Goal: Submit feedback/report problem

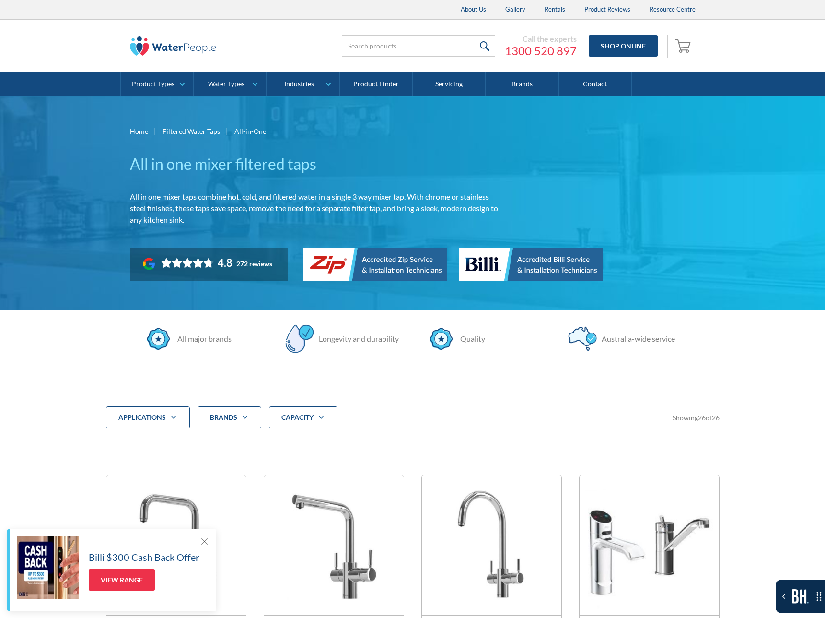
click at [86, 202] on div "Home | Filtered Water Taps | All-in-One All in one mixer filtered taps All in o…" at bounding box center [412, 203] width 825 height 214
click at [798, 606] on button "Toggle the Bugherd Sidebar" at bounding box center [800, 596] width 49 height 34
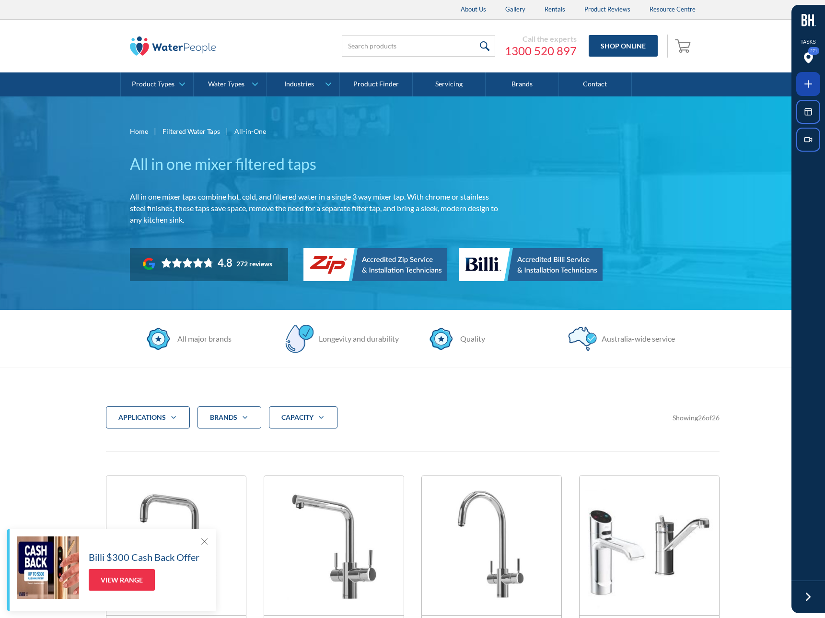
click at [805, 88] on icon at bounding box center [809, 84] width 12 height 12
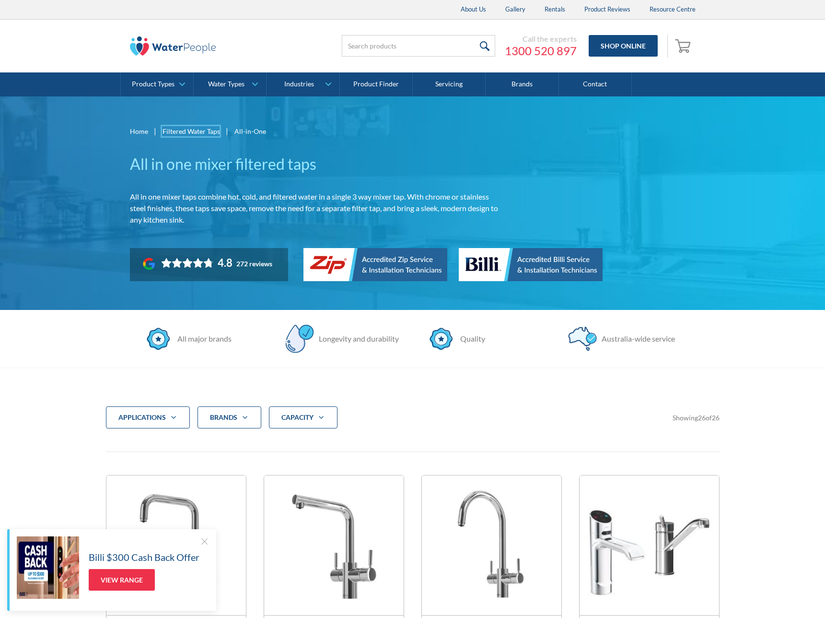
click at [195, 128] on div at bounding box center [412, 309] width 825 height 618
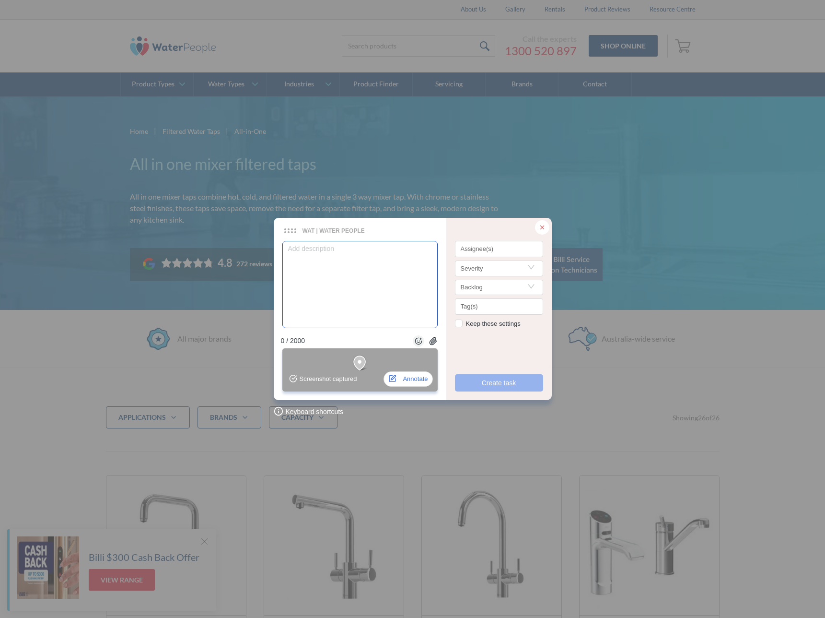
click at [398, 285] on textarea at bounding box center [359, 284] width 155 height 87
type textarea "U"
type textarea "UR"
type textarea "URL"
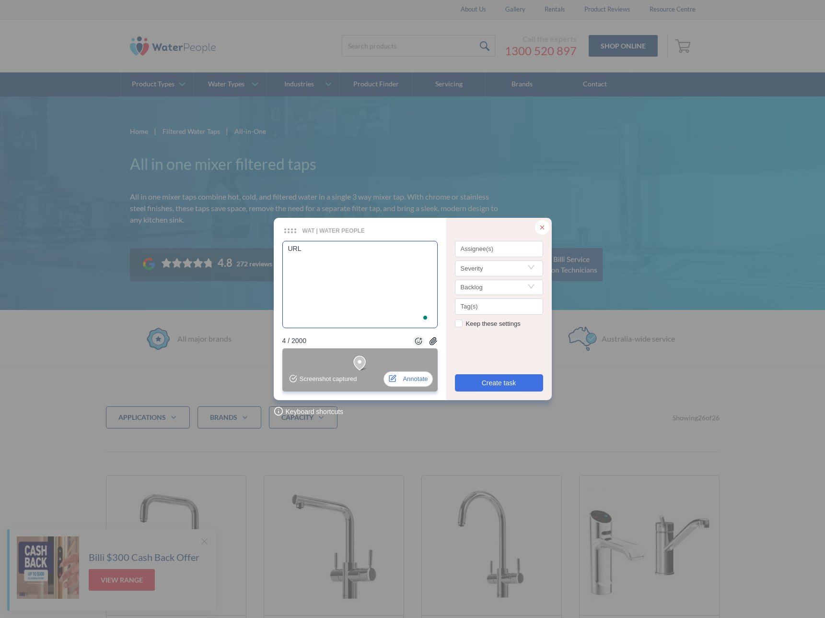
type textarea "URL i"
type textarea "URL is"
type textarea "URL is t"
type textarea "URL is to"
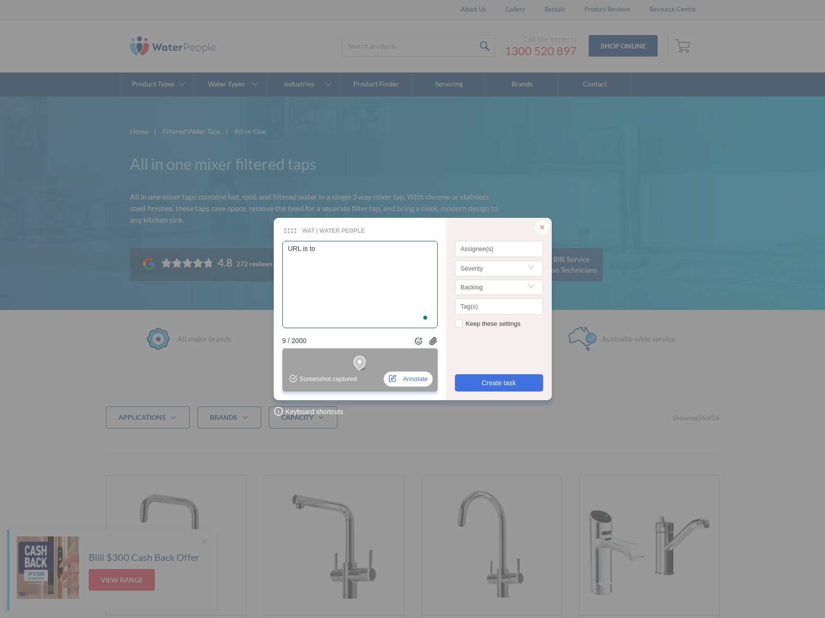
type textarea "URL is to"
type textarea "URL is to p"
type textarea "URL is to pr"
type textarea "URL is to pro"
type textarea "URL is to prod"
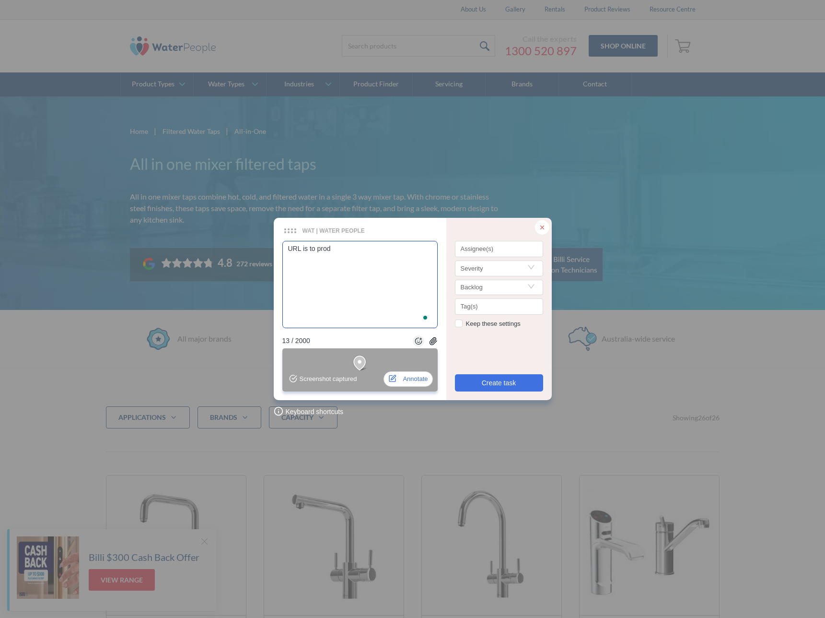
type textarea "URL is to produ"
type textarea "URL is to produc"
type textarea "URL is to product"
type textarea "URL is to product ty"
type textarea "URL is to product typ"
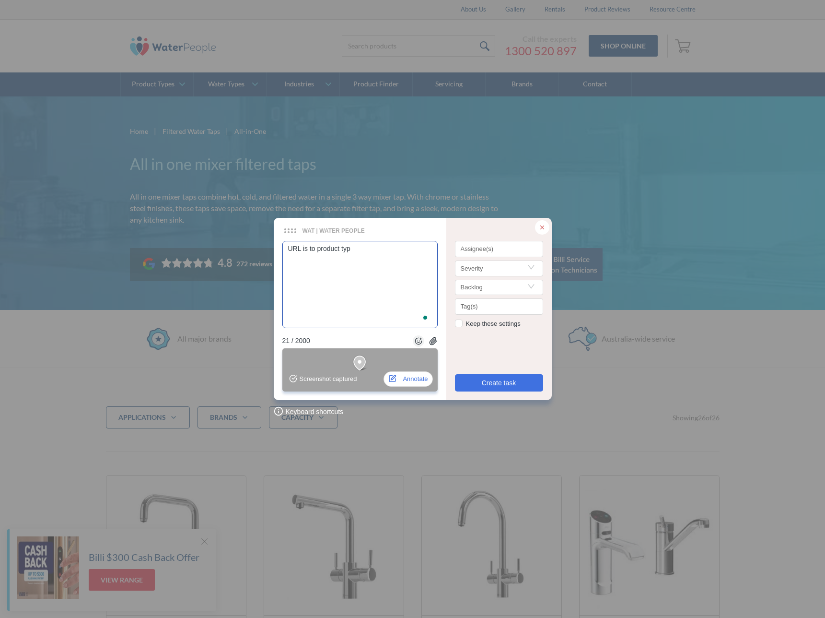
type textarea "URL is to product type"
type textarea "URL is to product types"
type textarea "URL is to product types,"
type textarea "URL is to product types, n"
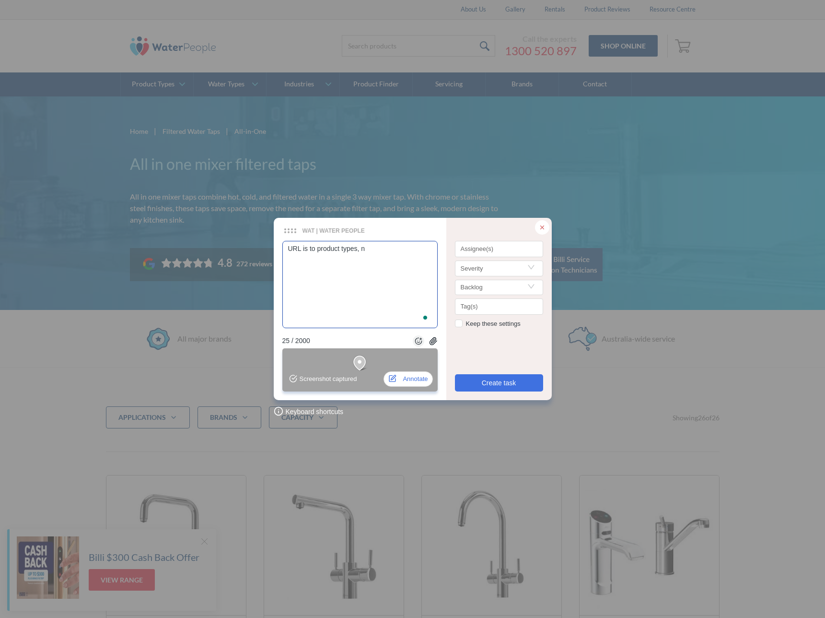
type textarea "URL is to product types, no"
type textarea "URL is to product types, not"
type textarea "URL is to product types, not f"
type textarea "URL is to product types, not fi"
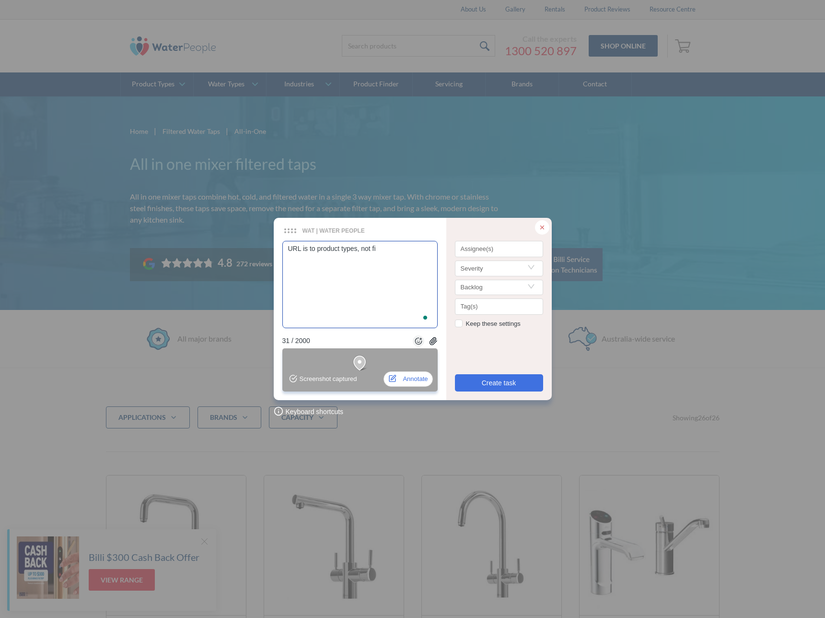
type textarea "URL is to product types, not fil"
type textarea "URL is to product types, not filt"
type textarea "URL is to product types, not filte"
type textarea "URL is to product types, not filter"
type textarea "URL is to product types, not filtere"
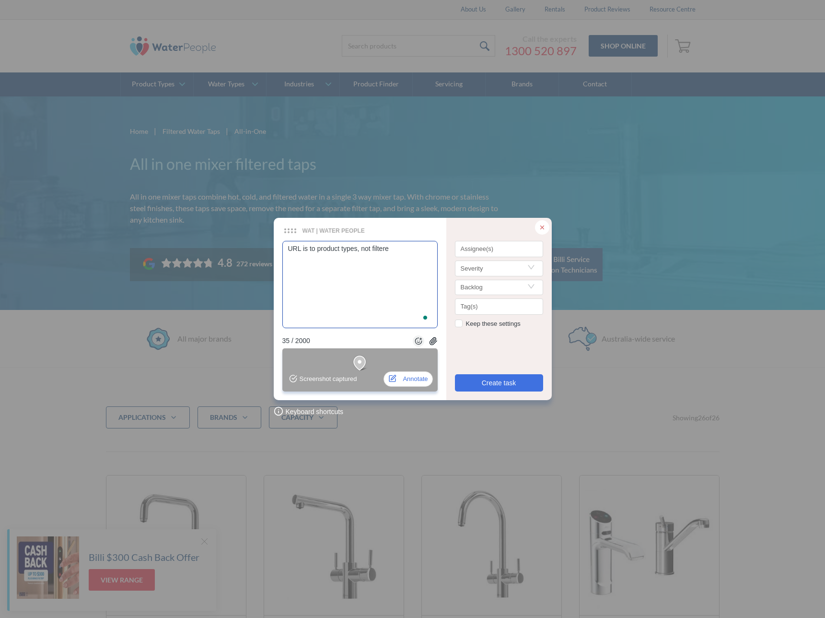
type textarea "URL is to product types, not filtered"
type textarea "URL is to product types, not filtered w"
type textarea "URL is to product types, not filtered wa"
type textarea "URL is to product types, not filtered wat"
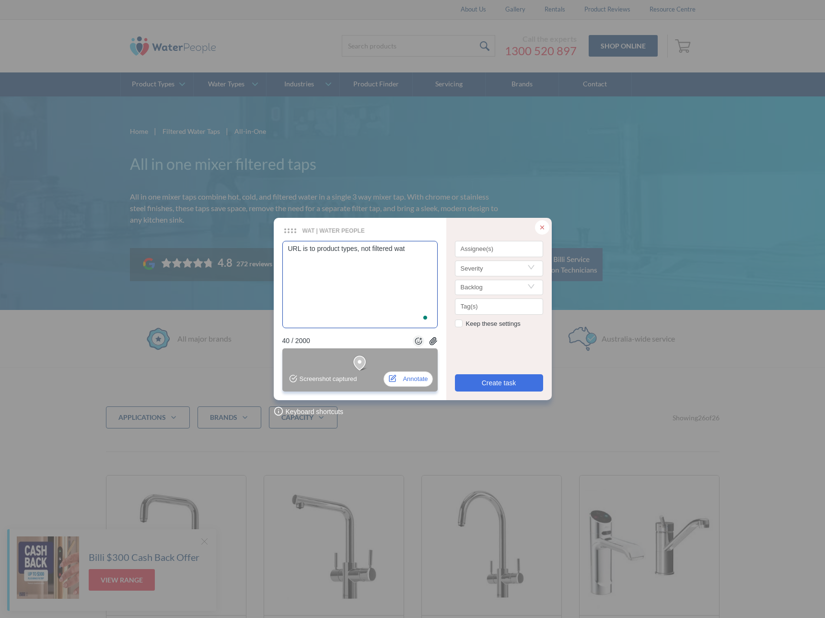
type textarea "URL is to product types, not filtered wate"
type textarea "URL is to product types, not filtered water"
type textarea "URL is to product types, not filtered water t"
type textarea "URL is to product types, not filtered water ta"
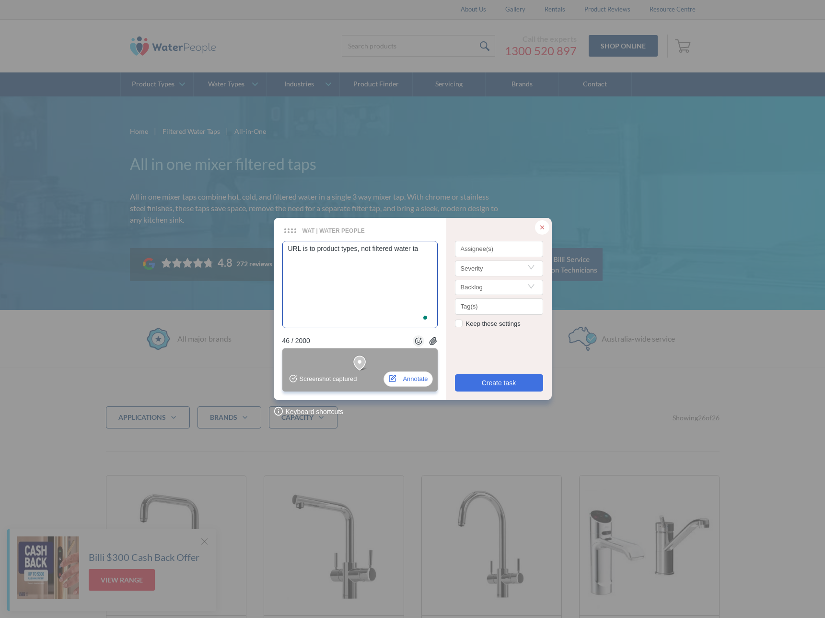
type textarea "URL is to product types, not filtered water tap"
type textarea "URL is to product types, not filtered water taps"
type textarea "URL is to product types, not filtered water taps?"
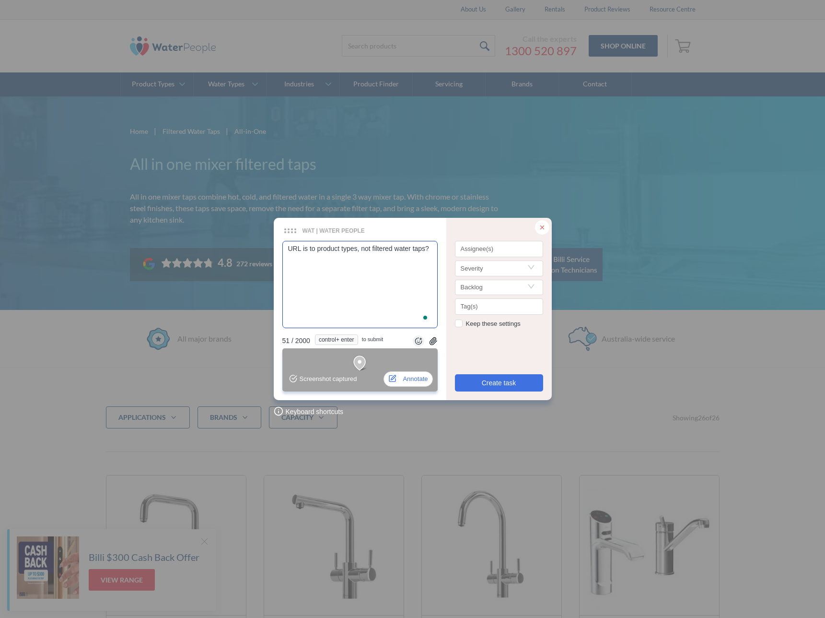
type textarea "URL is to product types, not filtered water taps? @"
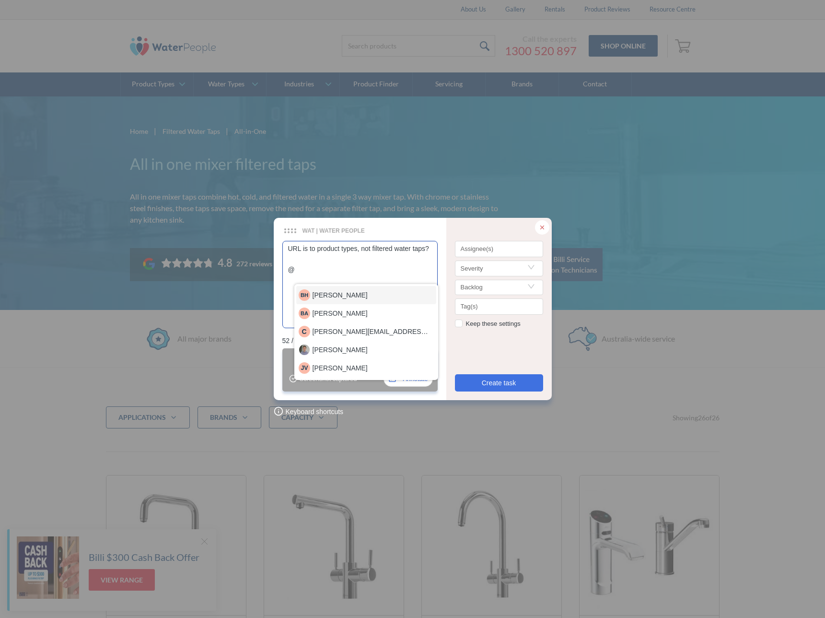
type textarea "URL is to product types, not filtered water taps? @b"
type textarea "URL is to product types, not filtered water taps? @be"
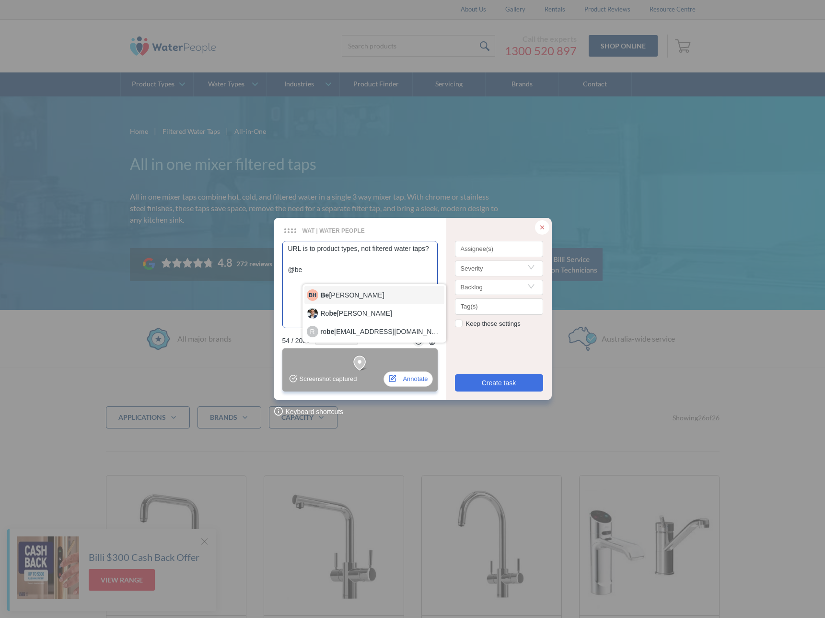
type textarea "URL is to product types, not filtered water taps? @bev"
type textarea "URL is to product types, not filtered water taps? @Beverlee Halili"
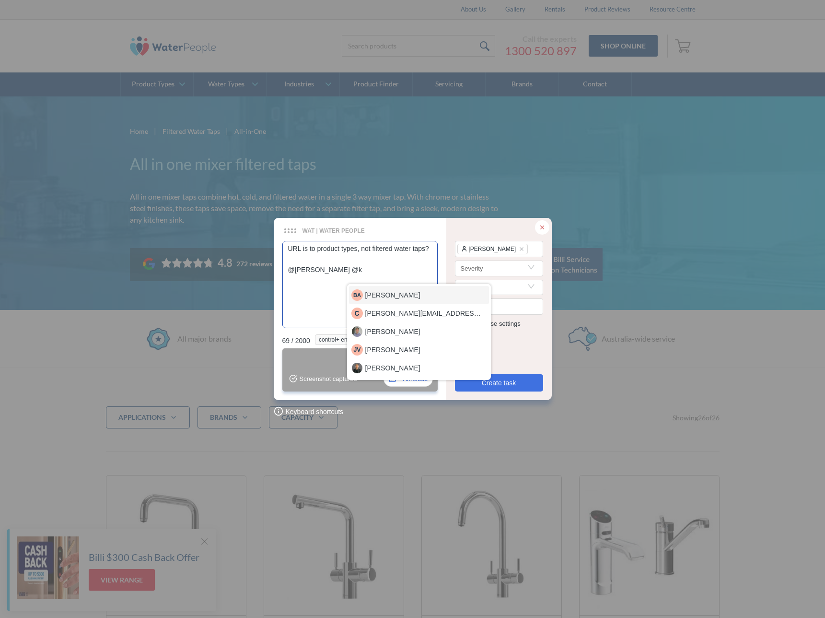
type textarea "URL is to product types, not filtered water taps? @Beverlee Halili @kj"
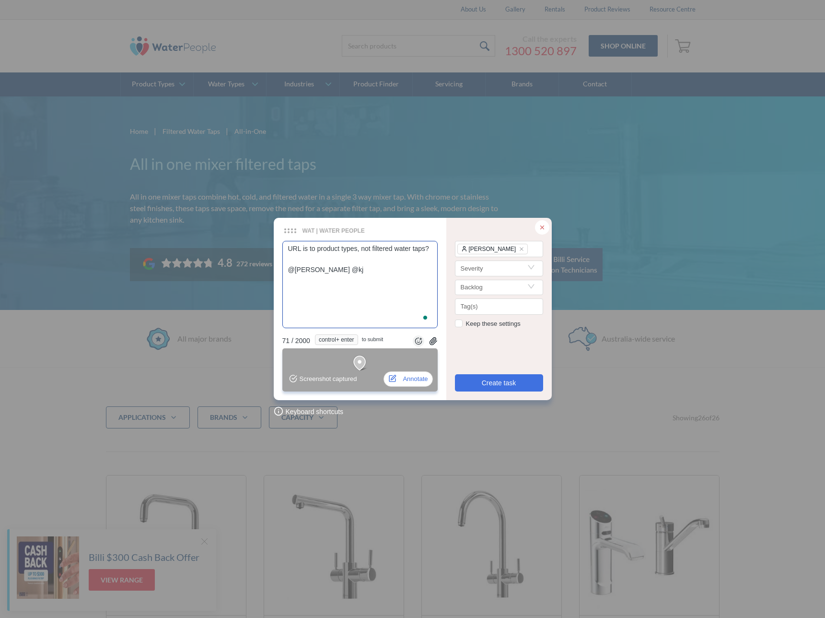
type textarea "URL is to product types, not filtered water taps? @Beverlee Halili @k"
type textarea "URL is to product types, not filtered water taps? @Beverlee Halili @"
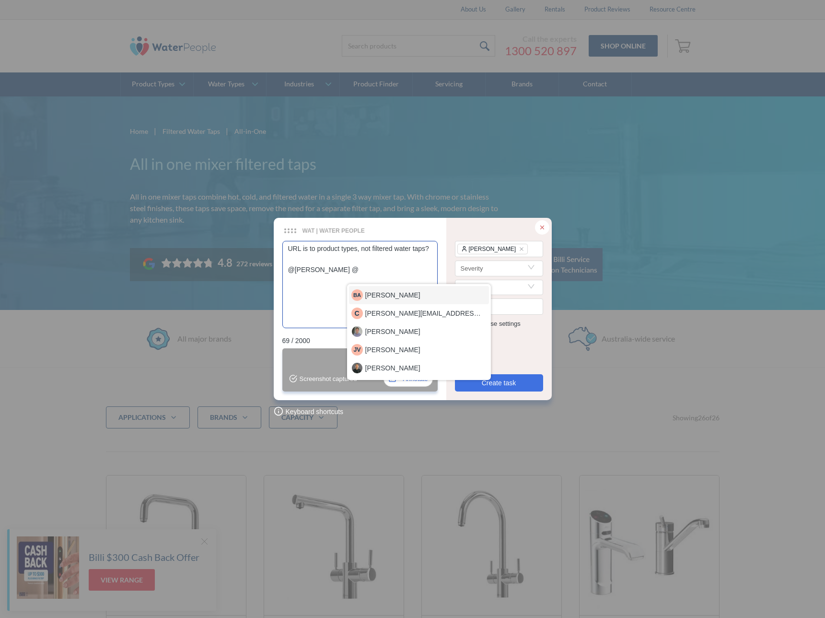
type textarea "URL is to product types, not filtered water taps? @Beverlee Halili @j"
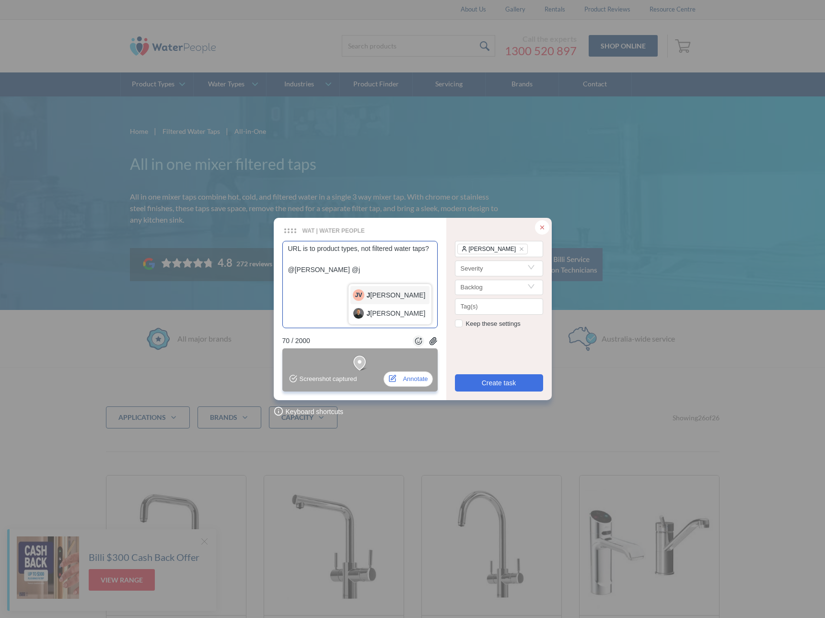
type textarea "URL is to product types, not filtered water taps? @Beverlee Halili @ju"
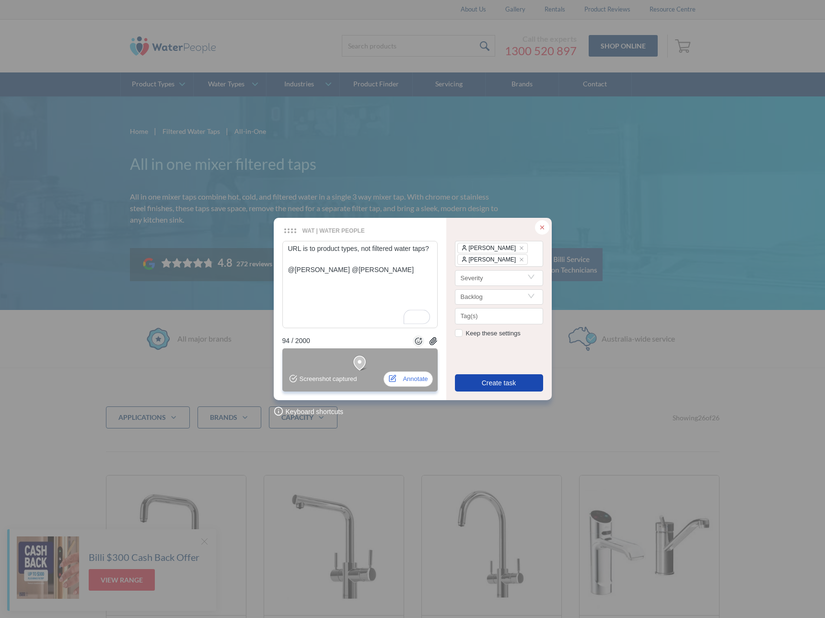
type textarea "URL is to product types, not filtered water taps? @[PERSON_NAME] @[PERSON_NAME]"
click at [521, 380] on button "Create task" at bounding box center [499, 382] width 88 height 17
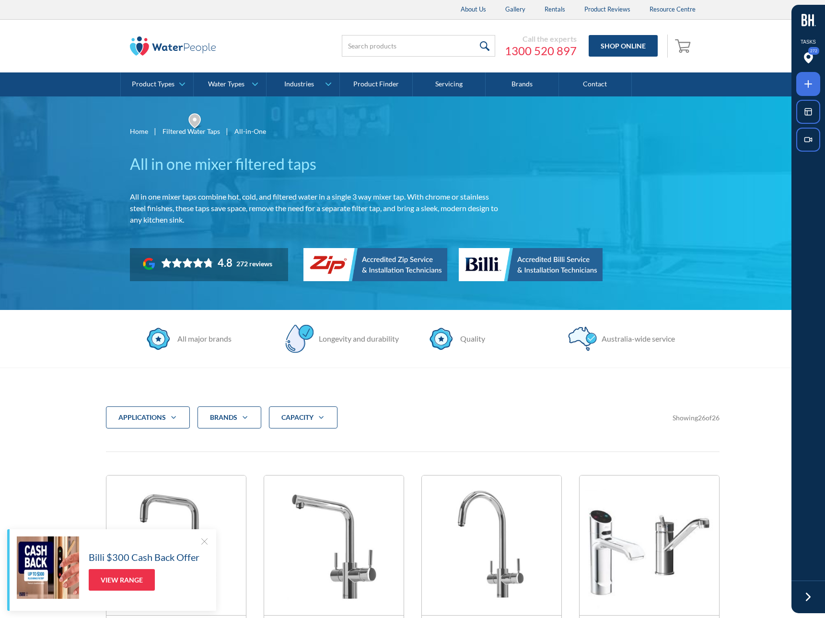
scroll to position [88, 0]
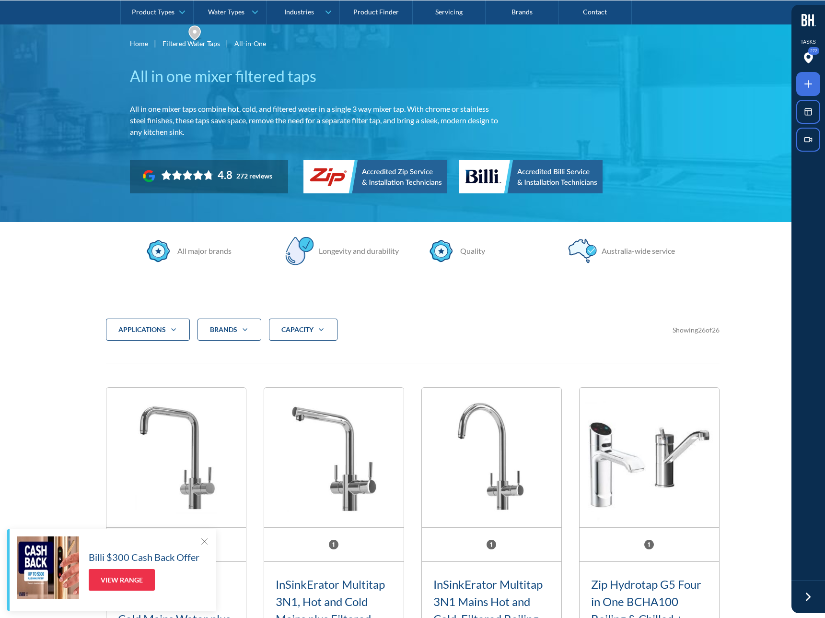
click at [431, 321] on div "applications Commercial Residential Clear Brands Zip Billi Rheem Aquakleen Boil…" at bounding box center [413, 329] width 614 height 22
click at [169, 331] on icon "Filter 5" at bounding box center [174, 330] width 12 height 8
click at [228, 330] on div "Brands" at bounding box center [223, 330] width 27 height 10
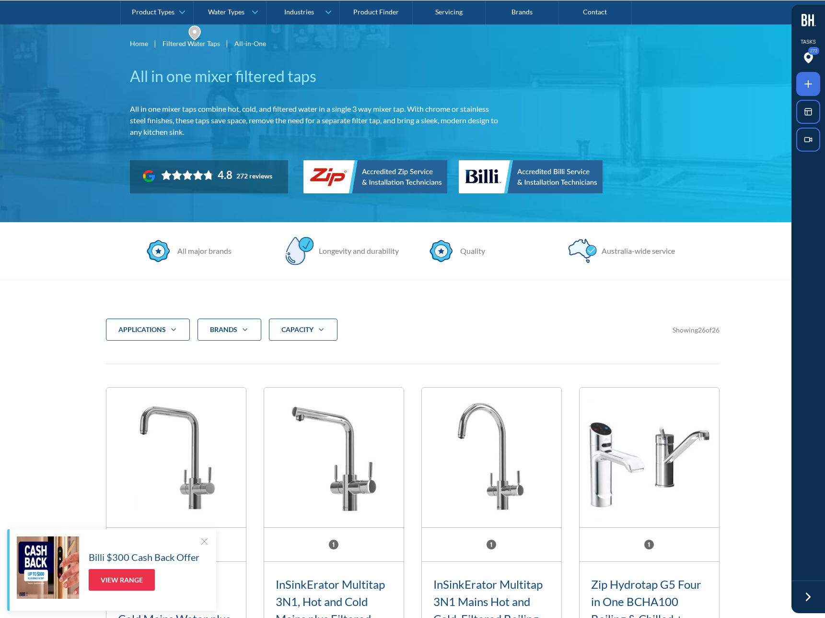
click at [295, 327] on strong "CAPACITY" at bounding box center [297, 329] width 32 height 8
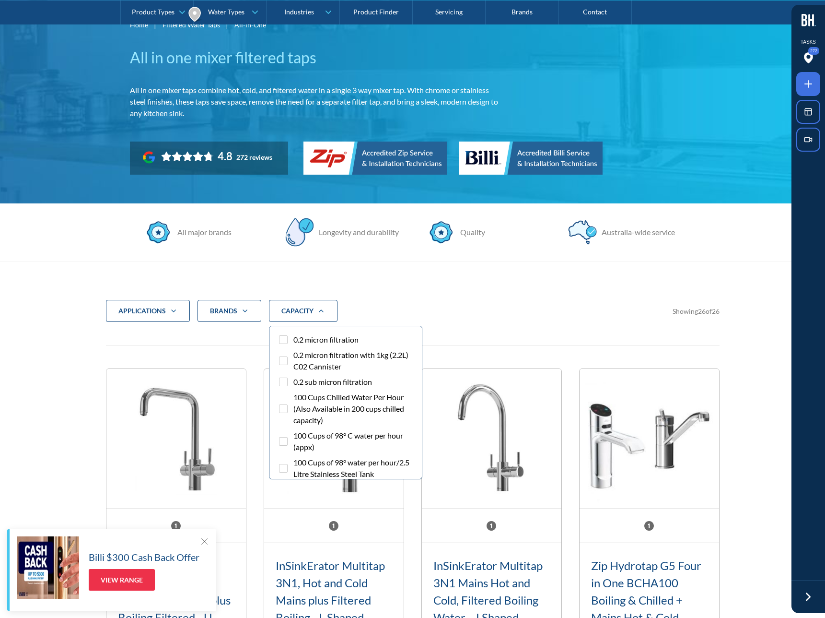
scroll to position [12, 0]
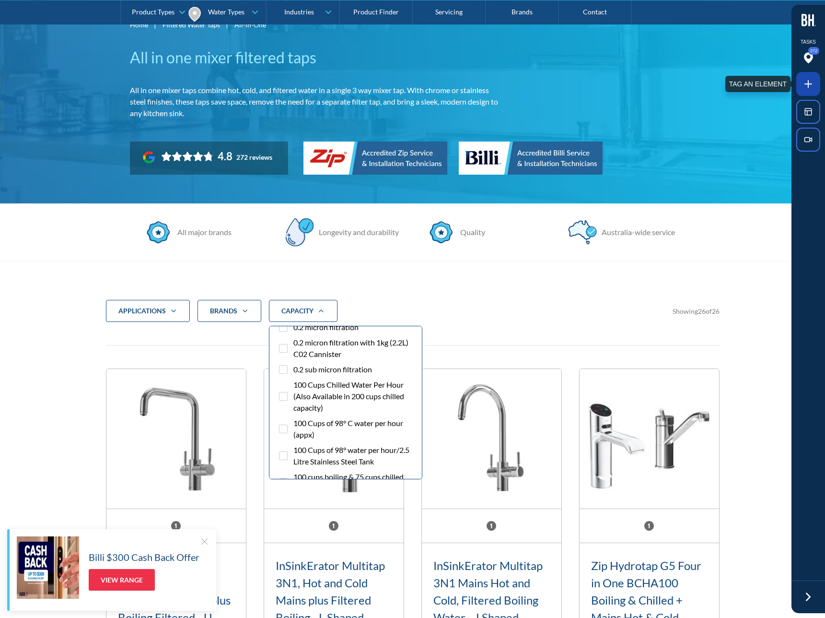
click at [808, 86] on icon at bounding box center [808, 84] width 0 height 7
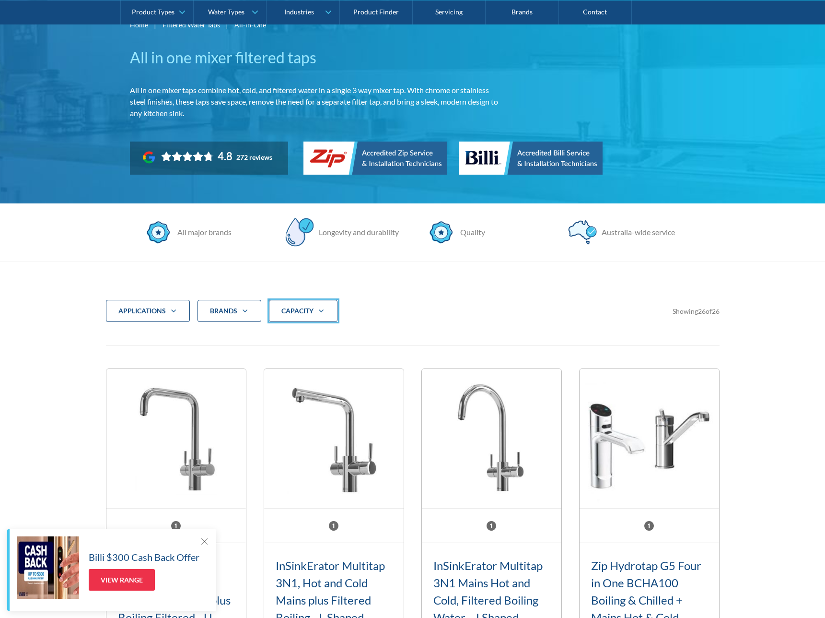
click at [327, 313] on div at bounding box center [412, 309] width 825 height 618
click at [326, 313] on icon "Filter 5" at bounding box center [321, 311] width 12 height 8
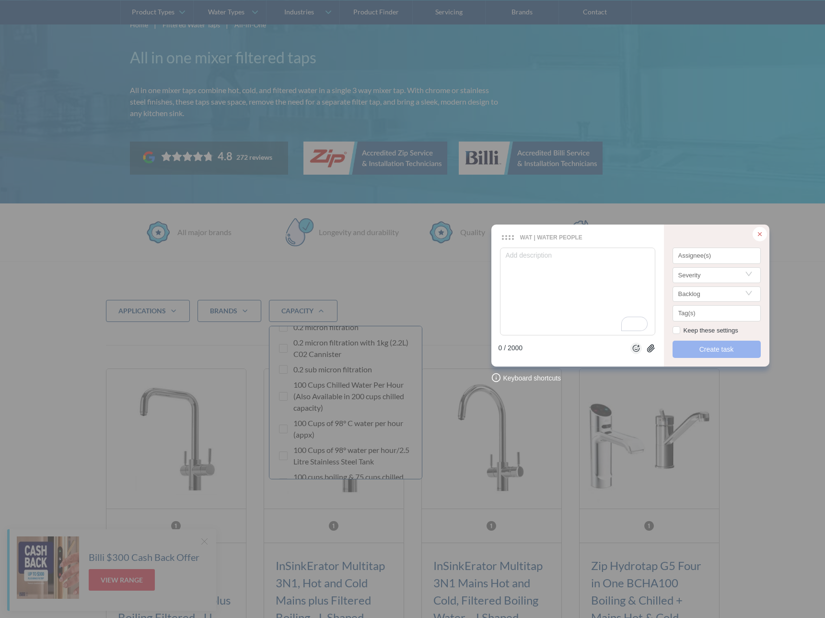
drag, startPoint x: 361, startPoint y: 256, endPoint x: 579, endPoint y: 241, distance: 217.7
click at [320, 317] on div "WAT | Water People WAT | Water People Keyboard shortcuts 0 / 2000 control + ent…" at bounding box center [412, 309] width 825 height 618
click at [323, 309] on div "WAT | Water People WAT | Water People Keyboard shortcuts 0 / 2000 control + ent…" at bounding box center [412, 309] width 825 height 618
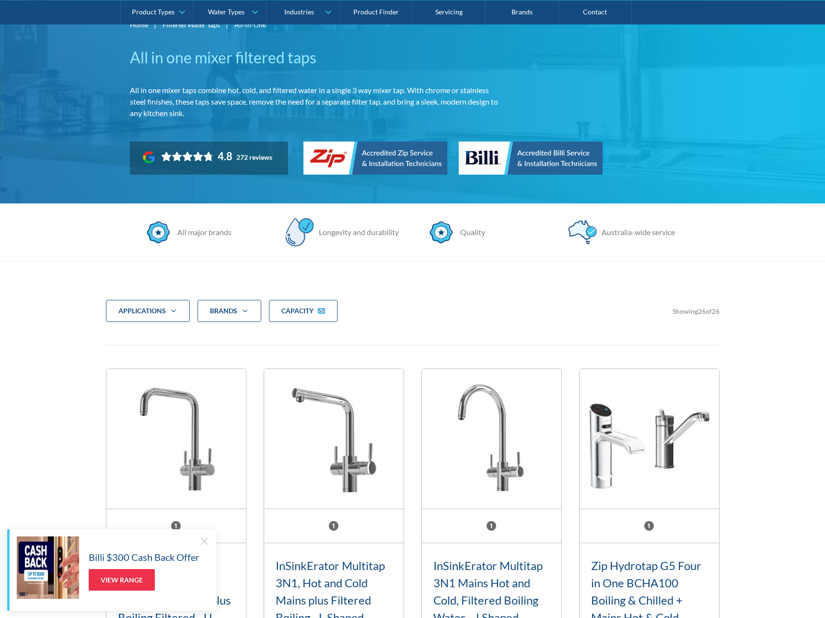
click at [321, 312] on div at bounding box center [412, 309] width 825 height 618
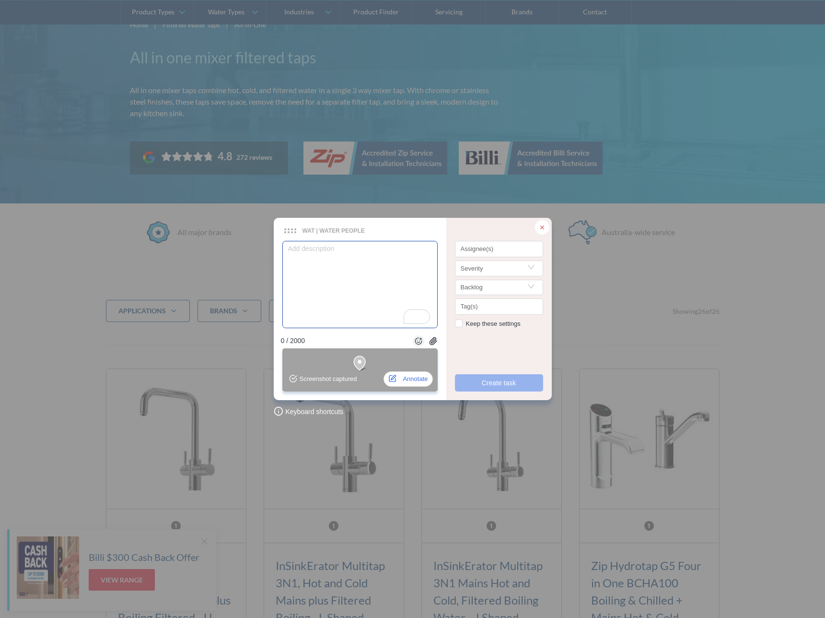
click at [325, 286] on textarea "To enrich screen reader interactions, please activate Accessibility in Grammarl…" at bounding box center [359, 284] width 155 height 87
type textarea "c"
type textarea "ca"
type textarea "cap"
type textarea "capa"
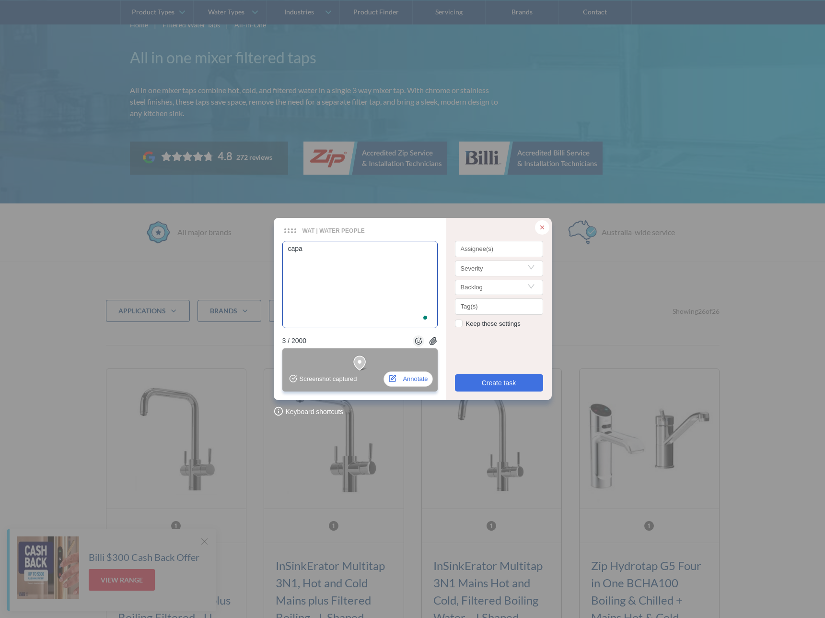
type textarea "capac"
type textarea "capaci"
type textarea "capacit"
type textarea "capacity"
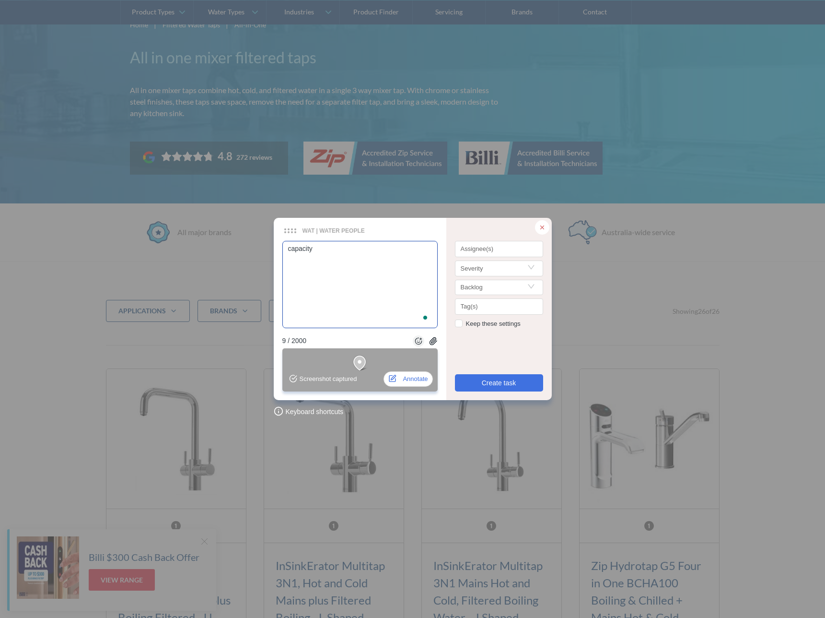
type textarea "capacity e"
type textarea "capacity el"
type textarea "capacity ele"
type textarea "capacity elem"
type textarea "capacity eleme"
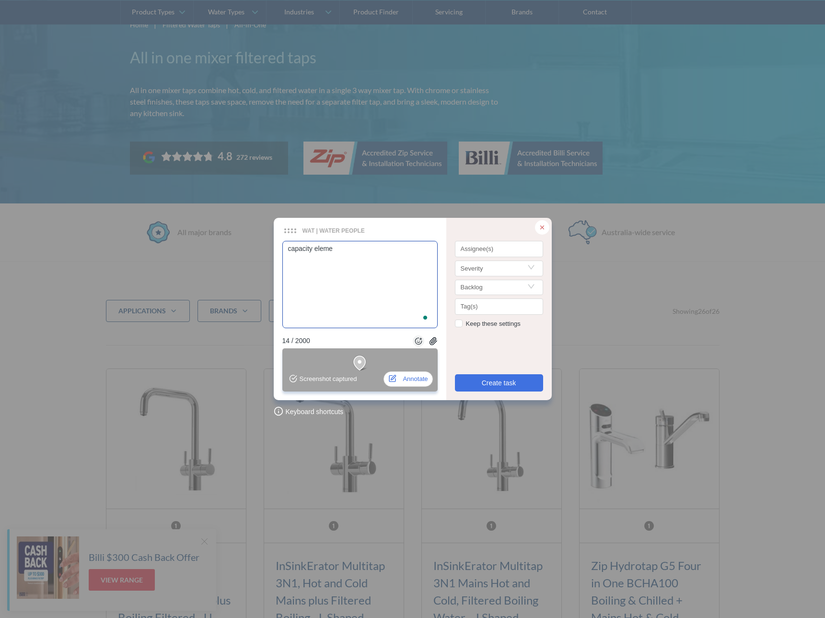
type textarea "capacity elemen"
type textarea "capacity element"
type textarea "capacity elements"
type textarea "capacity elements l"
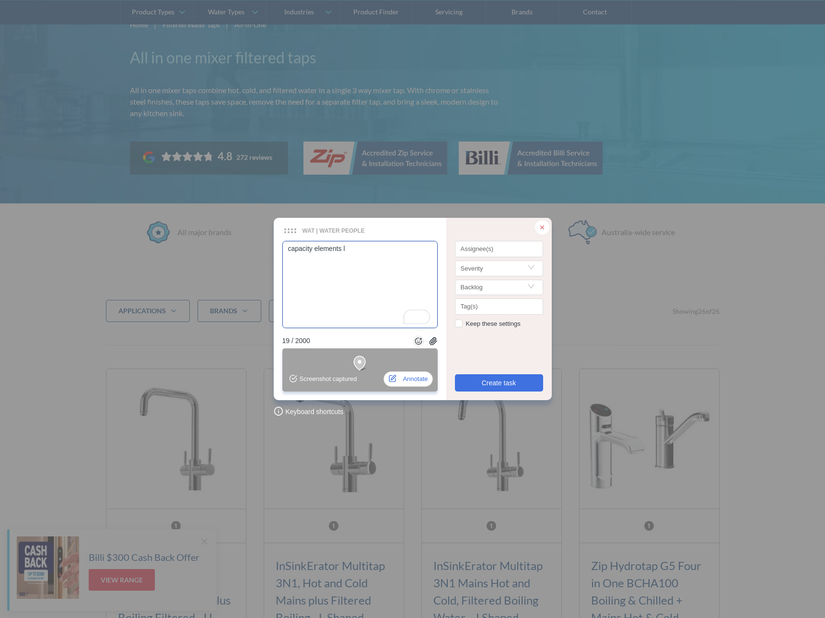
type textarea "capacity elements lo"
type textarea "capacity elements loo"
type textarea "capacity elements look"
type textarea "capacity elements look a"
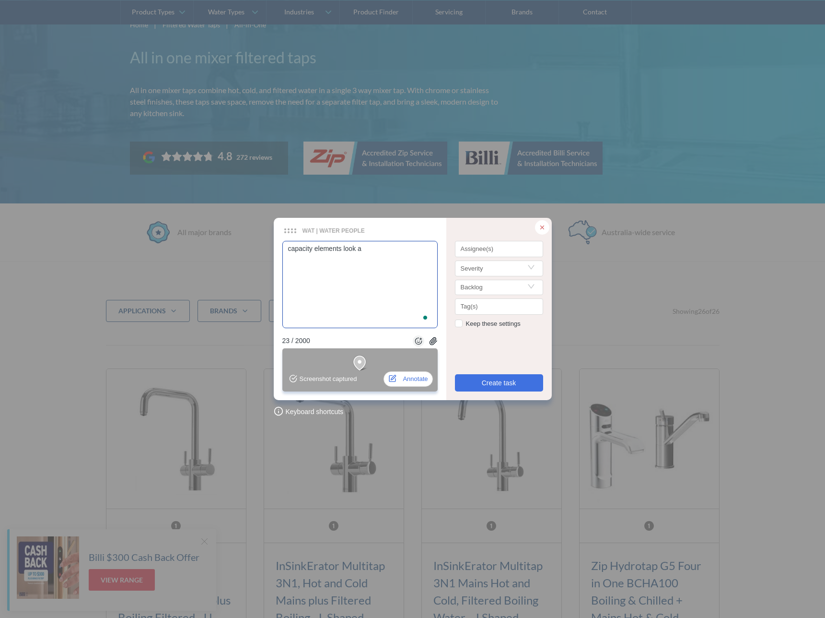
type textarea "capacity elements look a"
type textarea "capacity elements look a b"
type textarea "capacity elements look a bi"
type textarea "capacity elements look a bit"
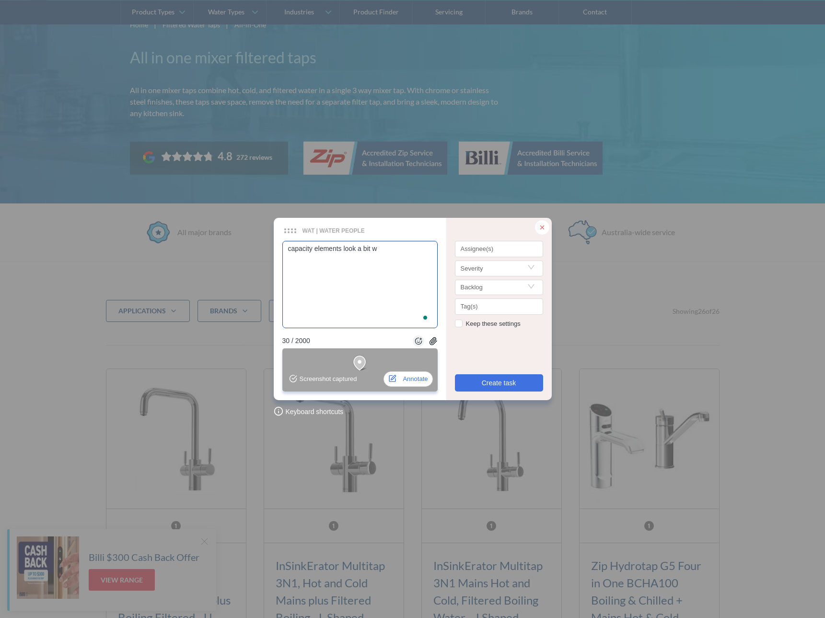
type textarea "capacity elements look a bit we"
type textarea "capacity elements look a bit wei"
type textarea "capacity elements look a bit weir"
type textarea "capacity elements look a bit weird"
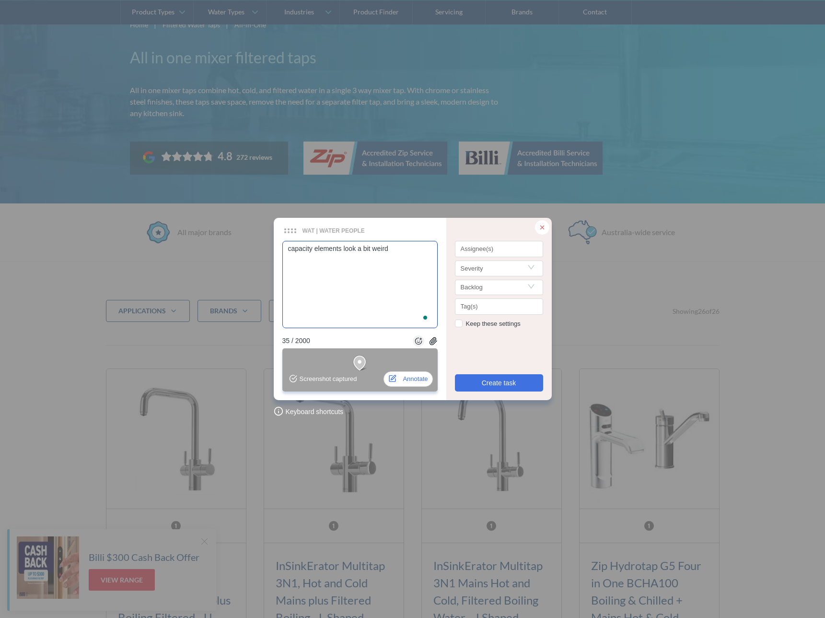
type textarea "capacity elements look a bit weird o"
type textarea "capacity elements look a bit weird on"
type textarea "capacity elements look a bit weird on m"
type textarea "capacity elements look a bit weird on my"
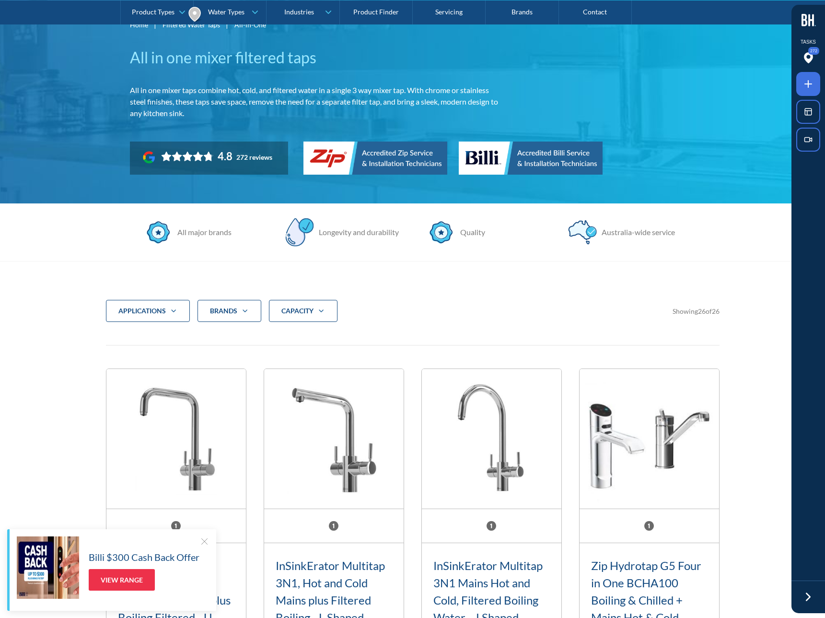
click at [322, 314] on icon "Filter 5" at bounding box center [321, 311] width 12 height 8
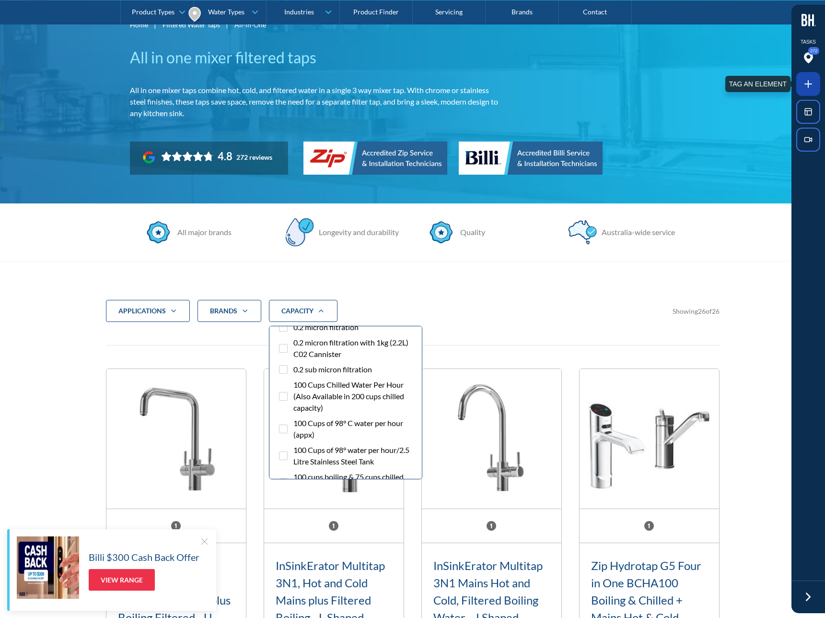
click at [811, 80] on icon at bounding box center [809, 84] width 12 height 12
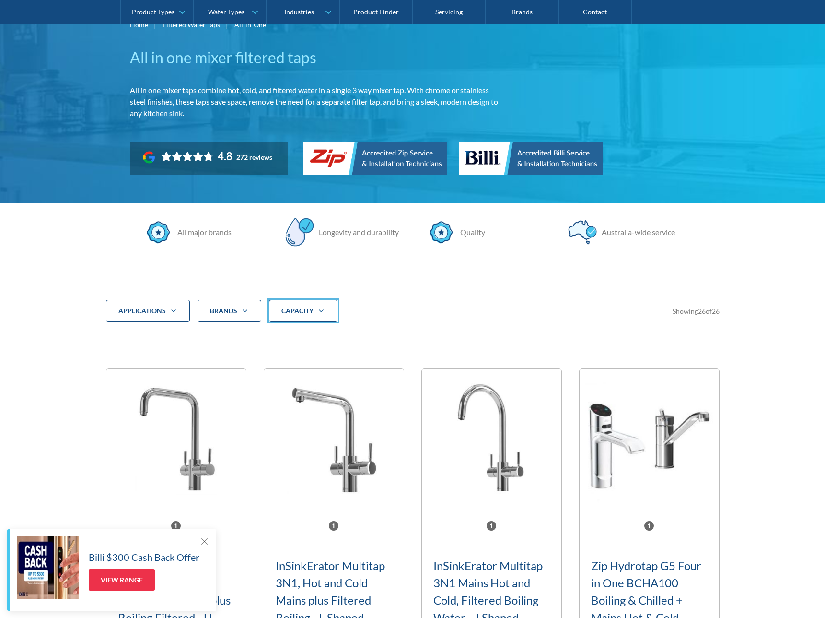
click at [327, 317] on div at bounding box center [412, 309] width 825 height 618
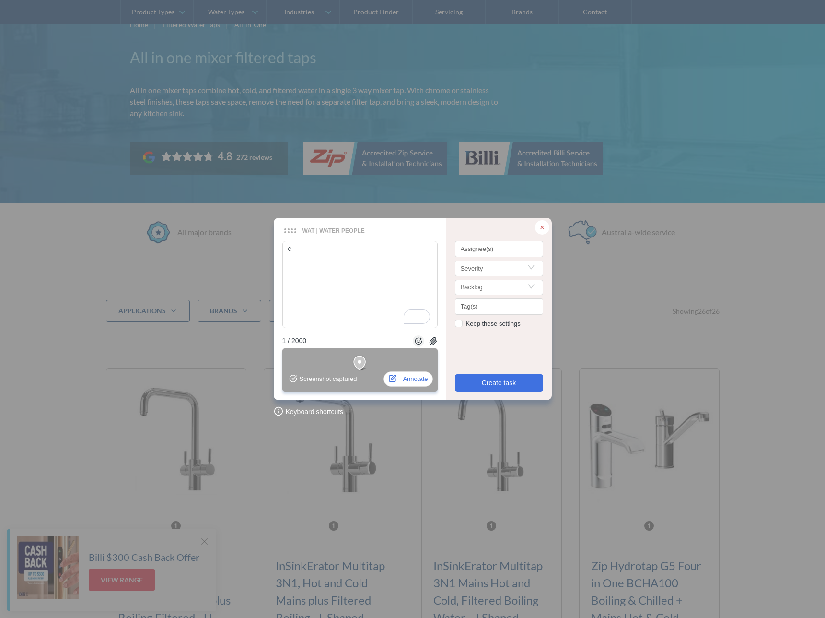
type textarea "ca"
type textarea "cap"
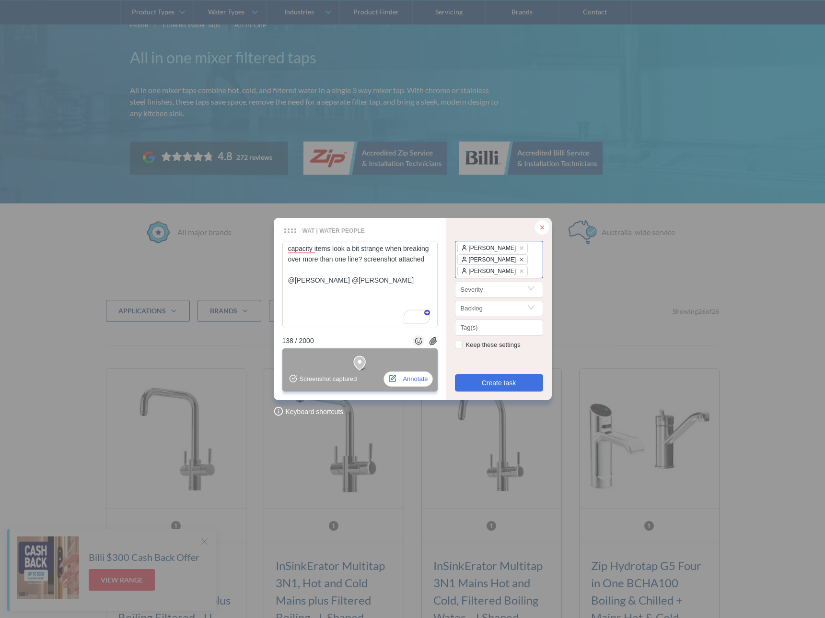
click at [520, 259] on icon "close" at bounding box center [522, 259] width 4 height 4
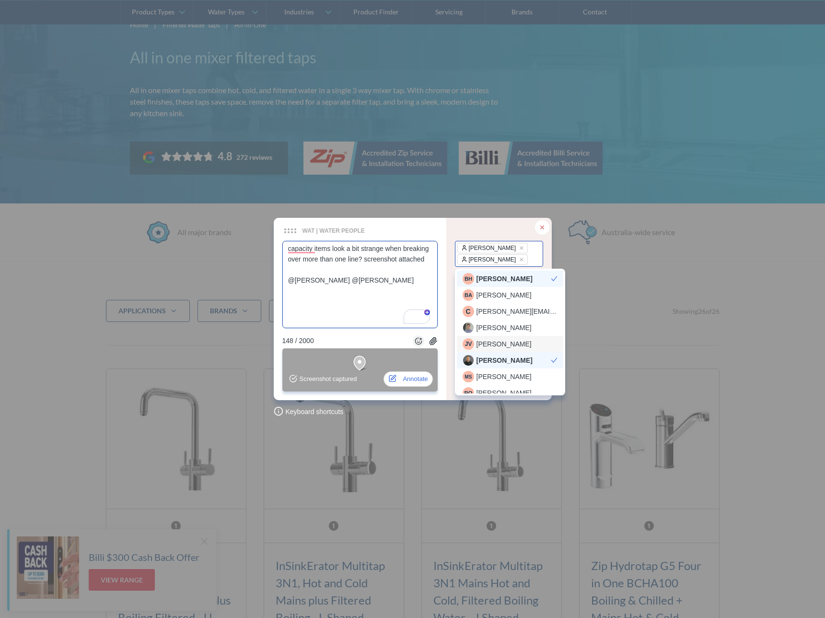
click at [350, 297] on textarea "capacity items look a bit strange when breaking over more than one line? screen…" at bounding box center [359, 284] width 155 height 87
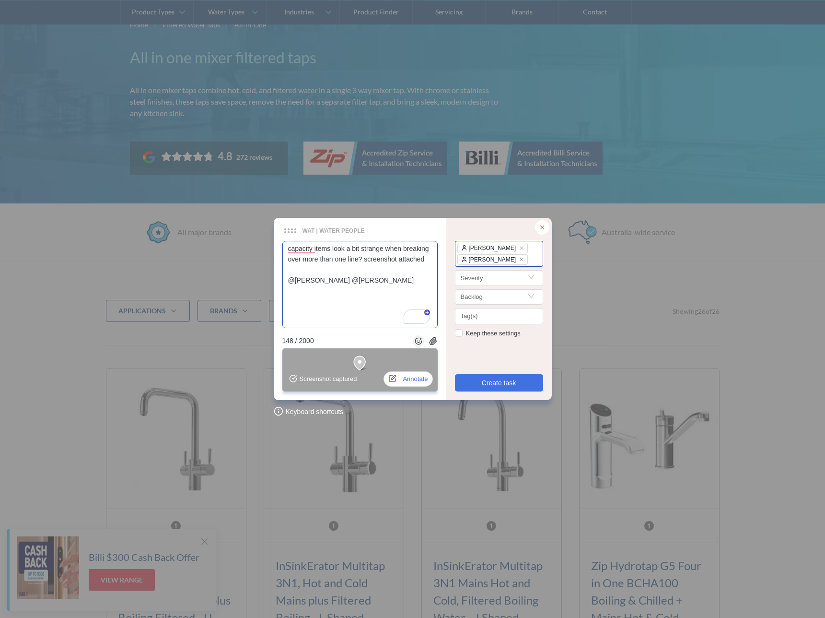
click at [436, 340] on icon at bounding box center [433, 341] width 9 height 9
click at [431, 340] on icon at bounding box center [433, 341] width 7 height 7
click at [476, 384] on button "Create task" at bounding box center [499, 382] width 88 height 17
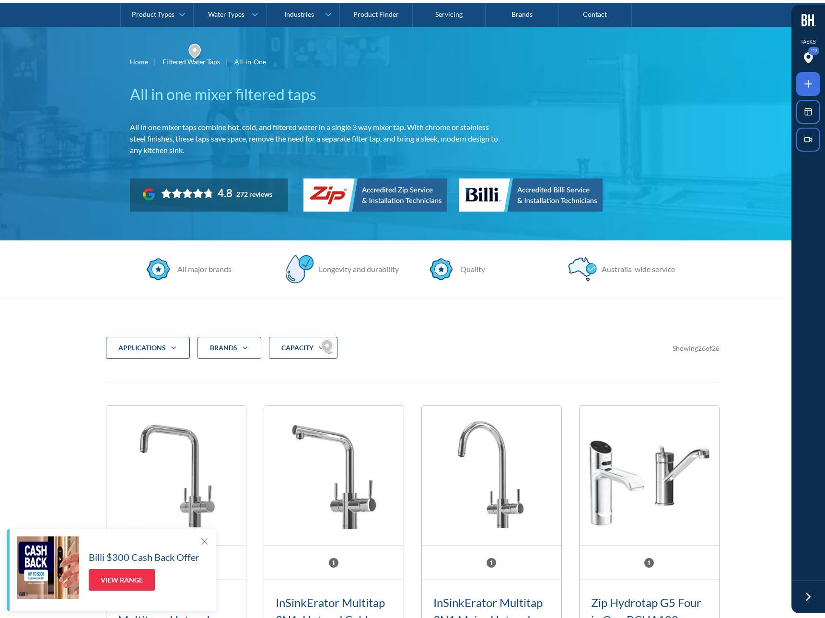
scroll to position [0, 0]
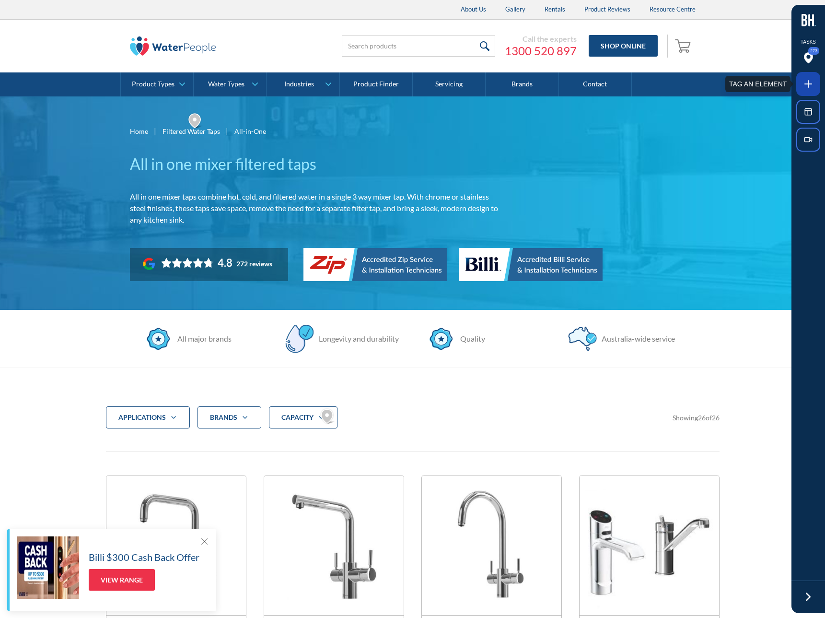
click at [802, 92] on span at bounding box center [808, 84] width 24 height 24
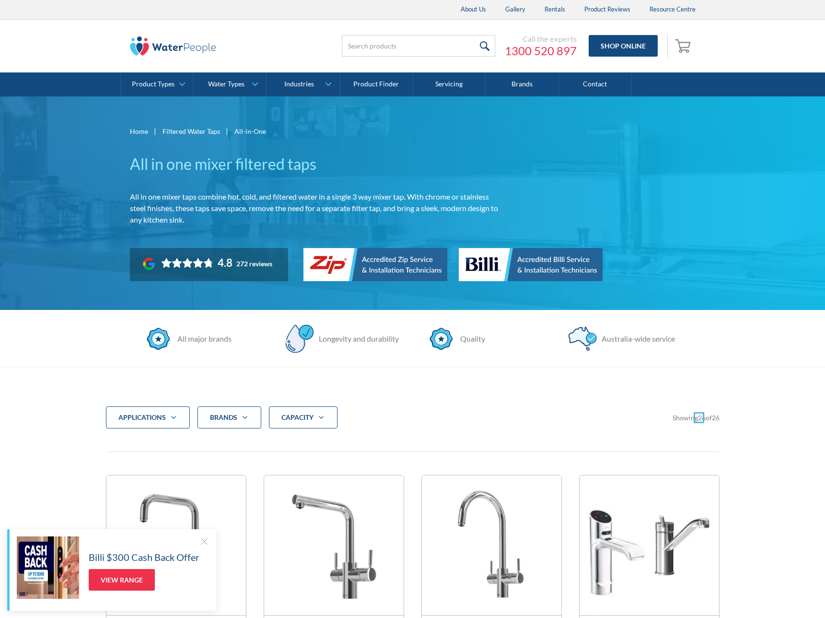
click at [696, 421] on div at bounding box center [412, 309] width 825 height 618
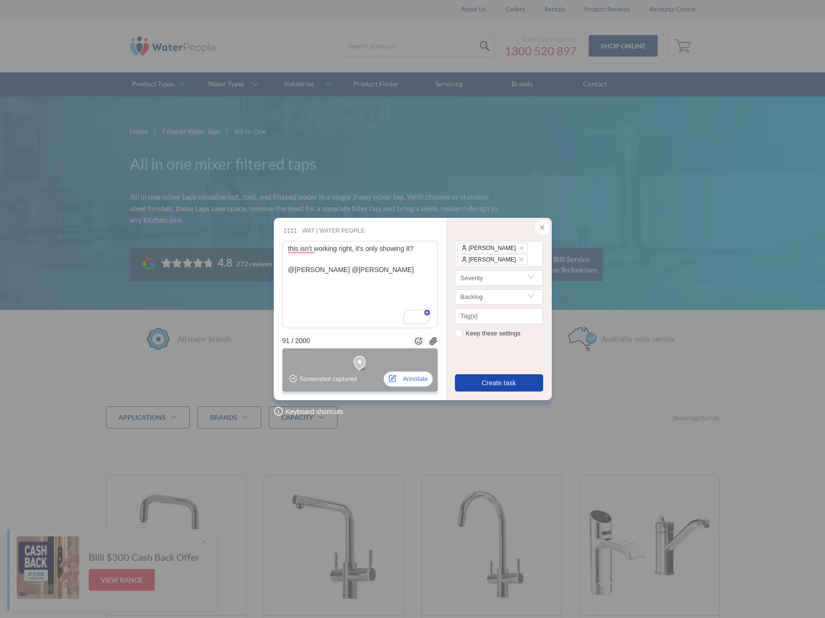
click at [497, 389] on button "Create task" at bounding box center [499, 382] width 88 height 17
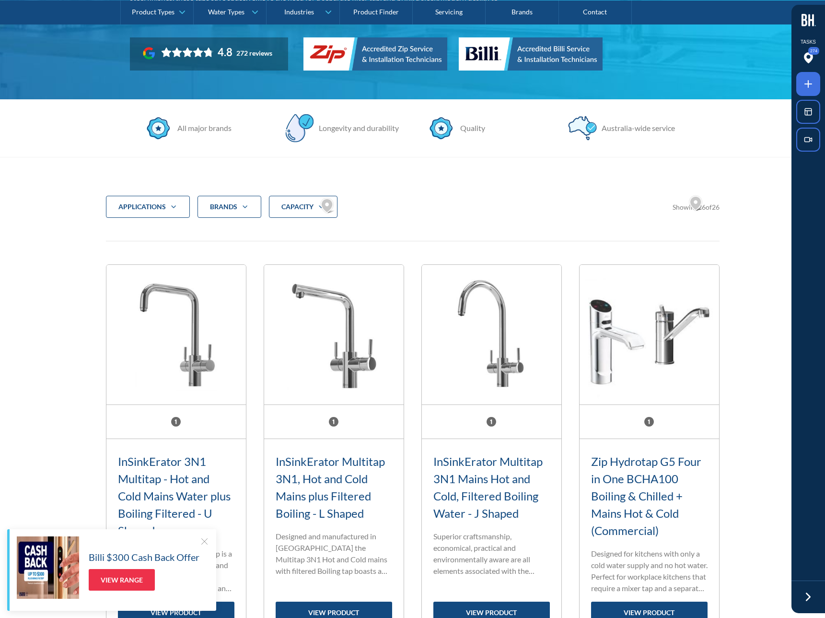
scroll to position [322, 0]
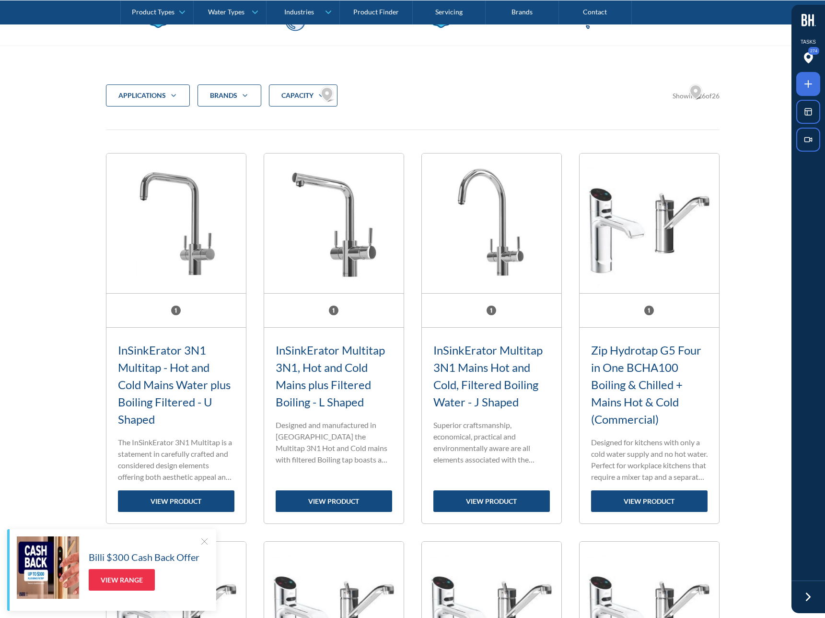
click at [174, 314] on div at bounding box center [176, 310] width 10 height 10
click at [175, 312] on div at bounding box center [176, 310] width 10 height 10
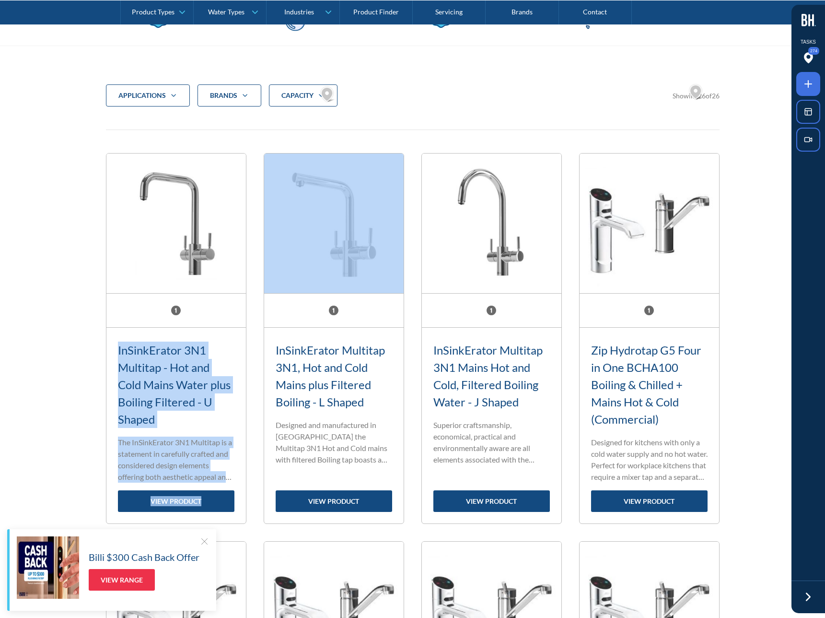
drag, startPoint x: 175, startPoint y: 312, endPoint x: 265, endPoint y: 316, distance: 89.8
click at [265, 316] on div "Fits Most Brands New Product Best Seller InSinkErator 3N1 Multitap - Hot and Co…" at bounding box center [413, 532] width 614 height 758
click at [181, 311] on div at bounding box center [176, 310] width 140 height 34
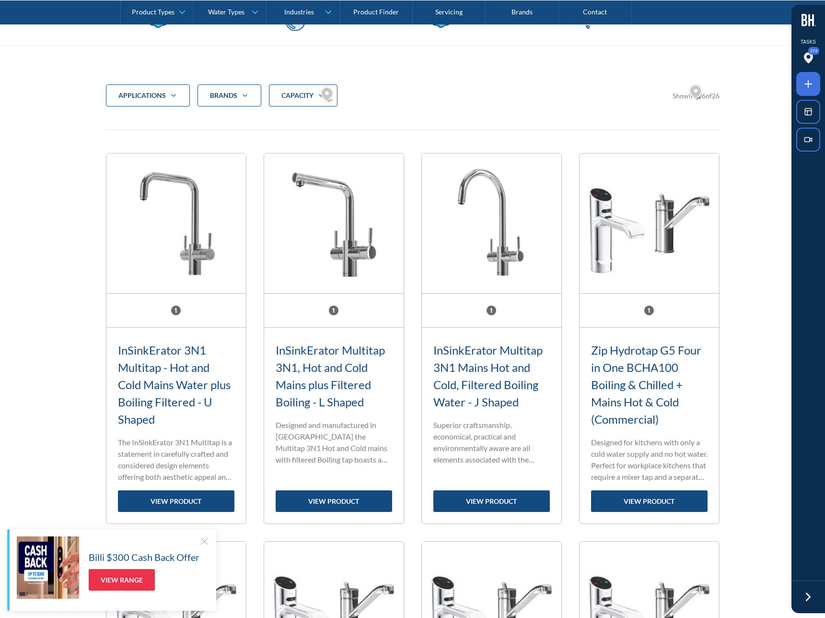
click at [172, 312] on div at bounding box center [176, 310] width 10 height 10
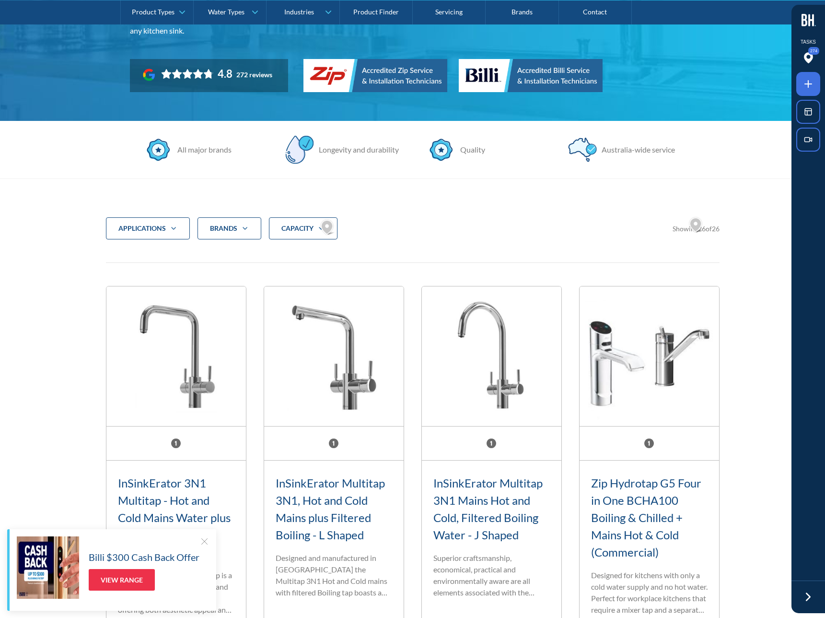
scroll to position [201, 0]
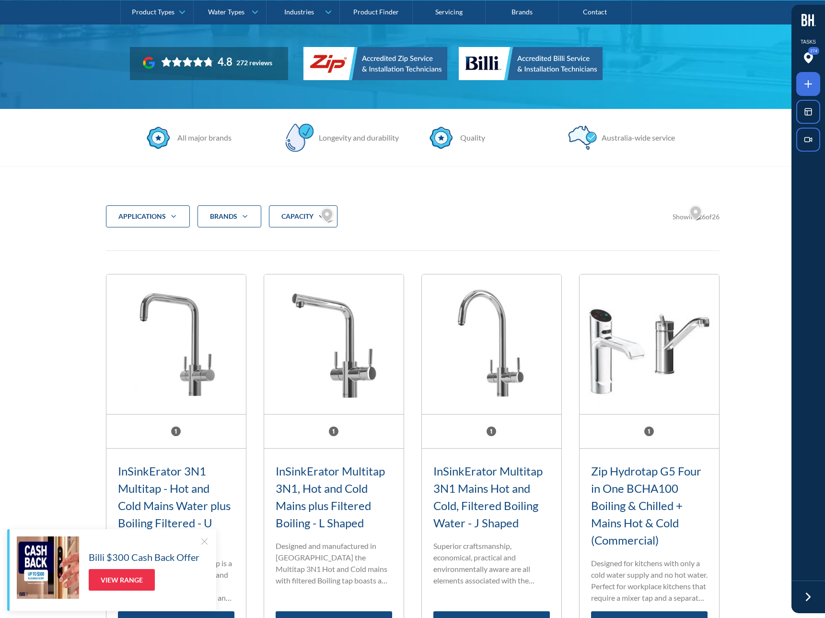
click at [202, 541] on div at bounding box center [204, 541] width 10 height 10
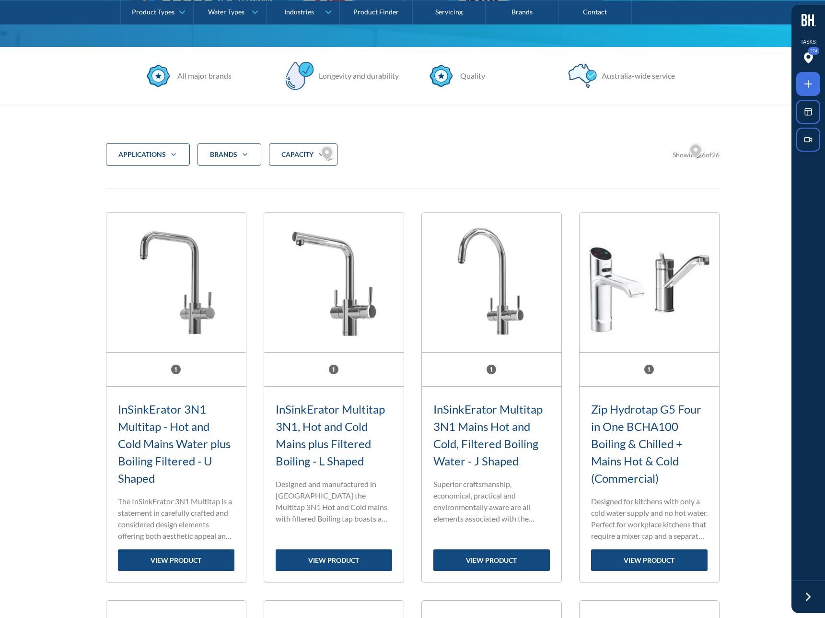
scroll to position [312, 0]
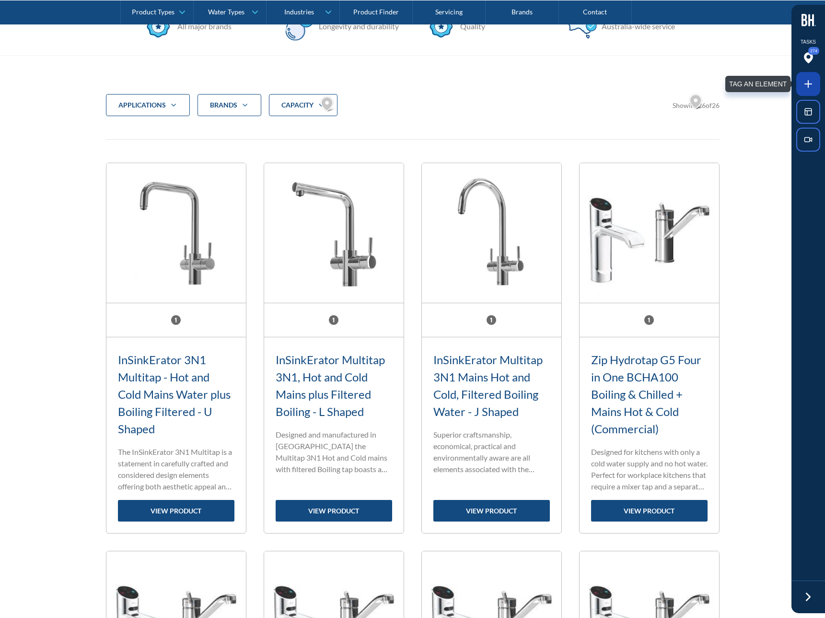
click at [803, 86] on icon at bounding box center [809, 84] width 12 height 12
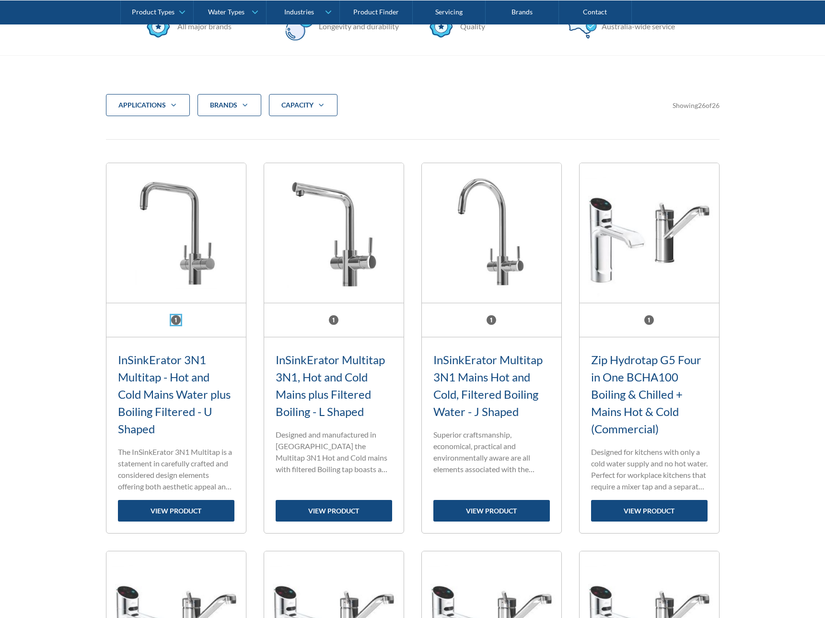
click at [175, 318] on div at bounding box center [412, 309] width 825 height 618
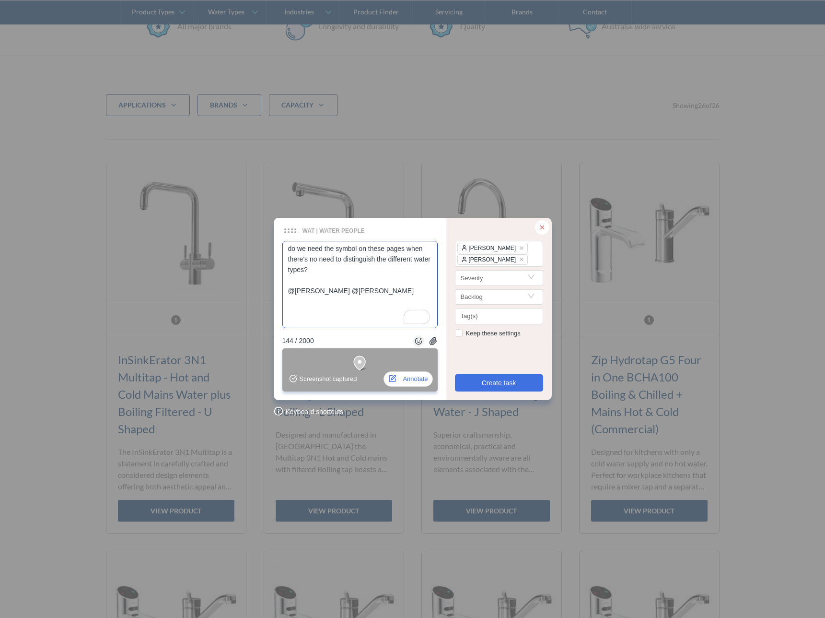
click at [379, 273] on textarea "do we need the symbol on these pages when there's no need to distinguish the di…" at bounding box center [359, 284] width 155 height 87
click at [378, 251] on textarea "do we need the symbol on these pages when there's no need to distinguish the di…" at bounding box center [359, 284] width 155 height 87
click at [386, 249] on textarea "do we need the symbol on these pages when there's no need to distinguish the di…" at bounding box center [359, 284] width 155 height 87
click at [496, 386] on span "Create task" at bounding box center [499, 382] width 35 height 11
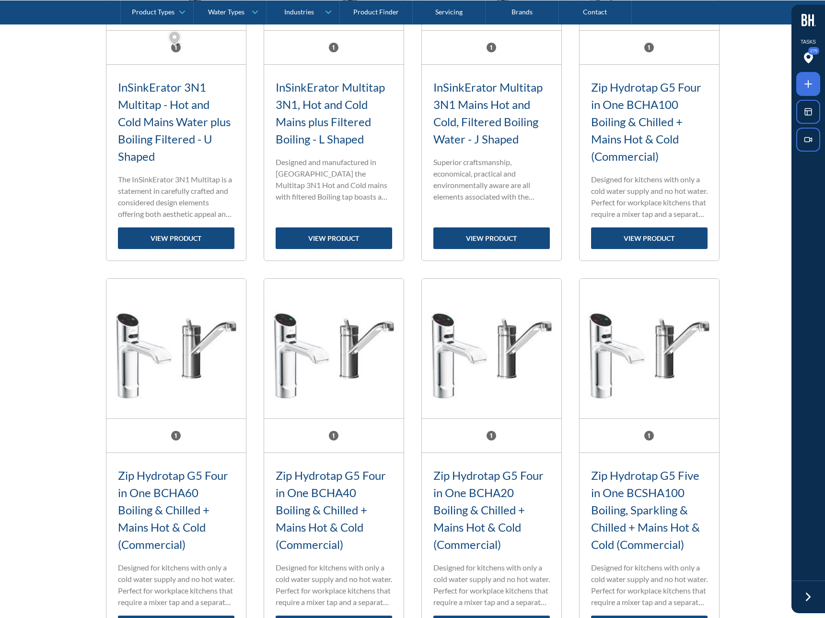
scroll to position [565, 0]
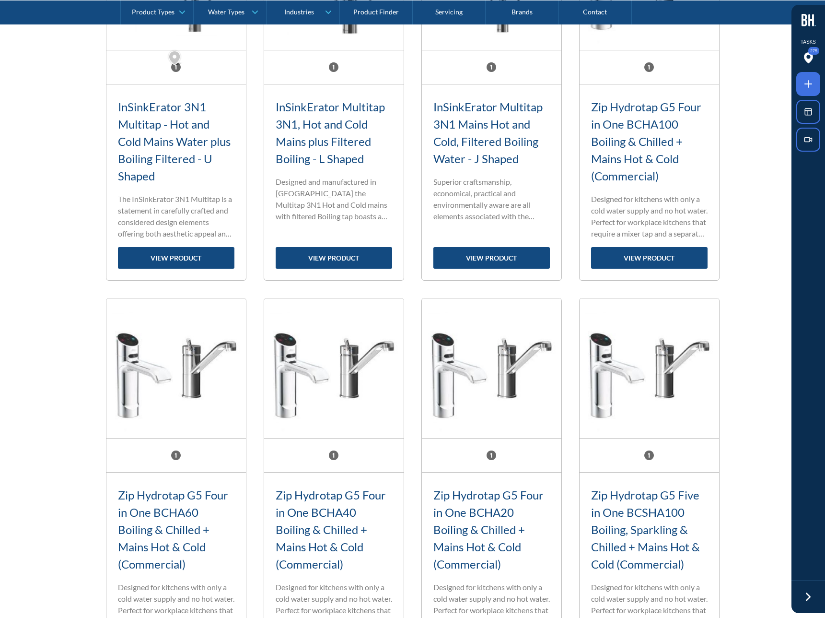
click at [163, 366] on img at bounding box center [176, 368] width 140 height 140
click at [171, 366] on img at bounding box center [176, 368] width 140 height 140
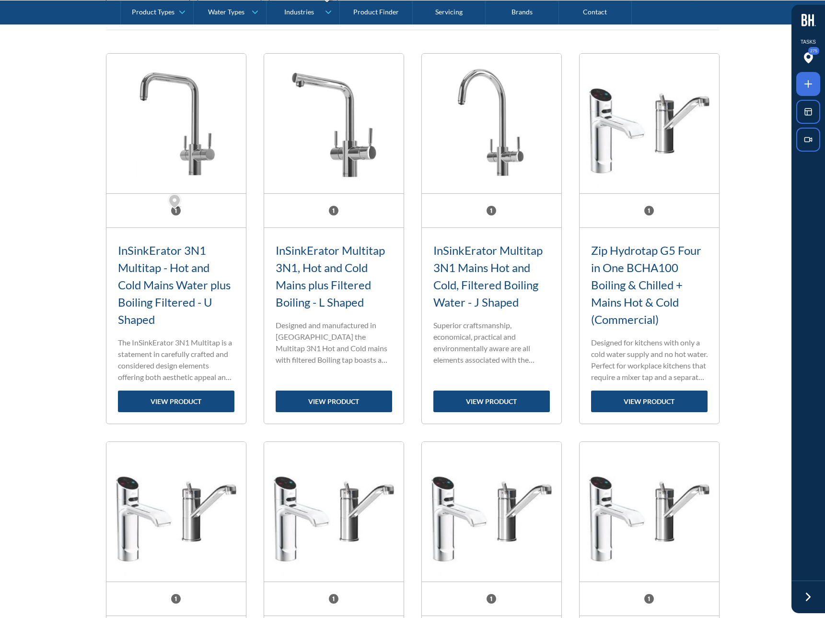
scroll to position [372, 0]
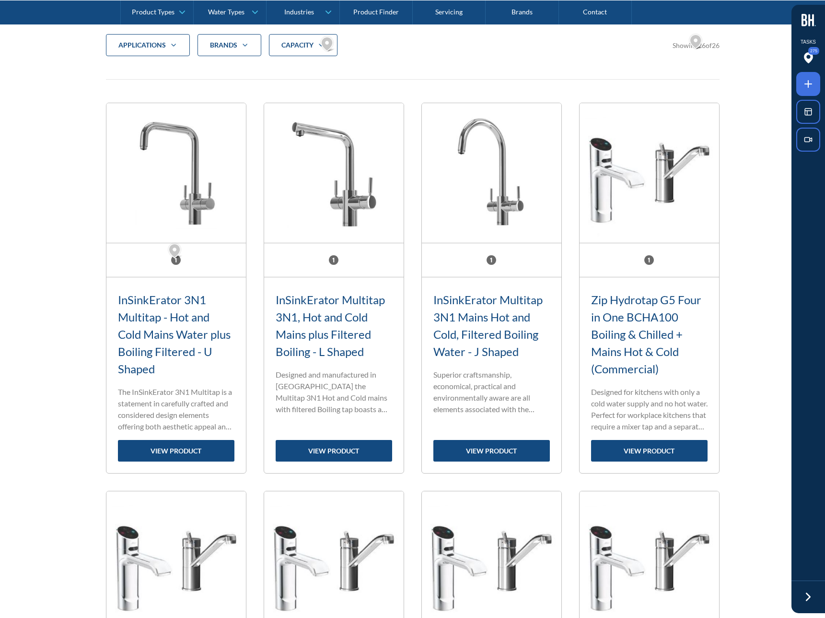
click at [236, 185] on img at bounding box center [176, 173] width 140 height 140
click at [195, 350] on h3 "InSinkErator 3N1 Multitap - Hot and Cold Mains Water plus Boiling Filtered - U …" at bounding box center [176, 334] width 117 height 86
click at [204, 413] on p "The InSinkErator 3N1 Multitap is a statement in carefully crafted and considere…" at bounding box center [176, 409] width 117 height 46
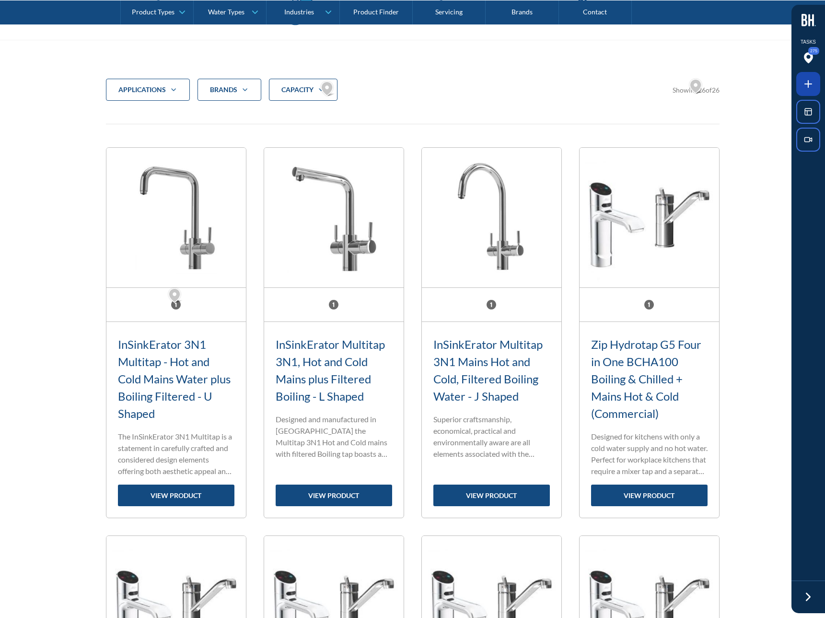
click at [808, 80] on icon at bounding box center [809, 84] width 12 height 12
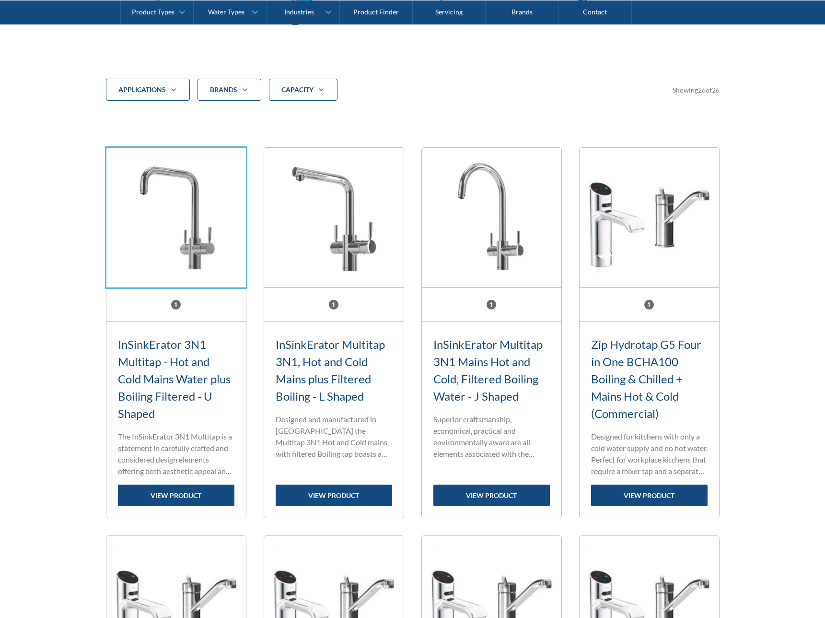
click at [201, 225] on div at bounding box center [412, 309] width 825 height 618
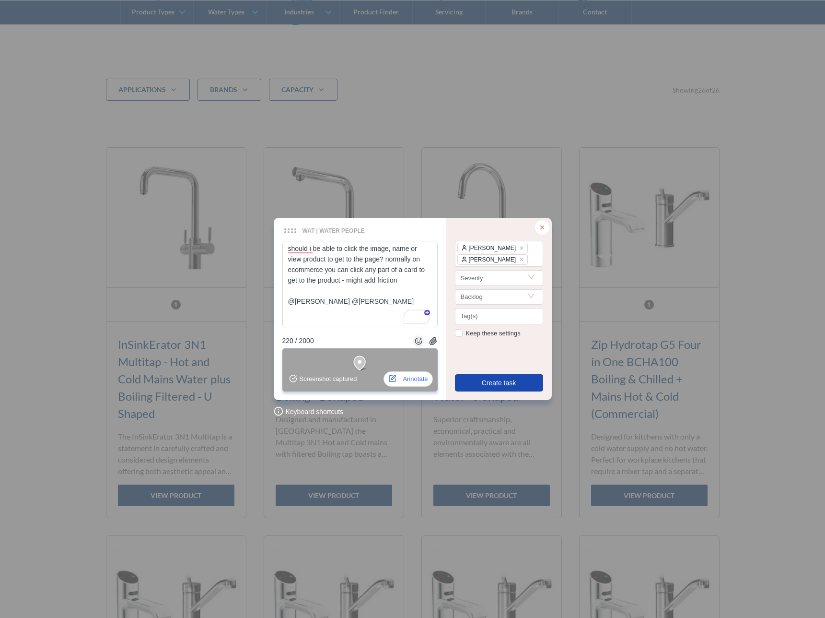
click at [478, 378] on button "Create task" at bounding box center [499, 382] width 88 height 17
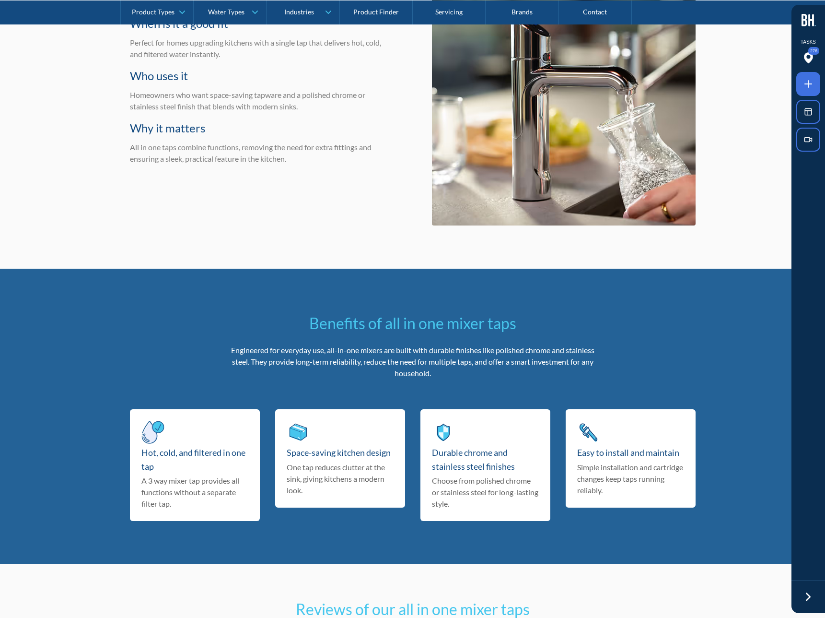
scroll to position [2620, 0]
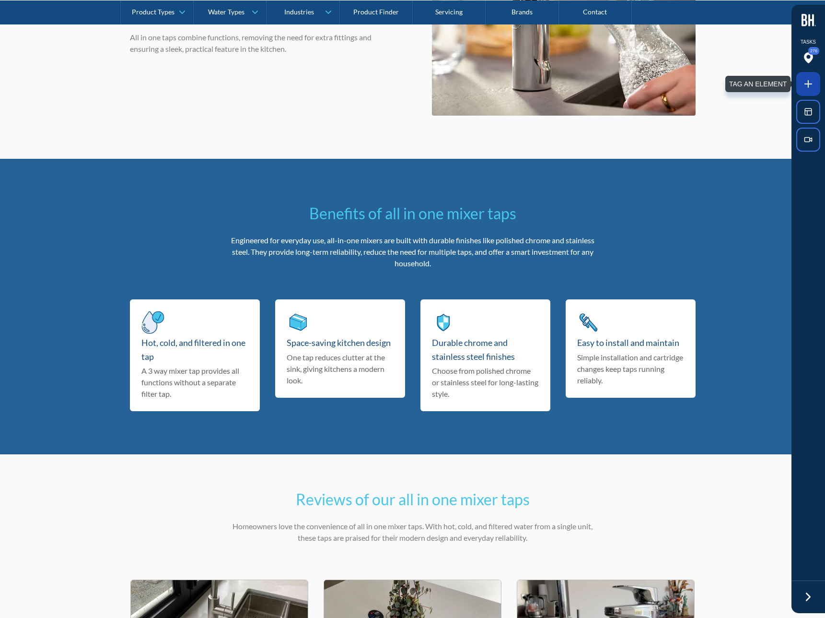
click at [808, 82] on icon at bounding box center [808, 84] width 0 height 7
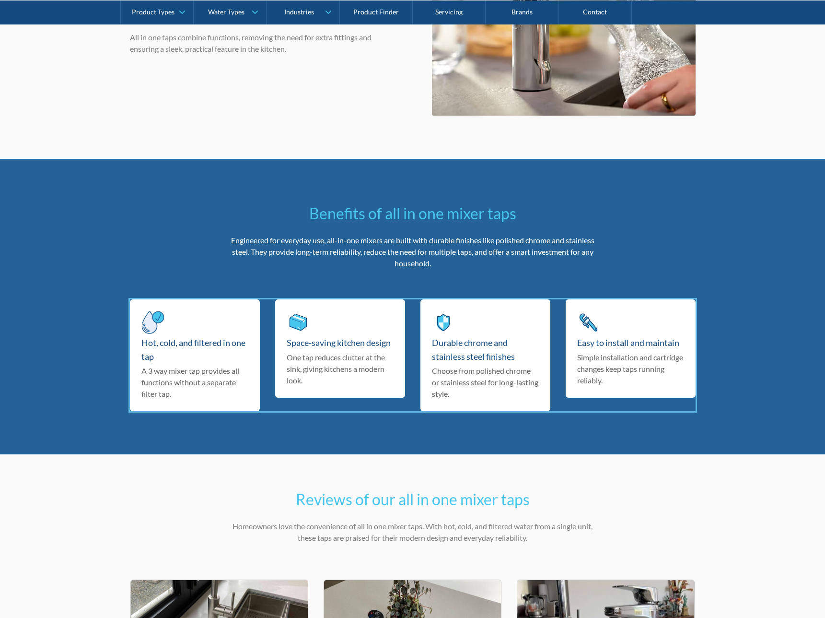
click at [271, 373] on div at bounding box center [412, 309] width 825 height 618
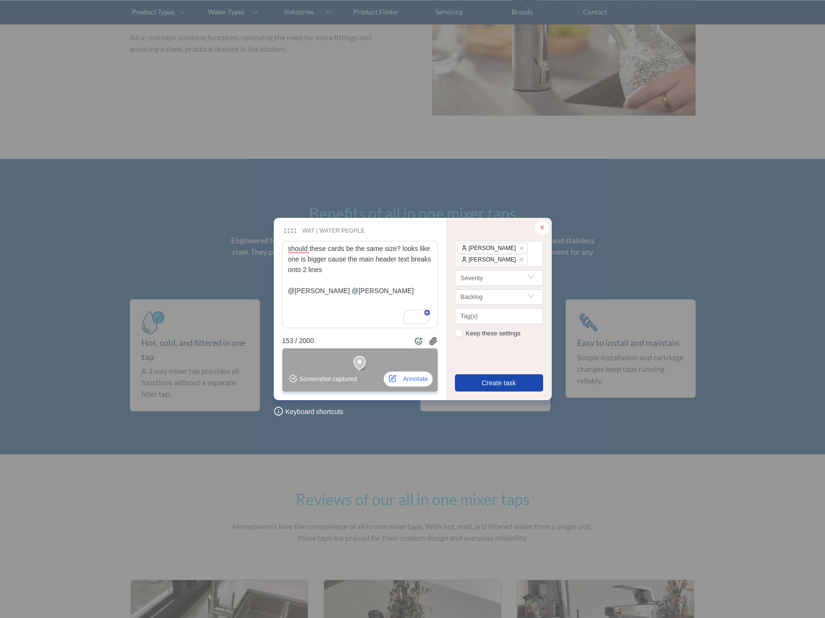
click at [501, 382] on span "Create task" at bounding box center [499, 382] width 35 height 11
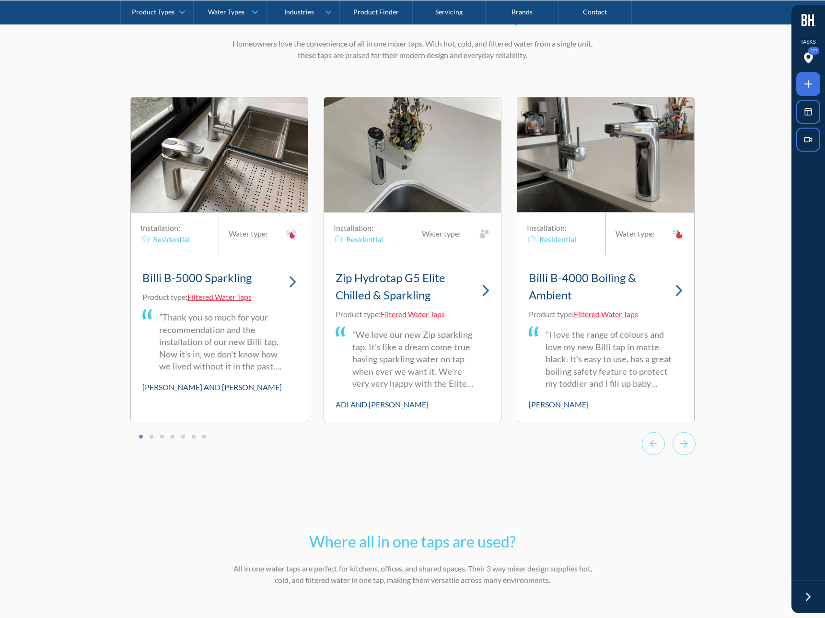
scroll to position [3114, 0]
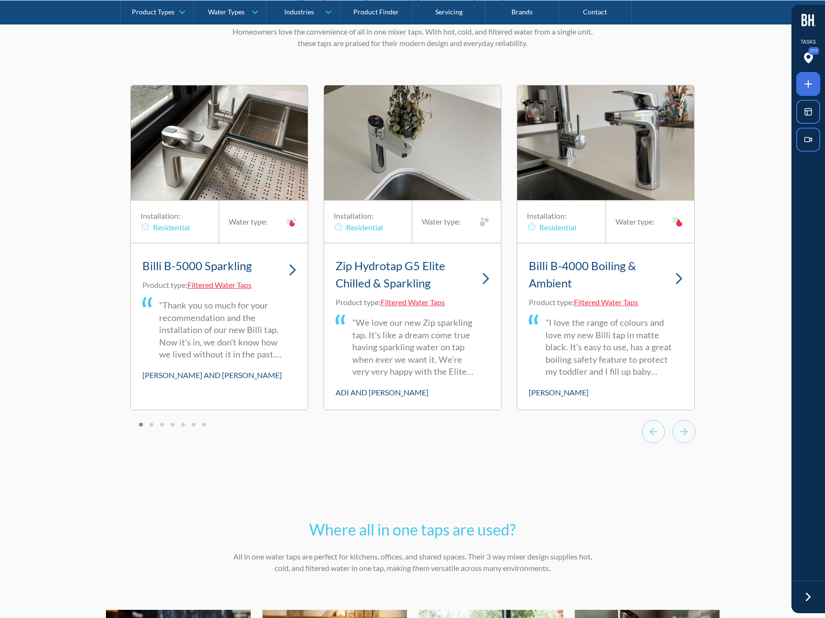
click at [270, 395] on div "Installation: Residential Water type: Billi B-5000 Sparkling Product type: Filt…" at bounding box center [219, 247] width 178 height 325
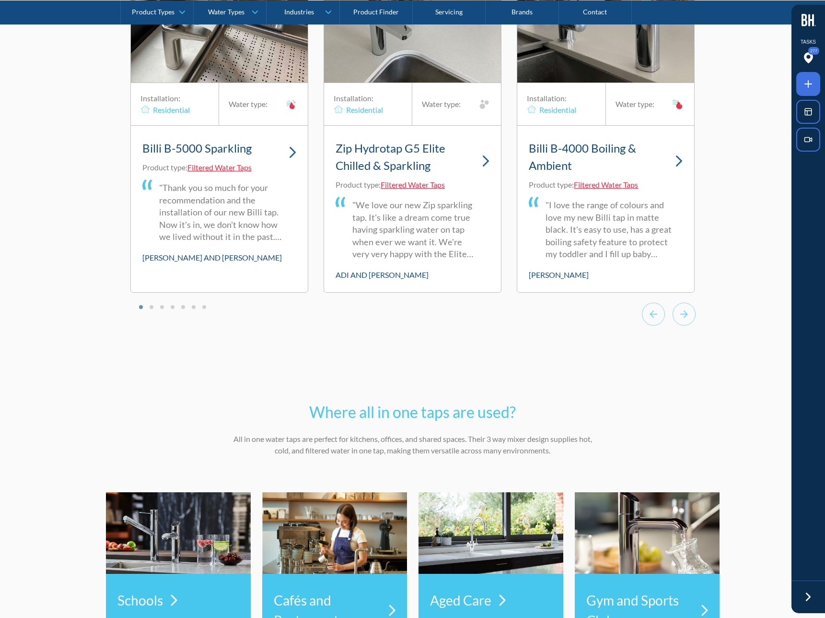
scroll to position [3421, 0]
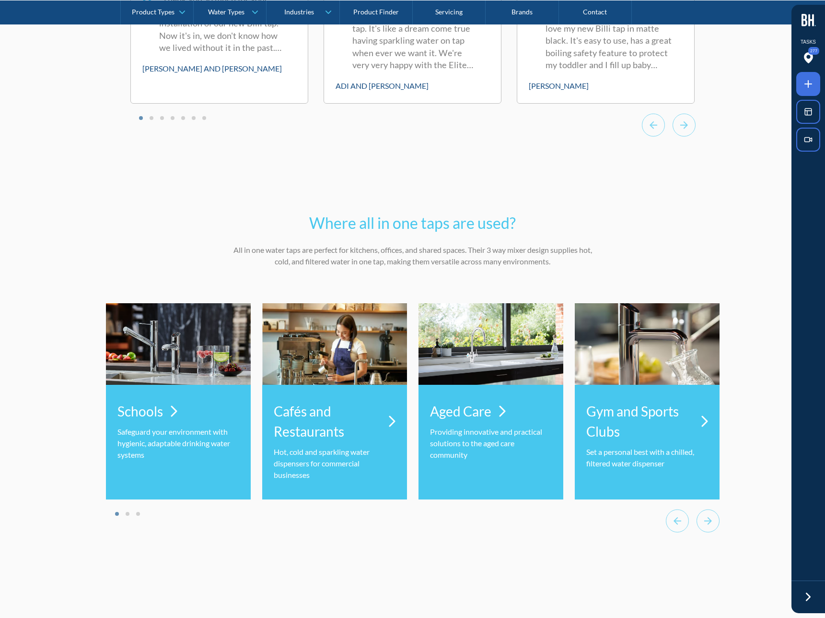
click at [56, 346] on div "Where all in one taps are used? All in one water taps are perfect for kitchens,…" at bounding box center [412, 378] width 825 height 391
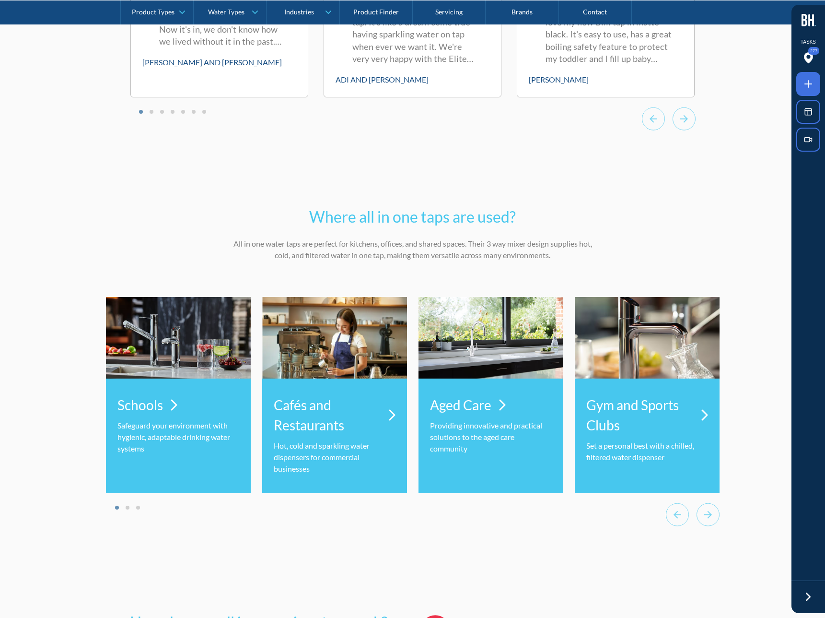
scroll to position [3462, 0]
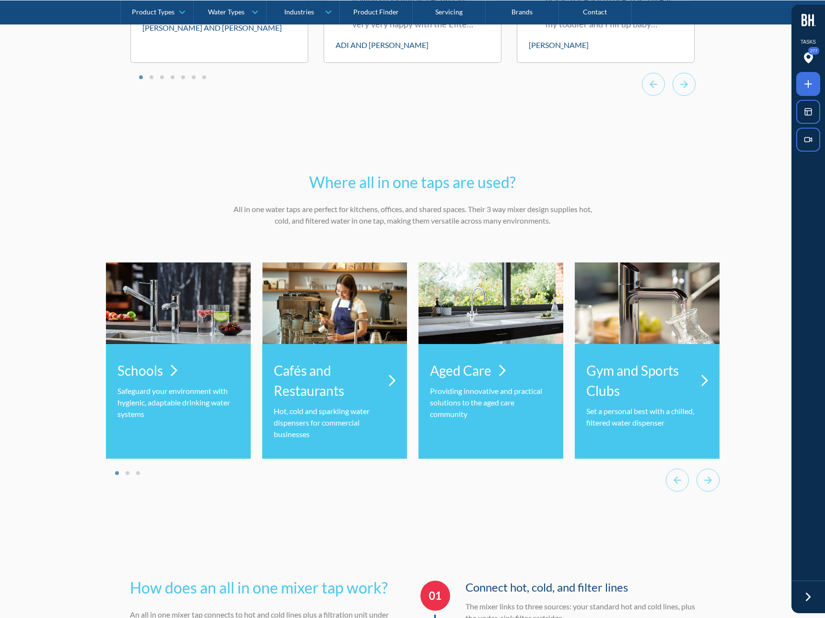
click at [169, 433] on div "Schools Safeguard your environment with hygienic, adaptable drinking water syst…" at bounding box center [178, 401] width 145 height 115
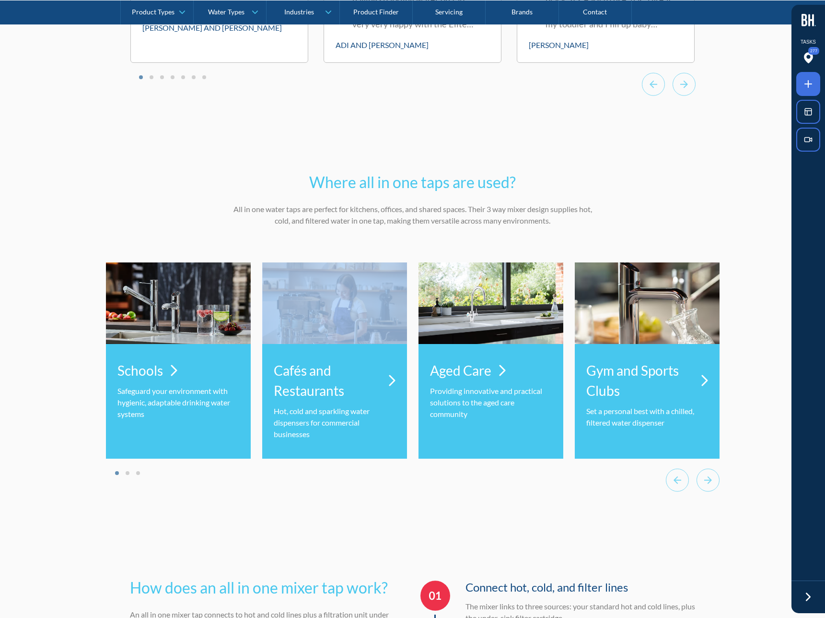
click at [169, 433] on div "Schools Safeguard your environment with hygienic, adaptable drinking water syst…" at bounding box center [178, 401] width 145 height 115
click at [807, 81] on icon at bounding box center [809, 84] width 12 height 12
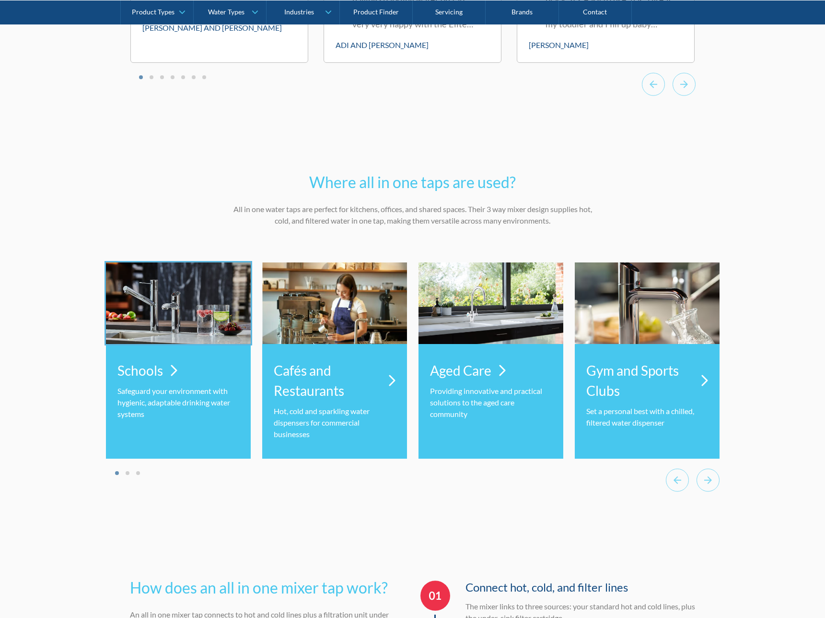
click at [186, 322] on div at bounding box center [412, 309] width 825 height 618
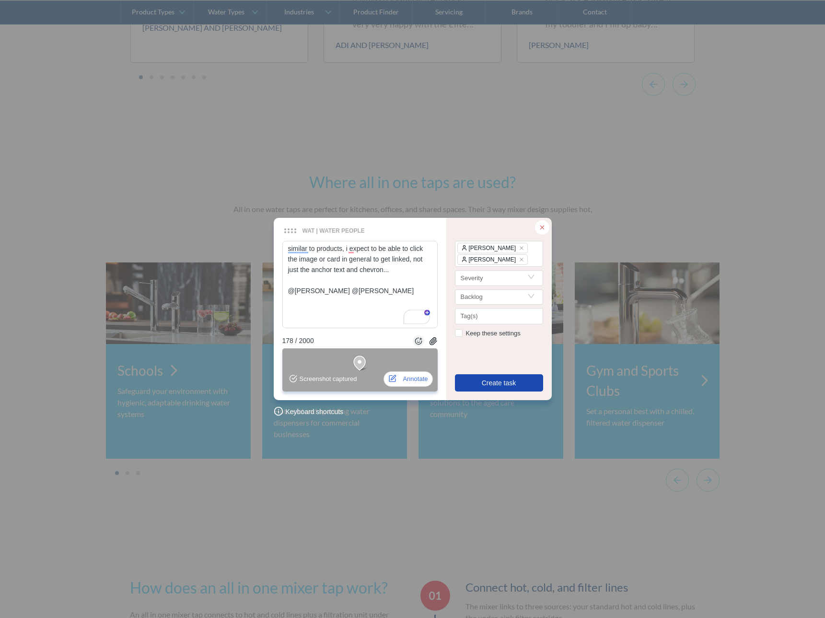
click at [490, 378] on span "Create task" at bounding box center [499, 382] width 35 height 11
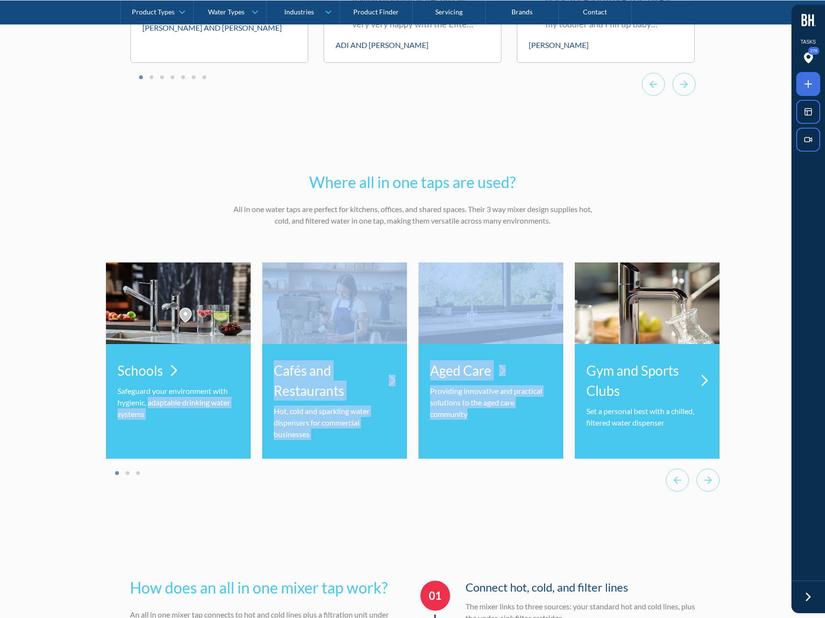
drag, startPoint x: 379, startPoint y: 415, endPoint x: 149, endPoint y: 405, distance: 229.9
click at [149, 405] on div "Schools Safeguard your environment with hygienic, adaptable drinking water syst…" at bounding box center [413, 360] width 614 height 196
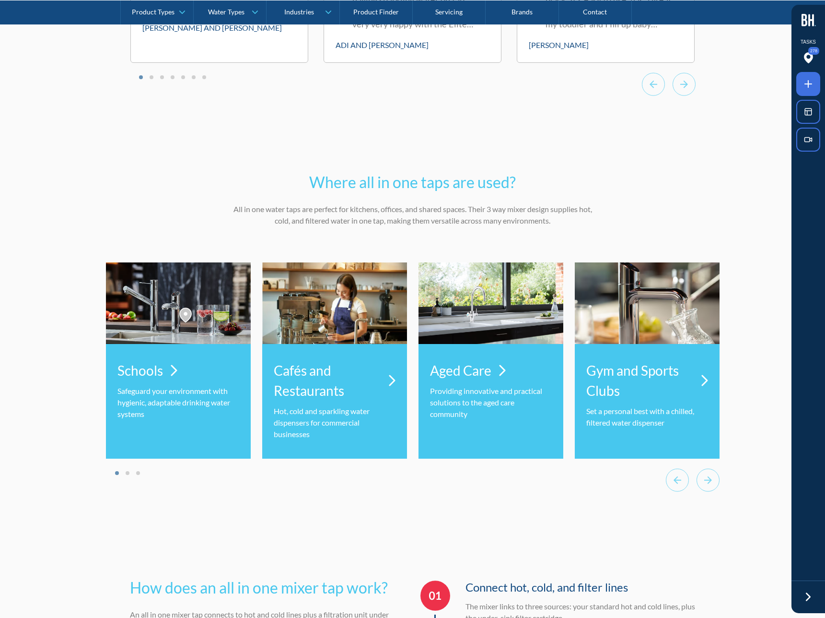
drag, startPoint x: 466, startPoint y: 397, endPoint x: 229, endPoint y: 388, distance: 238.0
click at [227, 386] on div "Schools Safeguard your environment with hygienic, adaptable drinking water syst…" at bounding box center [413, 360] width 614 height 196
click at [486, 499] on div "Where all in one taps are used? All in one water taps are perfect for kitchens,…" at bounding box center [413, 337] width 614 height 391
click at [703, 487] on icon "Next slide" at bounding box center [708, 479] width 23 height 23
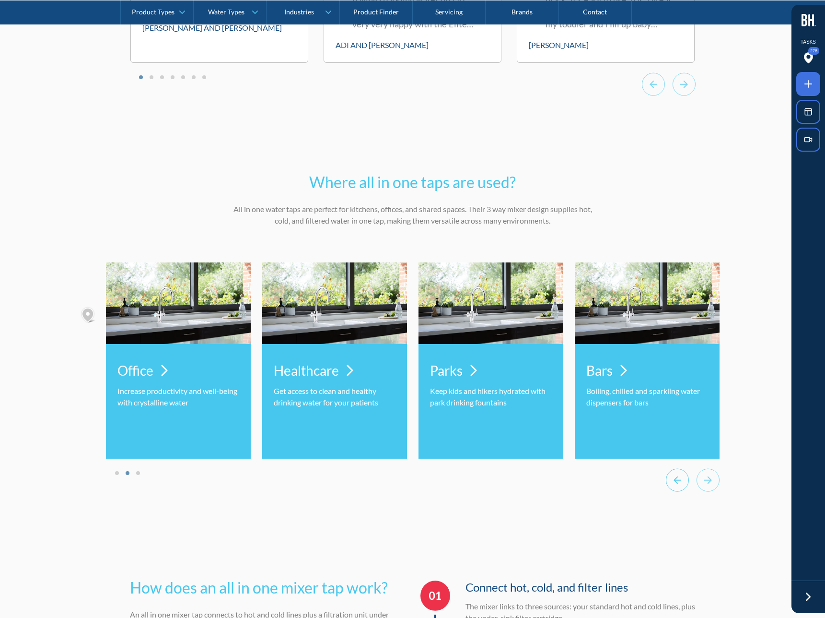
click at [671, 483] on icon "Previous slide" at bounding box center [677, 479] width 23 height 23
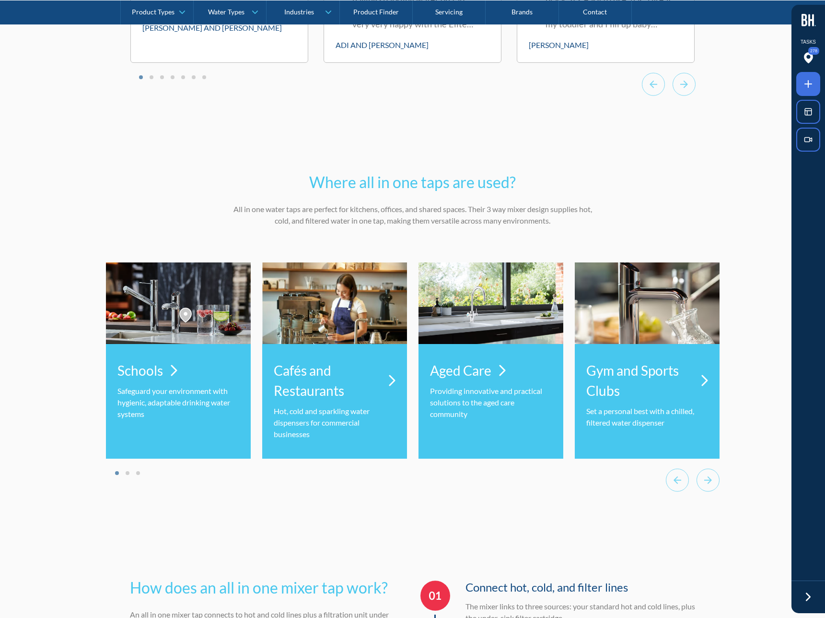
drag, startPoint x: 627, startPoint y: 401, endPoint x: 257, endPoint y: 398, distance: 369.2
click at [257, 398] on div "Schools Safeguard your environment with hygienic, adaptable drinking water syst…" at bounding box center [413, 360] width 614 height 196
click at [378, 498] on div "Where all in one taps are used? All in one water taps are perfect for kitchens,…" at bounding box center [413, 337] width 614 height 391
click at [807, 89] on icon at bounding box center [809, 84] width 12 height 12
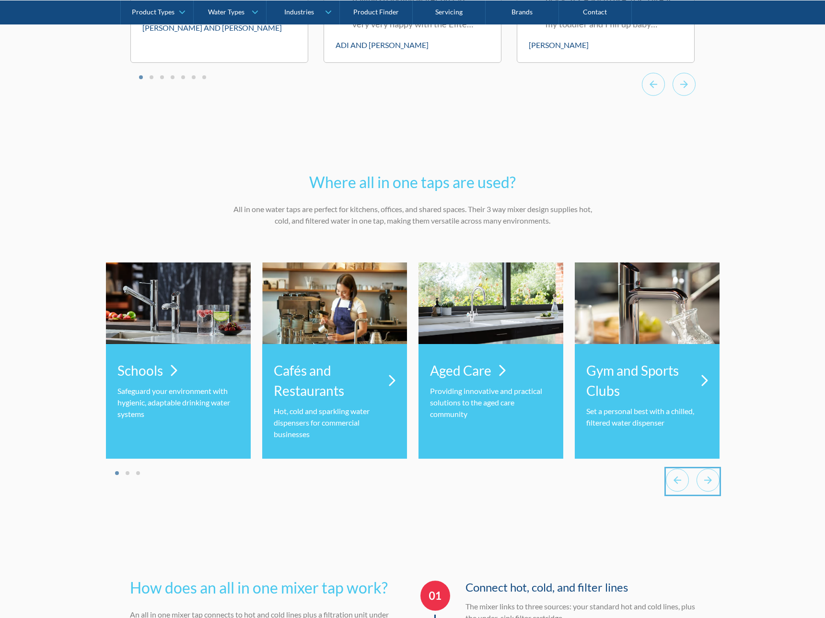
click at [688, 472] on div at bounding box center [412, 309] width 825 height 618
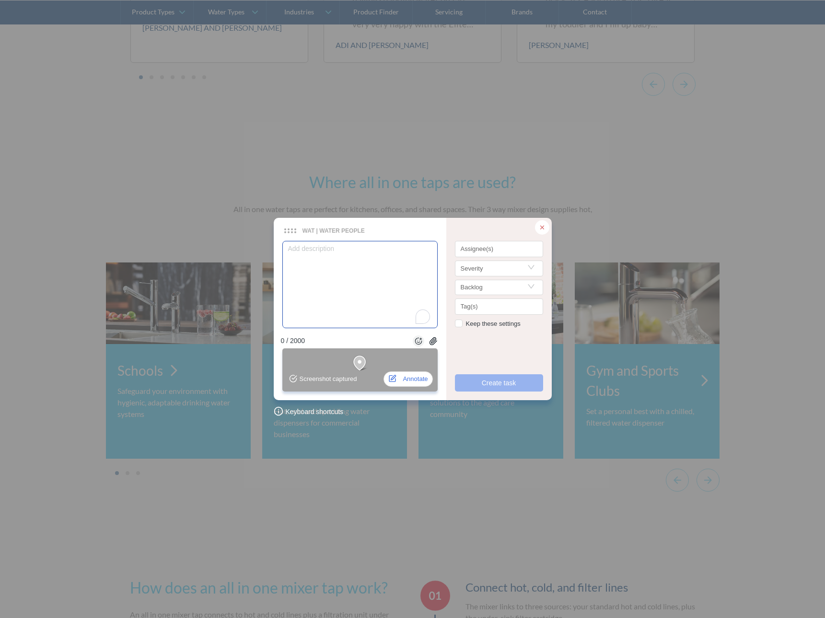
click at [354, 254] on textarea "To enrich screen reader interactions, please activate Accessibility in Grammarl…" at bounding box center [359, 284] width 155 height 87
click at [371, 284] on textarea "I notice you can't drag the cards, only use arrows, is that going to impact mob…" at bounding box center [359, 284] width 155 height 87
click at [543, 228] on icon at bounding box center [542, 227] width 7 height 7
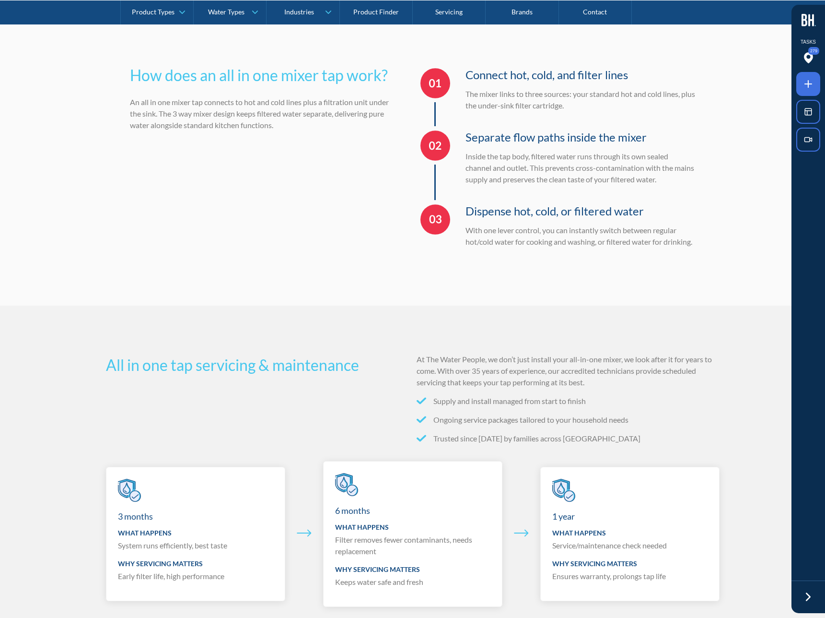
scroll to position [4118, 0]
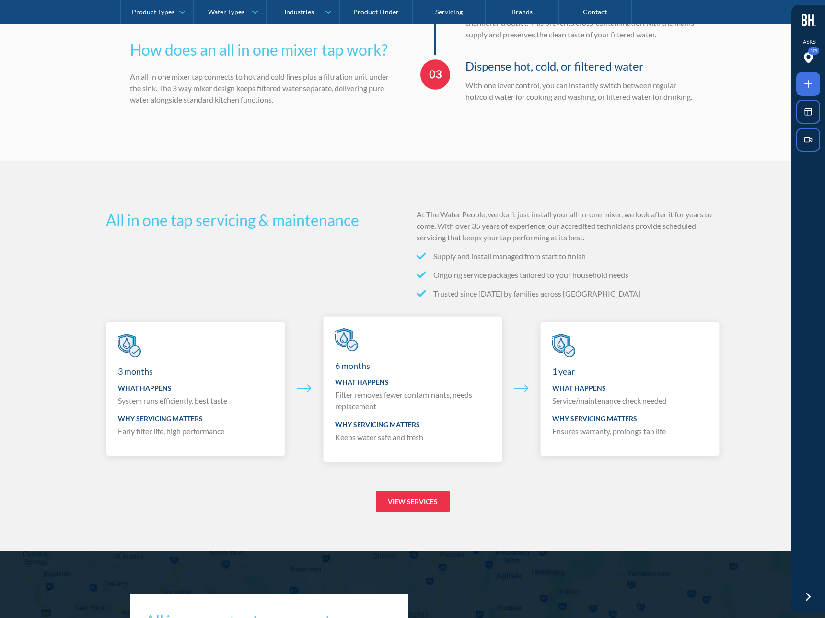
click at [466, 299] on li "Trusted since [DATE] by families across [GEOGRAPHIC_DATA]" at bounding box center [568, 294] width 303 height 12
click at [805, 84] on icon at bounding box center [808, 84] width 7 height 0
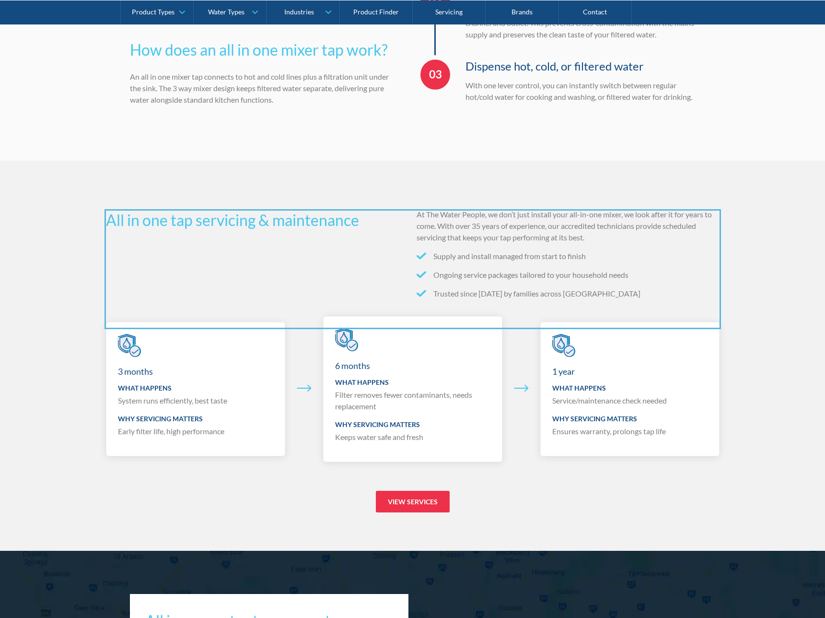
click at [401, 324] on div at bounding box center [412, 309] width 825 height 618
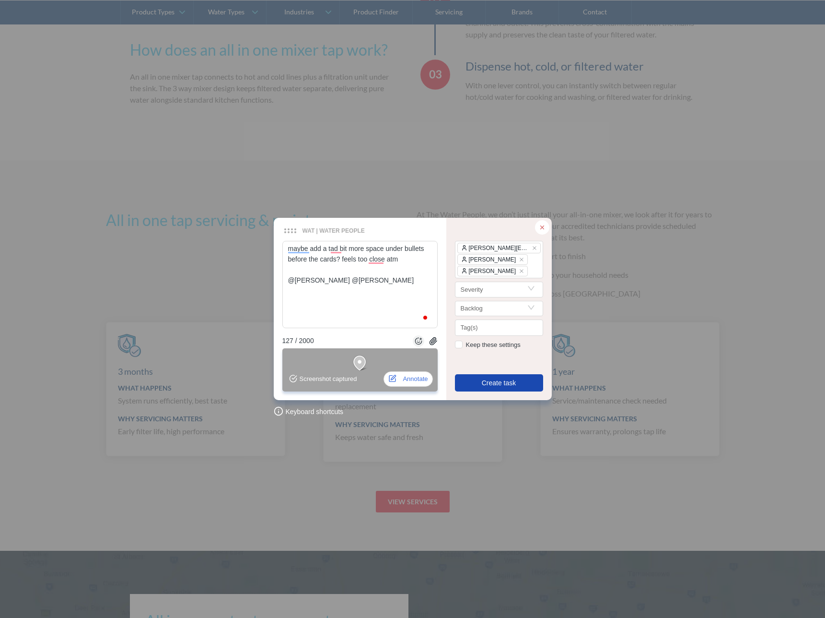
click at [509, 385] on span "Create task" at bounding box center [499, 382] width 35 height 11
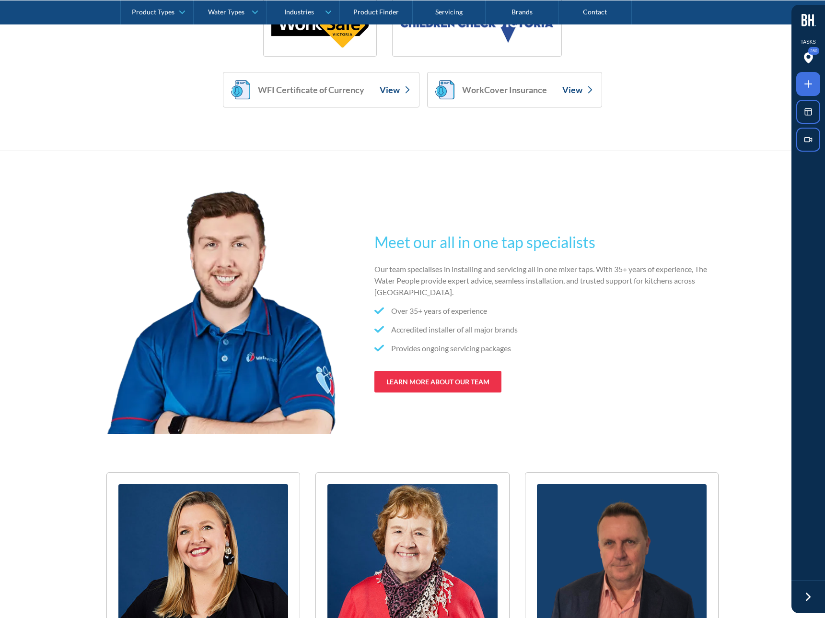
scroll to position [5214, 0]
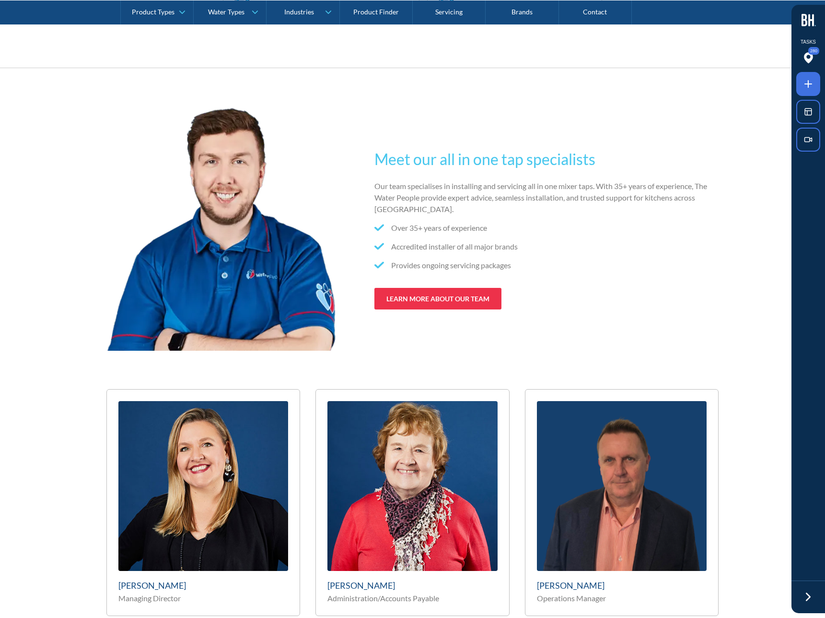
click at [376, 376] on div "Meet our all in one tap specialists Our team specialises in installing and serv…" at bounding box center [413, 378] width 614 height 545
click at [805, 93] on span at bounding box center [808, 84] width 24 height 24
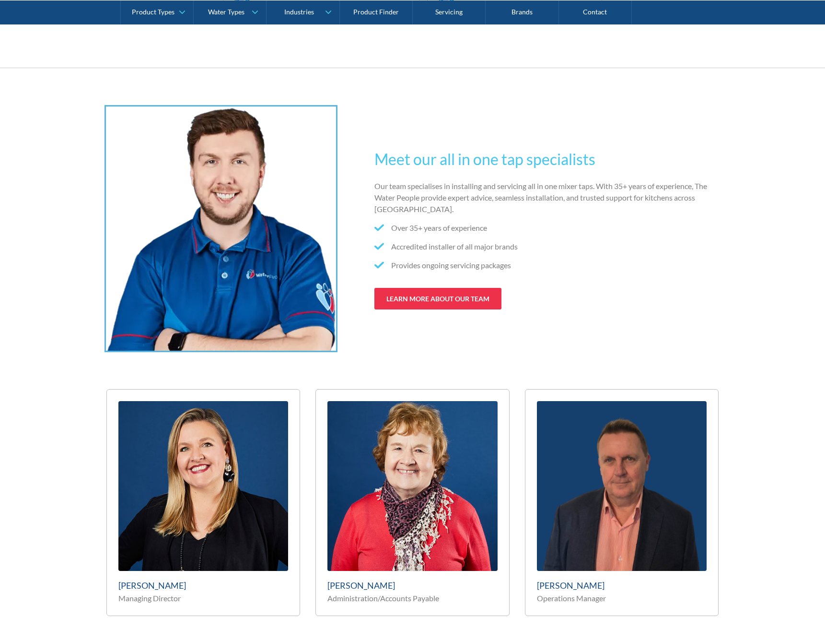
click at [222, 348] on div at bounding box center [412, 309] width 825 height 618
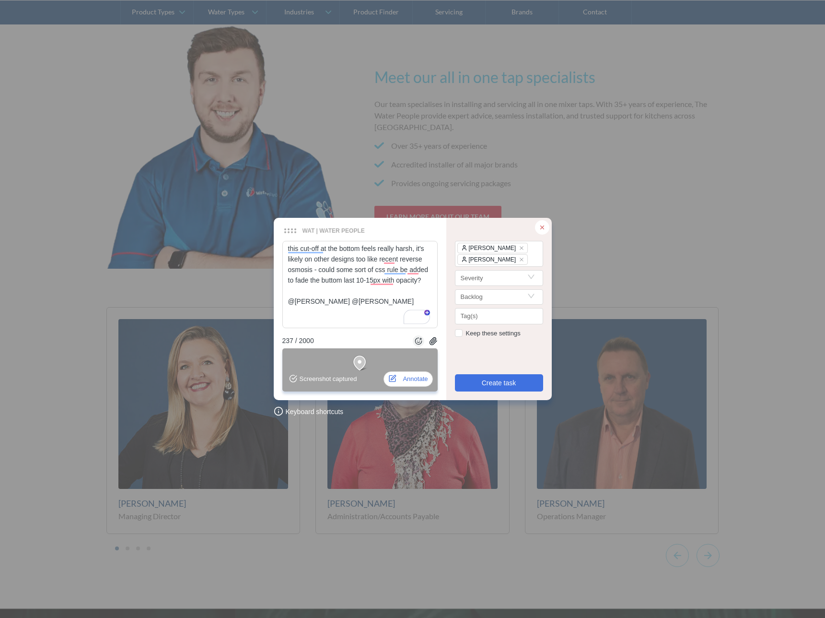
scroll to position [5302, 0]
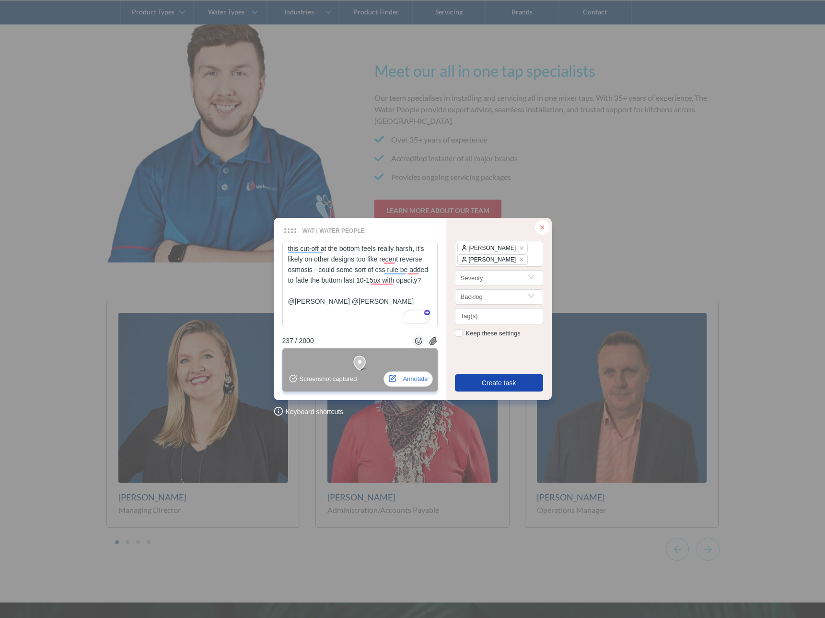
click at [487, 386] on span "Create task" at bounding box center [499, 382] width 35 height 11
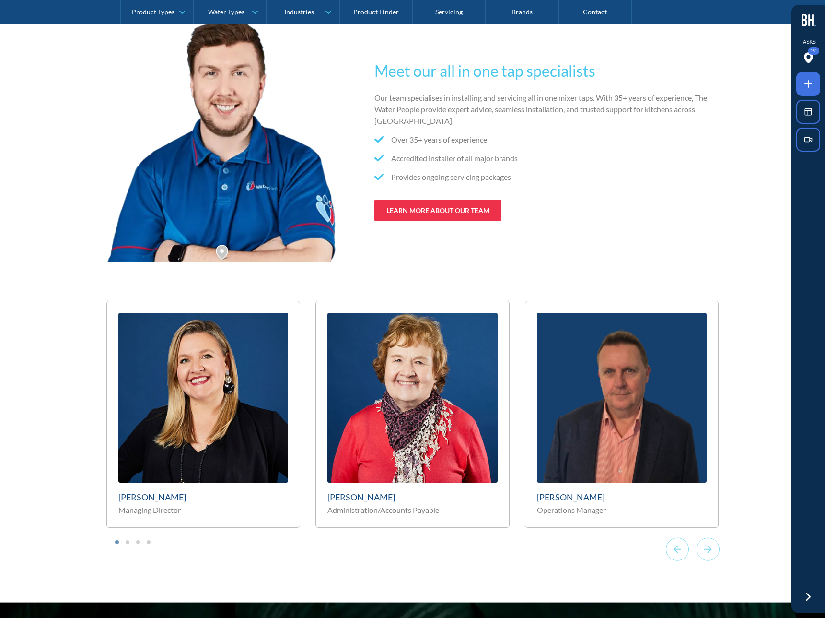
drag, startPoint x: 592, startPoint y: 409, endPoint x: 391, endPoint y: 409, distance: 200.4
click at [316, 408] on div "Melissa Croxford Managing Director Rosemary Pendlebury Administration/Accounts …" at bounding box center [412, 414] width 613 height 227
click at [709, 551] on icon "Next slide" at bounding box center [708, 549] width 8 height 8
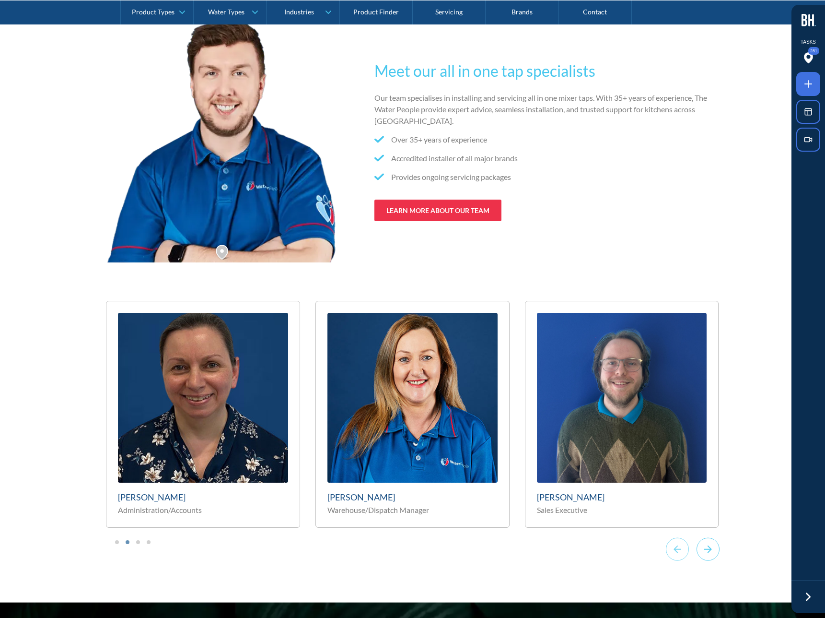
click at [709, 551] on icon "Next slide" at bounding box center [708, 549] width 8 height 8
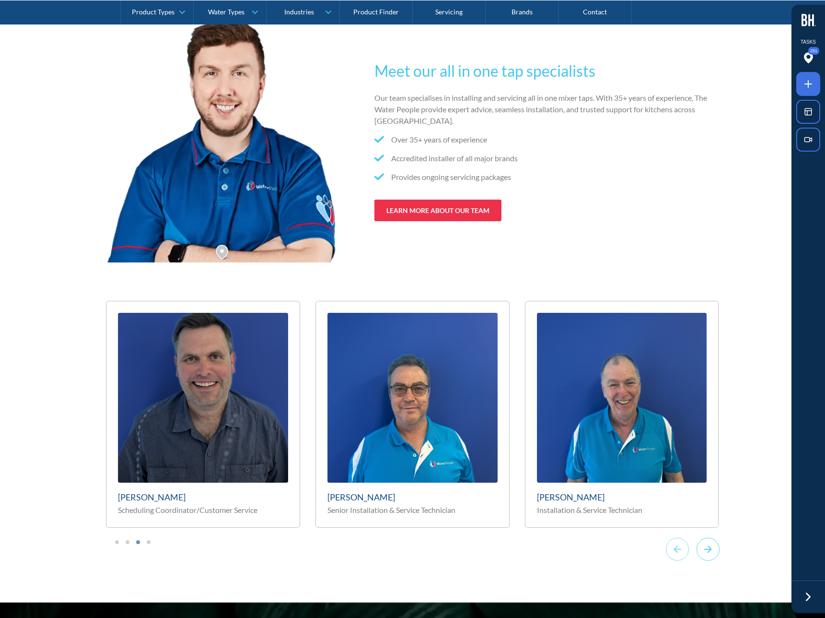
click at [709, 551] on icon "Next slide" at bounding box center [708, 549] width 8 height 8
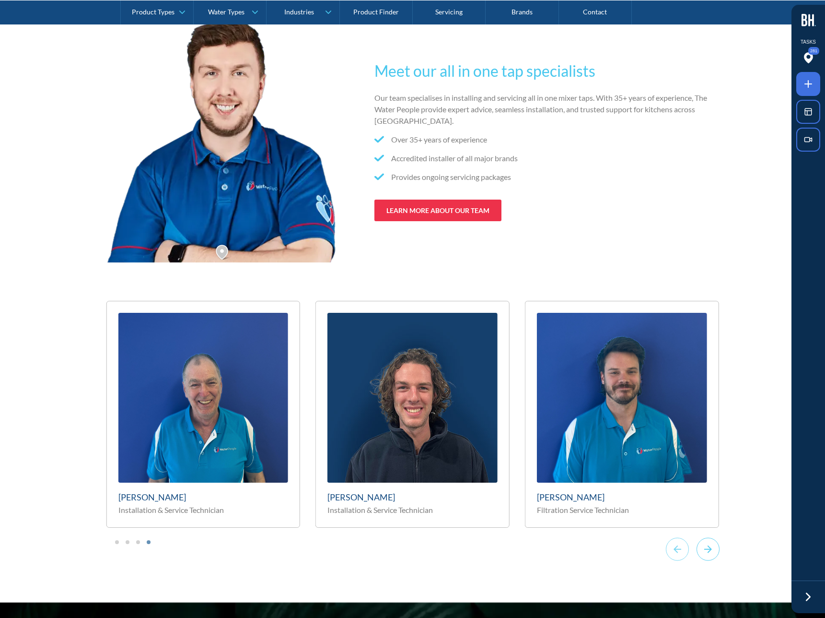
click at [709, 551] on icon "Go to first slide" at bounding box center [708, 549] width 8 height 8
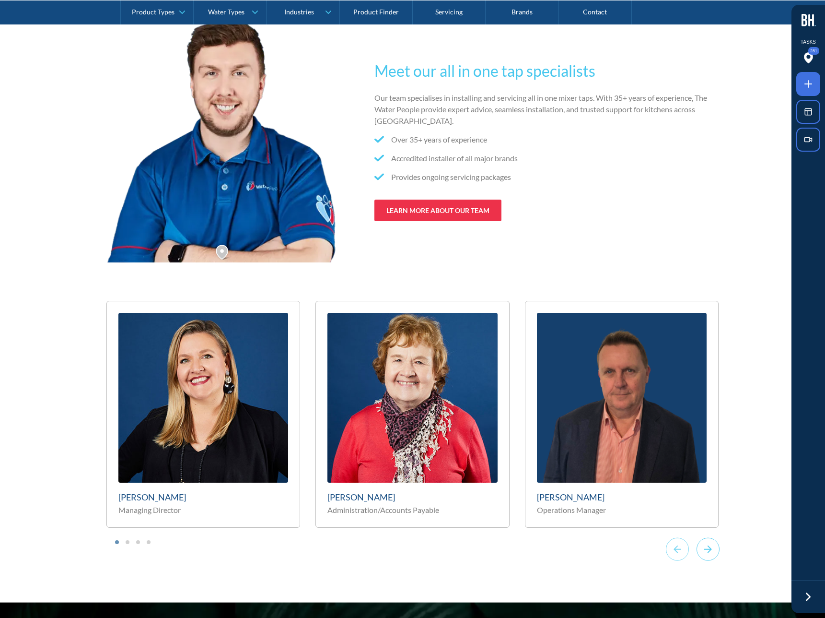
click at [709, 551] on icon "Next slide" at bounding box center [708, 549] width 8 height 8
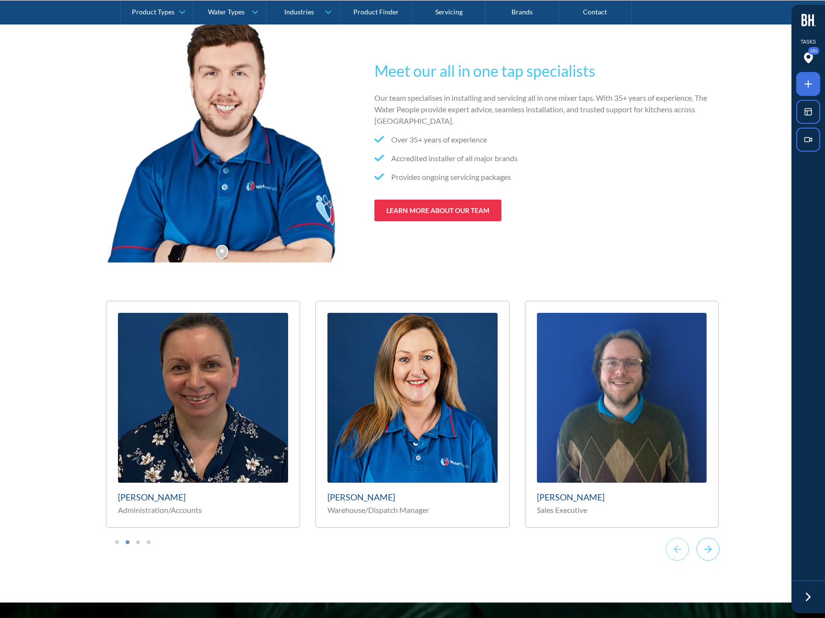
click at [709, 551] on icon "Next slide" at bounding box center [708, 549] width 8 height 8
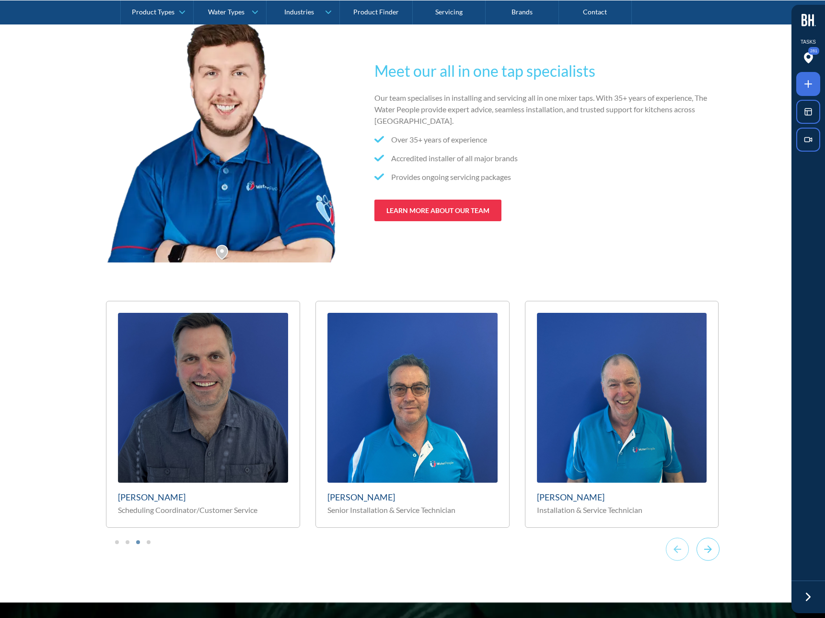
click at [709, 551] on icon "Next slide" at bounding box center [708, 549] width 8 height 8
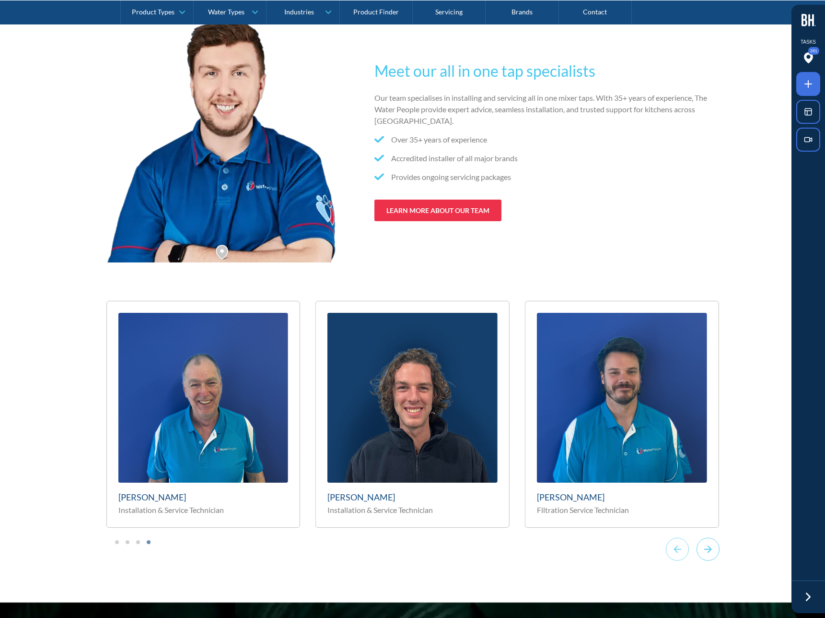
click at [709, 551] on icon "Go to first slide" at bounding box center [708, 549] width 8 height 8
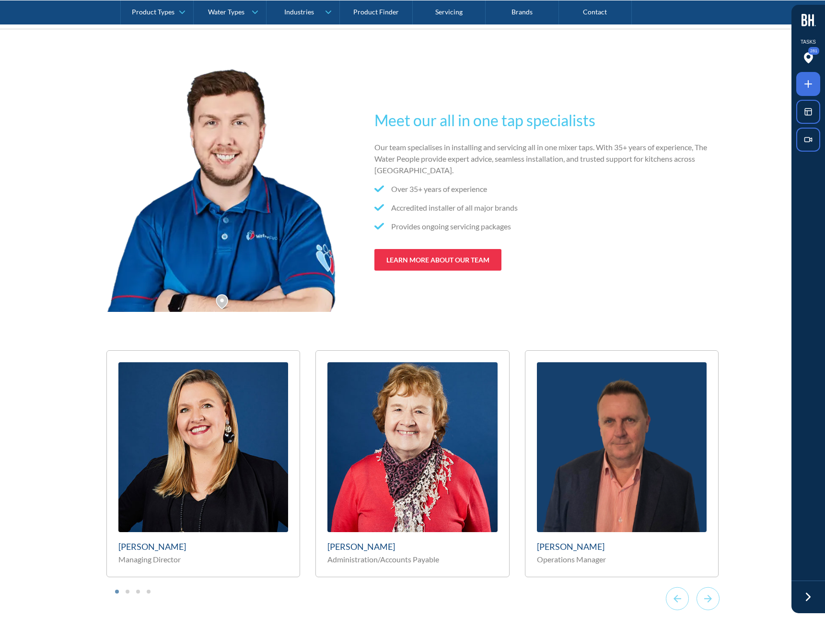
scroll to position [5259, 0]
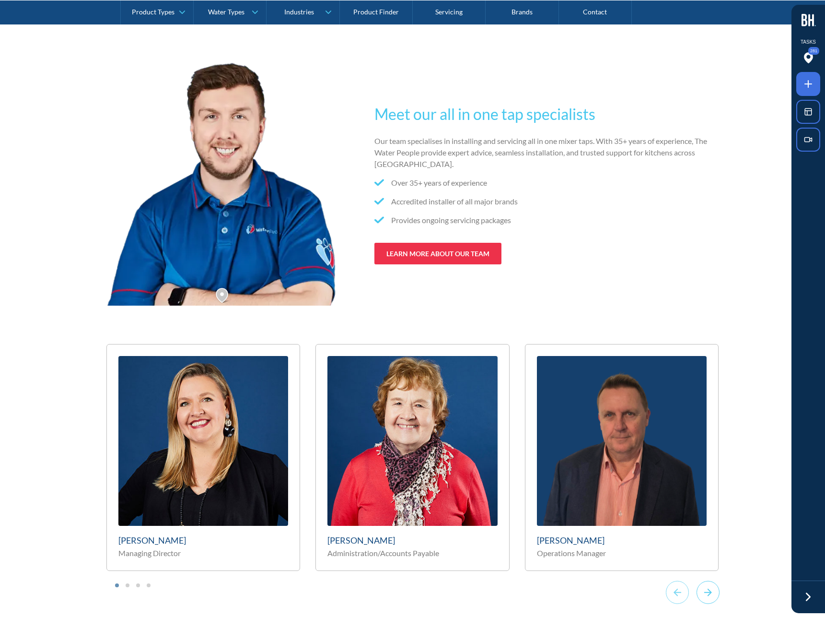
click at [713, 581] on icon "Next slide" at bounding box center [708, 591] width 23 height 23
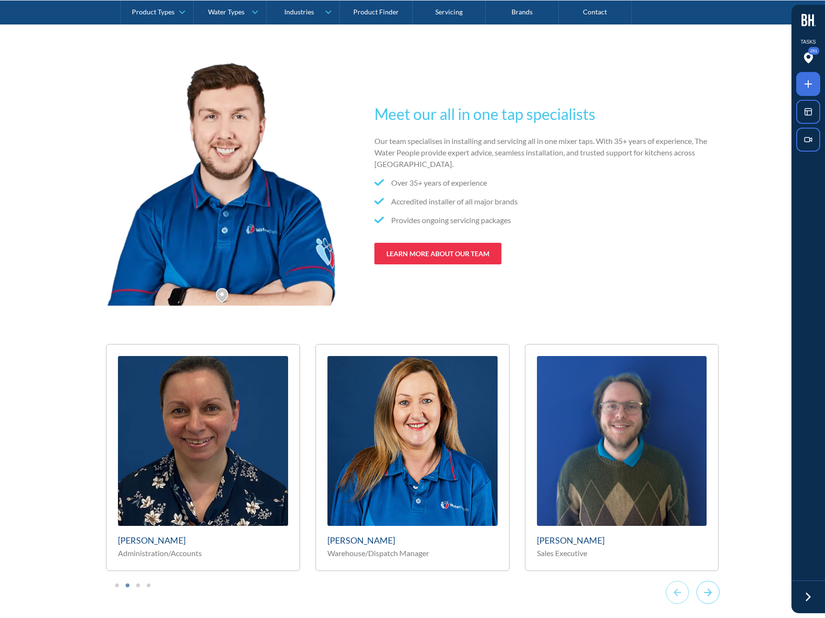
click at [713, 581] on icon "Next slide" at bounding box center [708, 591] width 23 height 23
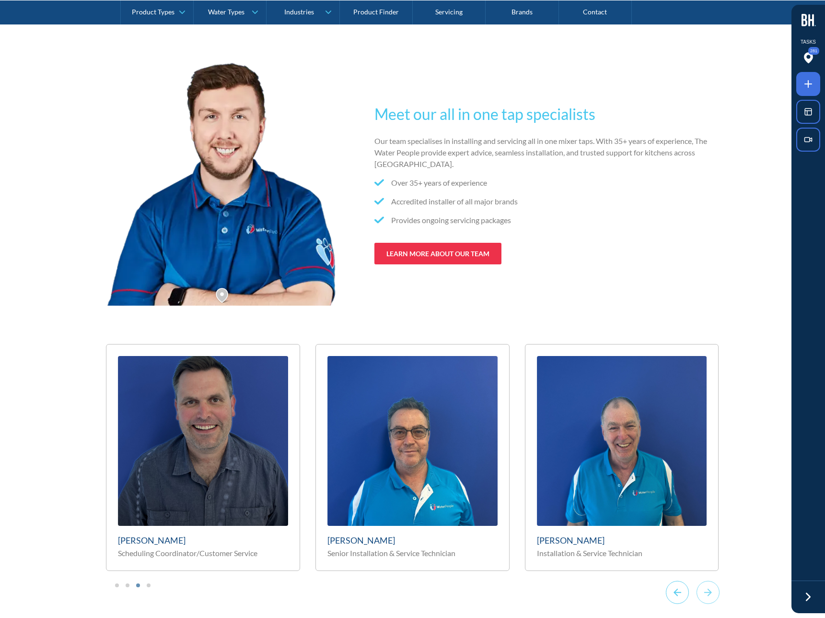
click at [675, 593] on icon "Previous slide" at bounding box center [678, 592] width 8 height 8
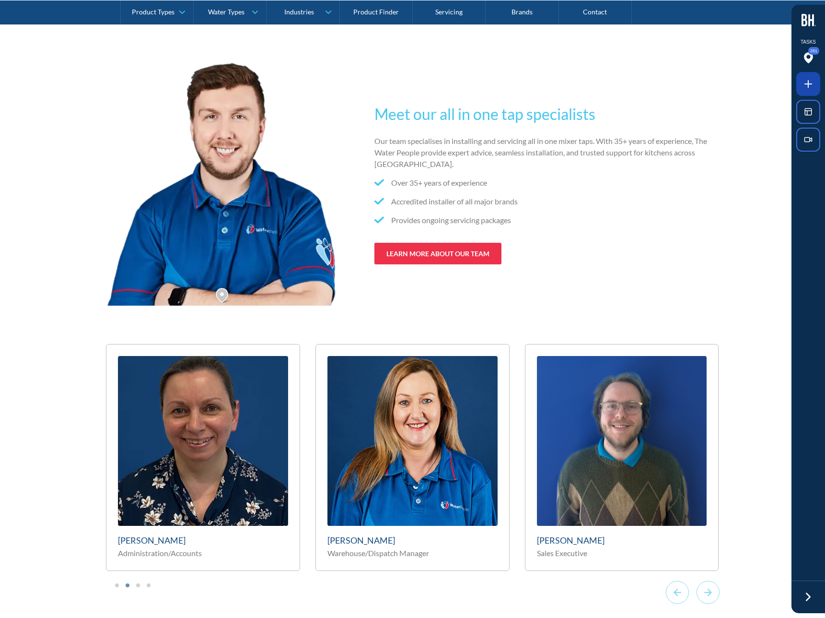
click at [806, 79] on icon at bounding box center [809, 84] width 12 height 12
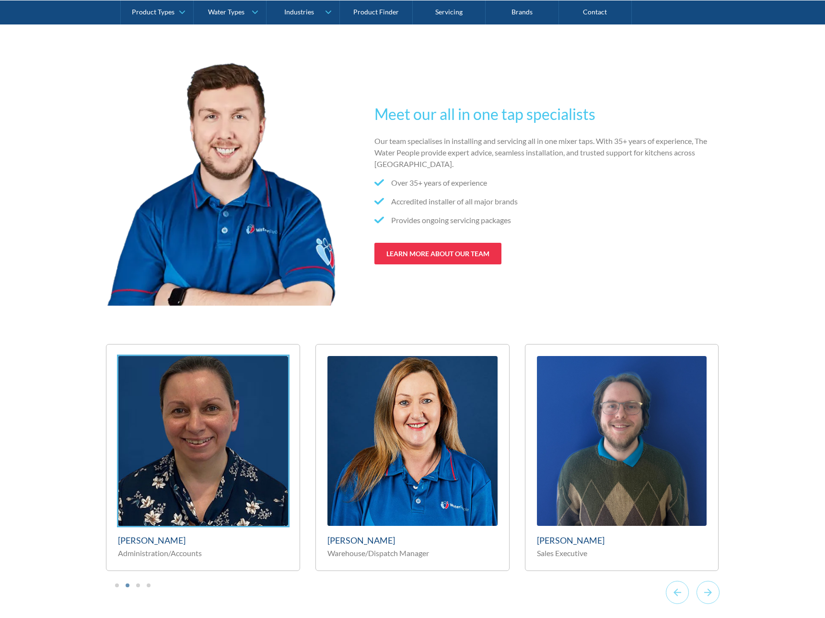
click at [261, 357] on div at bounding box center [412, 309] width 825 height 618
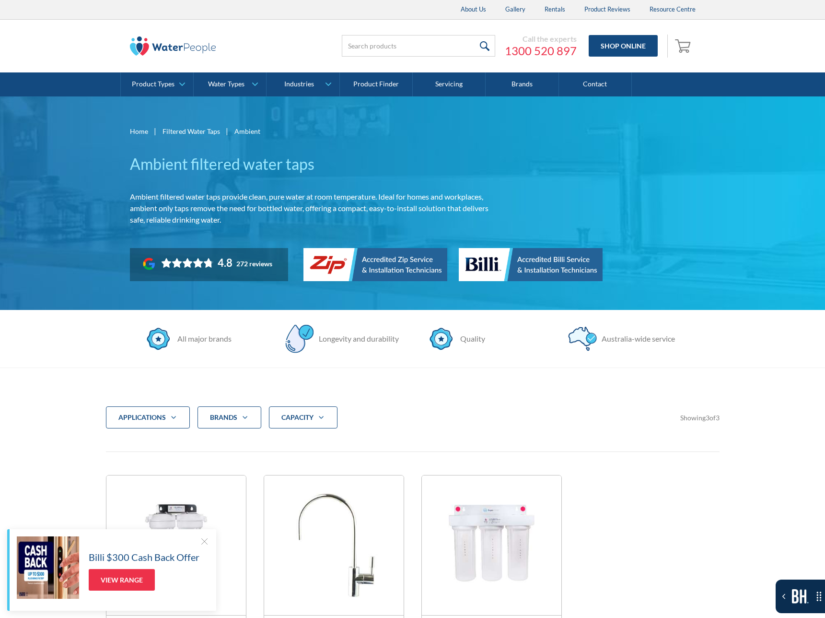
click at [304, 423] on div "CAPACITY" at bounding box center [303, 417] width 69 height 22
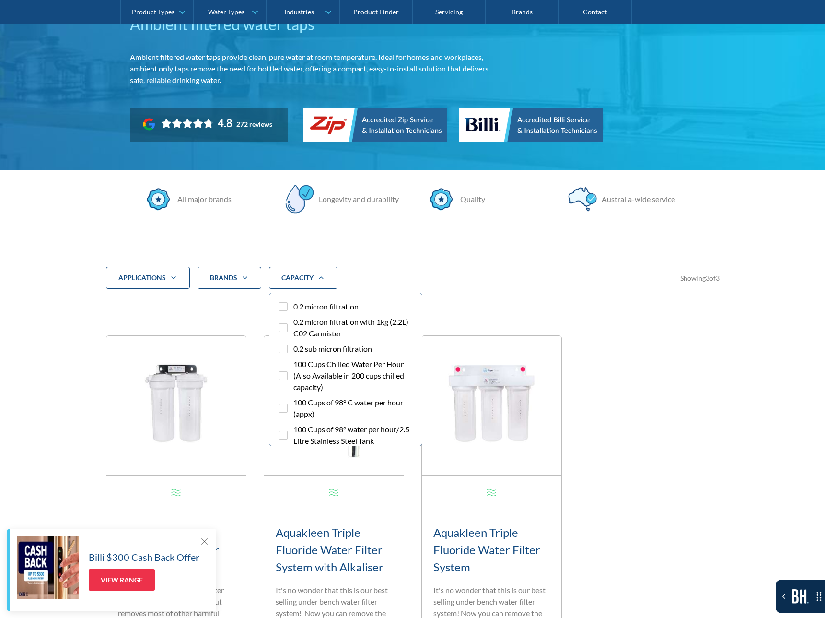
scroll to position [189, 0]
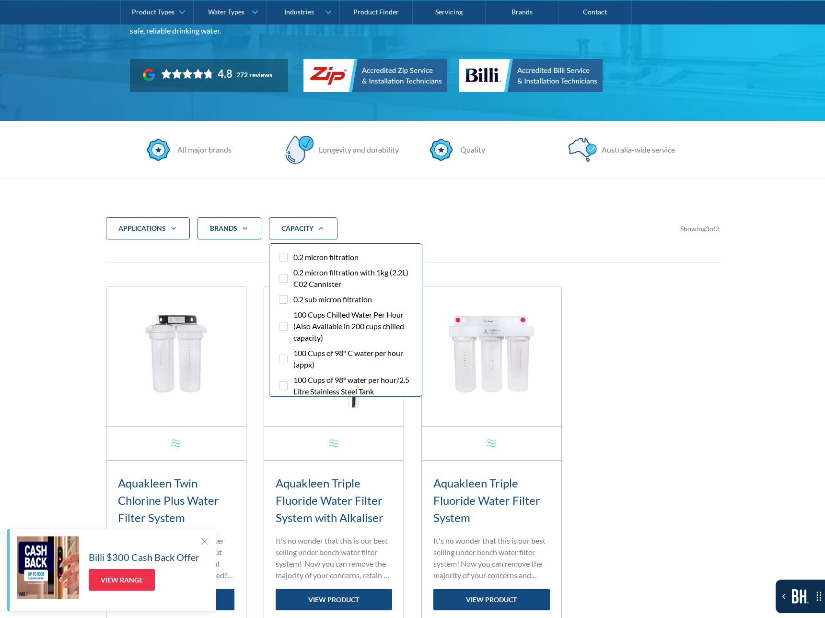
click at [463, 198] on div "applications Commercial Residential Clear Brands Zip Billi Rheem Aquakleen Boil…" at bounding box center [413, 429] width 614 height 501
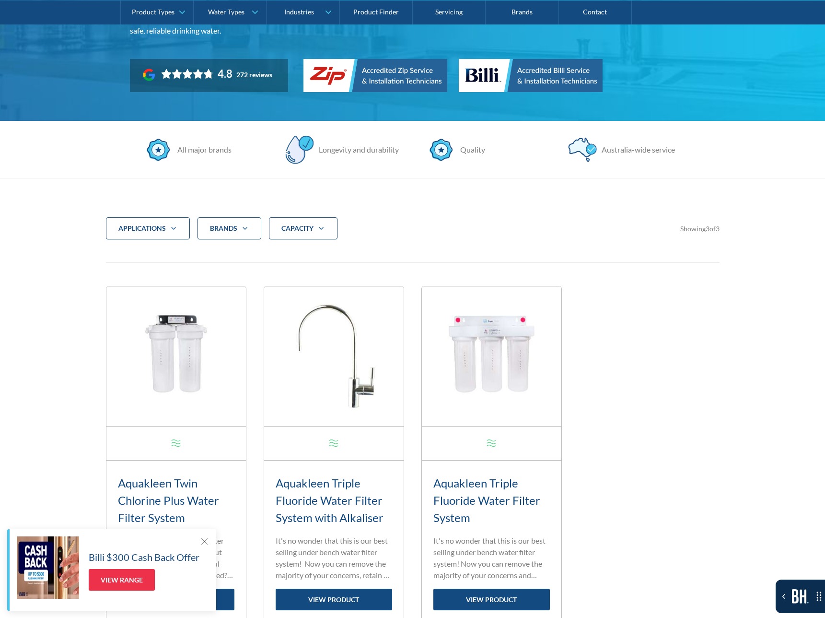
click at [457, 215] on div "applications Commercial Residential Clear Brands Zip Billi Rheem Aquakleen Boil…" at bounding box center [413, 429] width 614 height 501
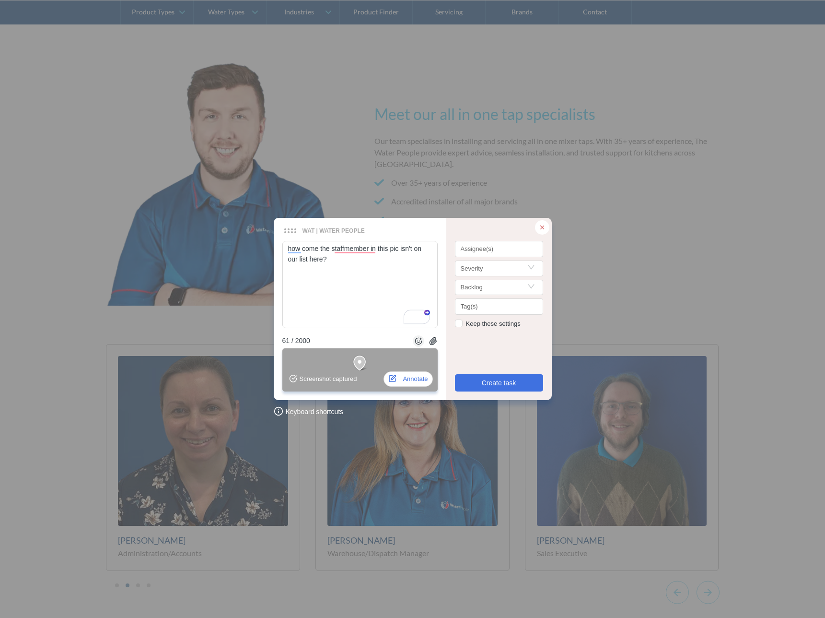
type textarea "how come the staffmember in this pic isn't on our list here? d"
type textarea "how come the staffmember in this pic isn't on our list here? do"
type textarea "how come the staffmember in this pic isn't on our list here? do w"
type textarea "how come the staffmember in this pic isn't on our list here? do we"
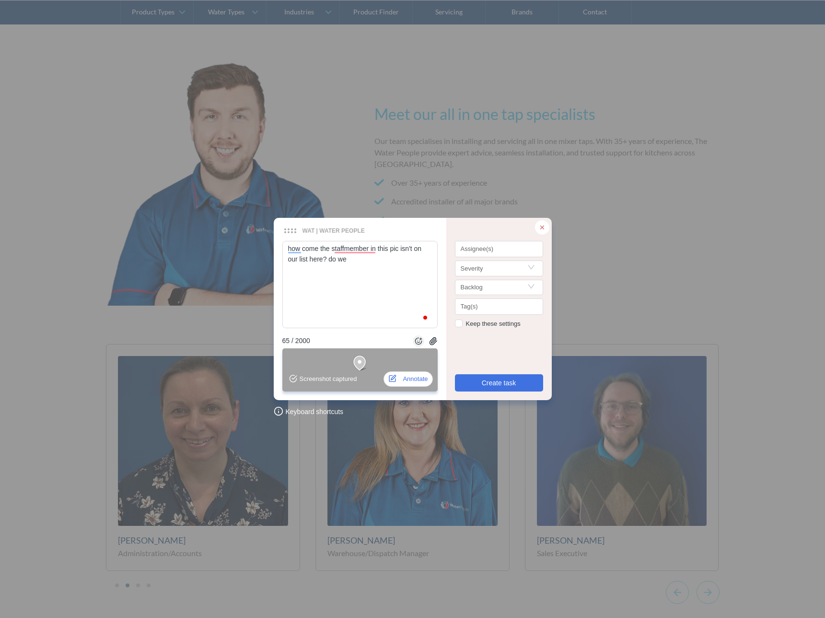
type textarea "how come the staffmember in this pic isn't on our list here? do we"
type textarea "how come the staffmember in this pic isn't on our list here? do we k"
type textarea "how come the staffmember in this pic isn't on our list here? do we kn"
type textarea "how come the staffmember in this pic isn't on our list here? do we kno"
type textarea "how come the staffmember in this pic isn't on our list here? do we know"
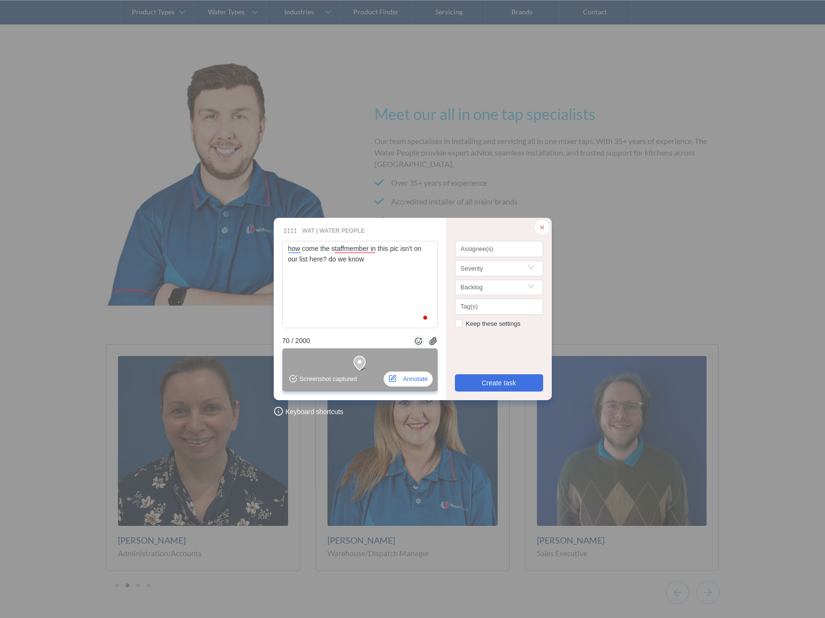
type textarea "how come the staffmember in this pic isn't on our list here? do we know"
type textarea "how come the staffmember in this pic isn't on our list here? do we know i"
type textarea "how come the staffmember in this pic isn't on our list here? do we know if"
type textarea "how come the staffmember in this pic isn't on our list here? do we know if h"
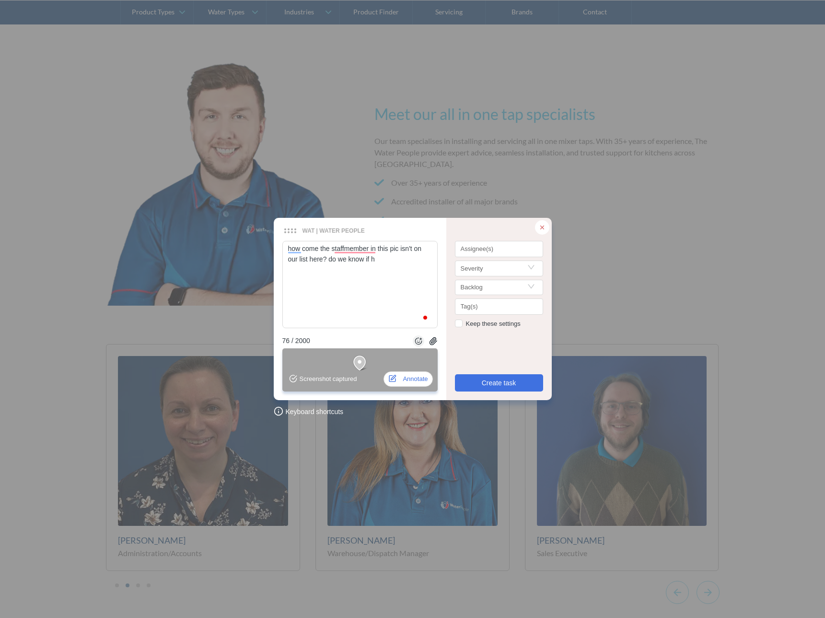
type textarea "how come the staffmember in this pic isn't on our list here? do we know if he"
type textarea "how come the staffmember in this pic isn't on our list here? do we know if he l"
type textarea "how come the staffmember in this pic isn't on our list here? do we know if he le"
type textarea "how come the staffmember in this pic isn't on our list here? do we know if he l…"
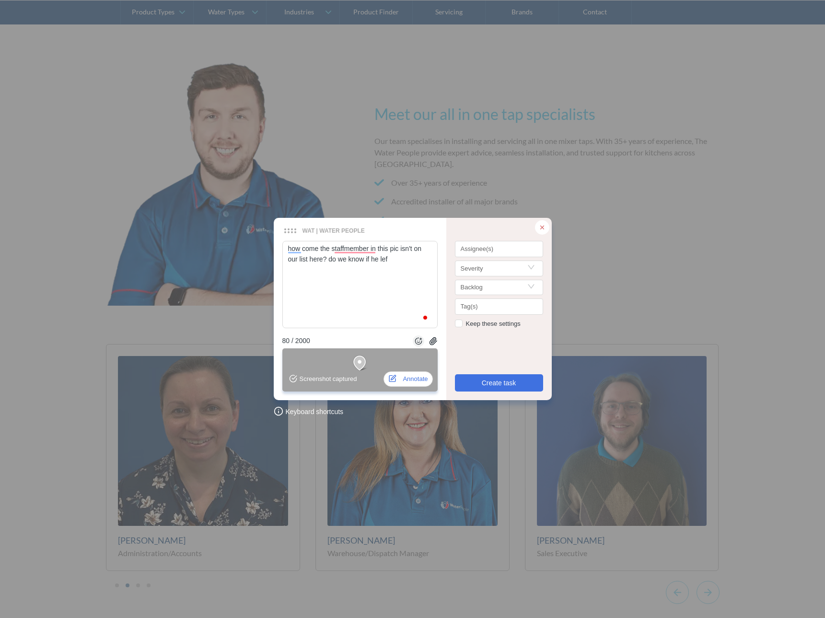
type textarea "how come the staffmember in this pic isn't on our list here? do we know if he l…"
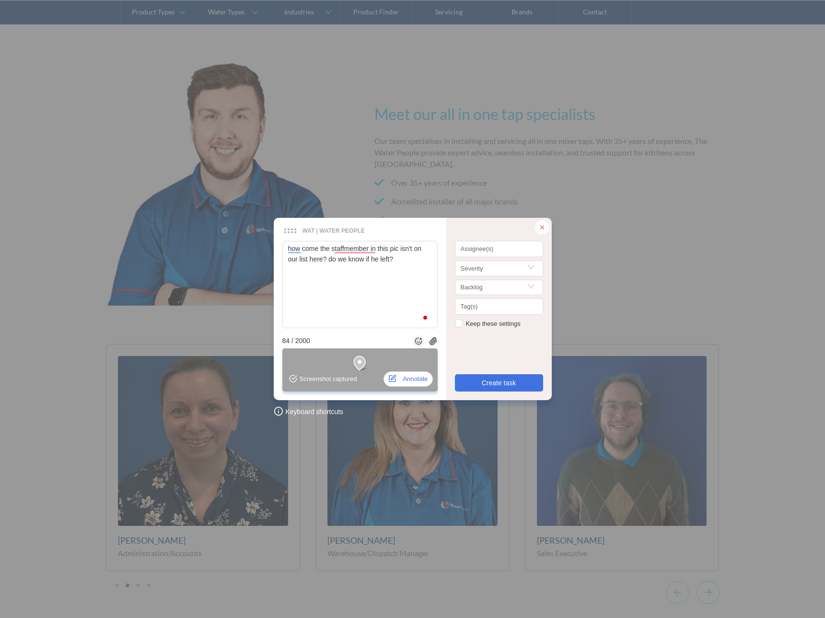
type textarea "how come the staffmember in this pic isn't on our list here? do we know if he l…"
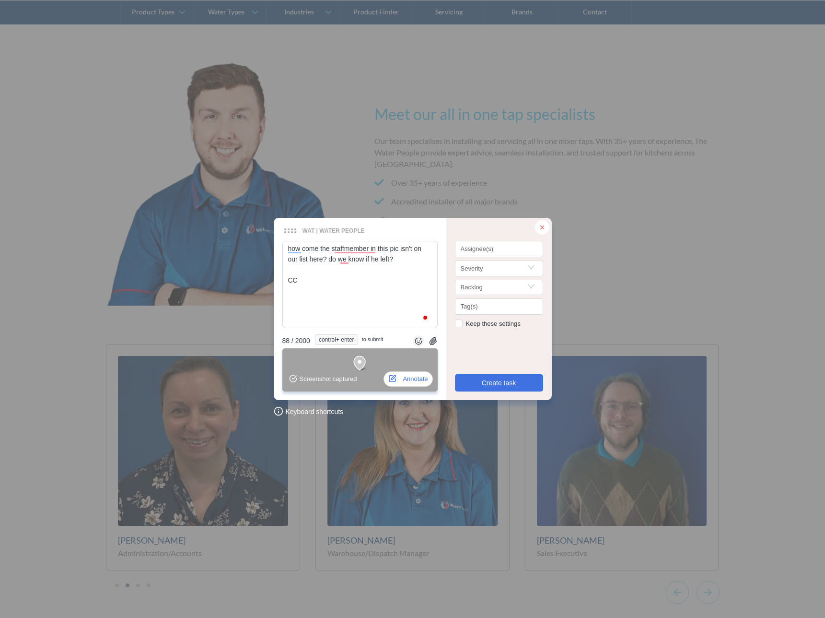
type textarea "how come the staffmember in this pic isn't on our list here? do we know if he l…"
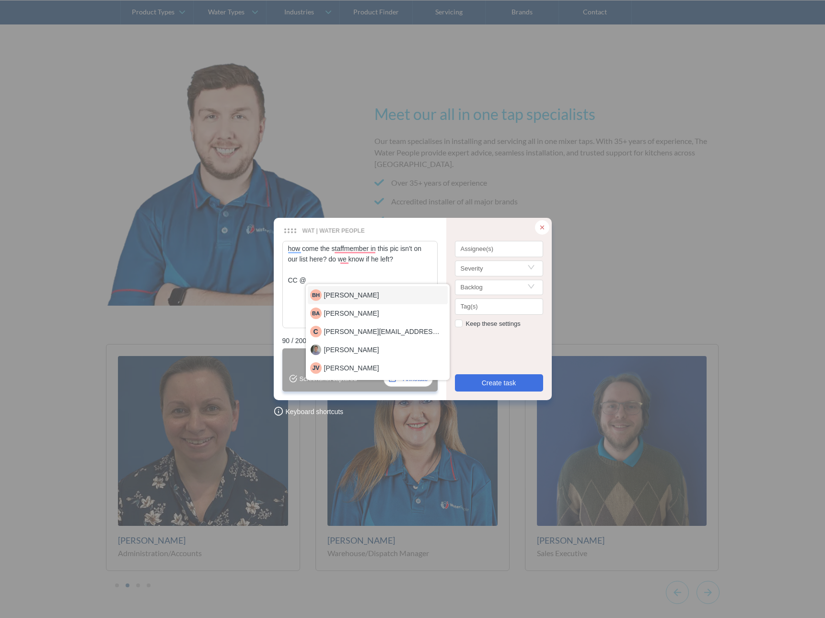
type textarea "how come the staffmember in this pic isn't on our list here? do we know if he l…"
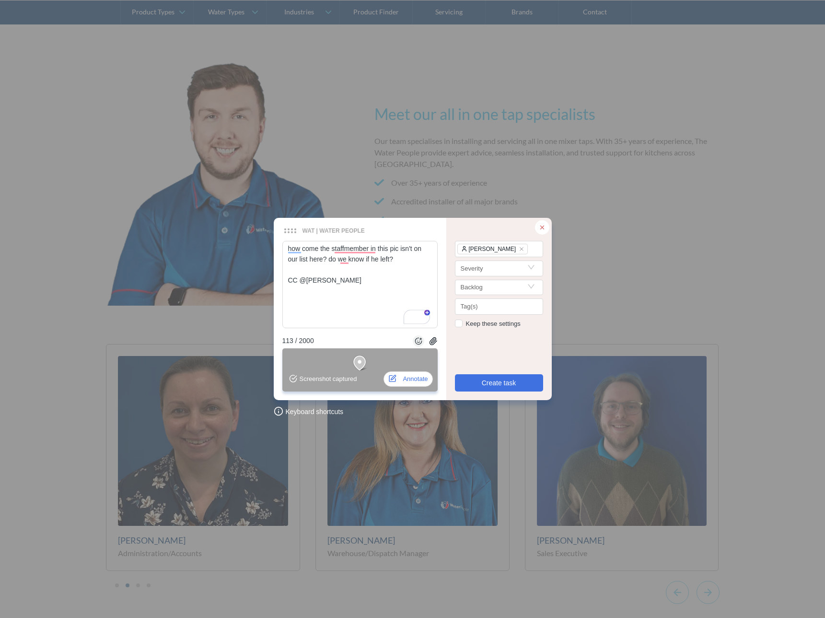
type textarea "how come the staffmember in this pic isn't on our list here? do we know if he l…"
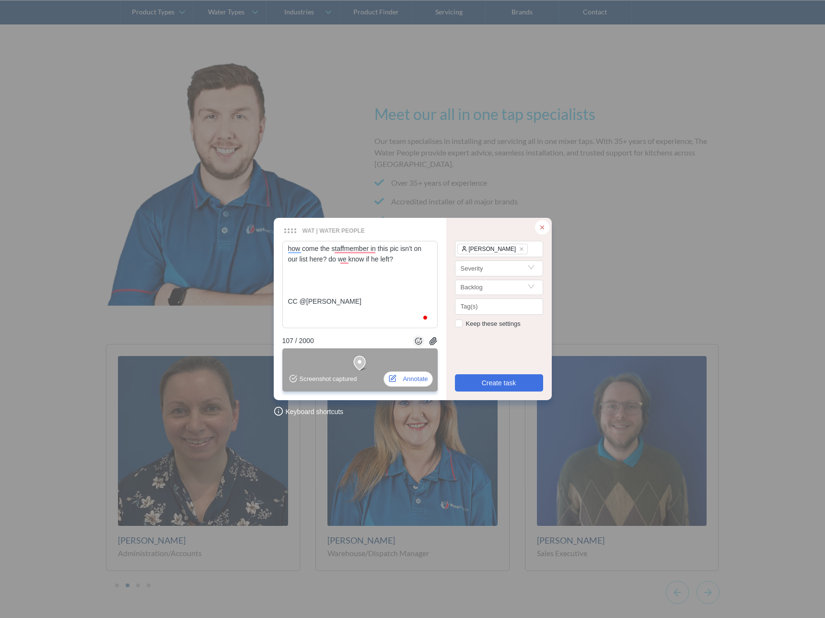
type textarea "how come the staffmember in this pic isn't on our list here? do we know if he l…"
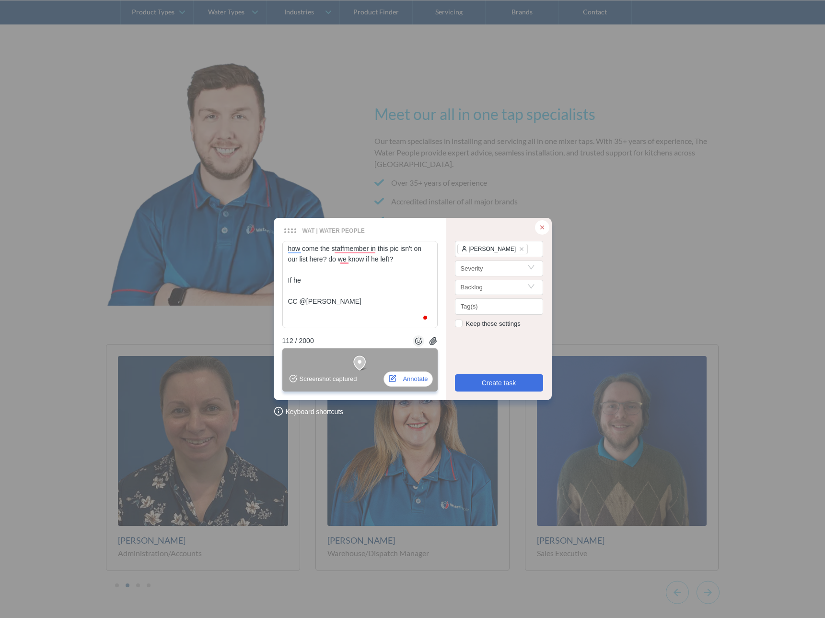
type textarea "how come the staffmember in this pic isn't on our list here? do we know if he l…"
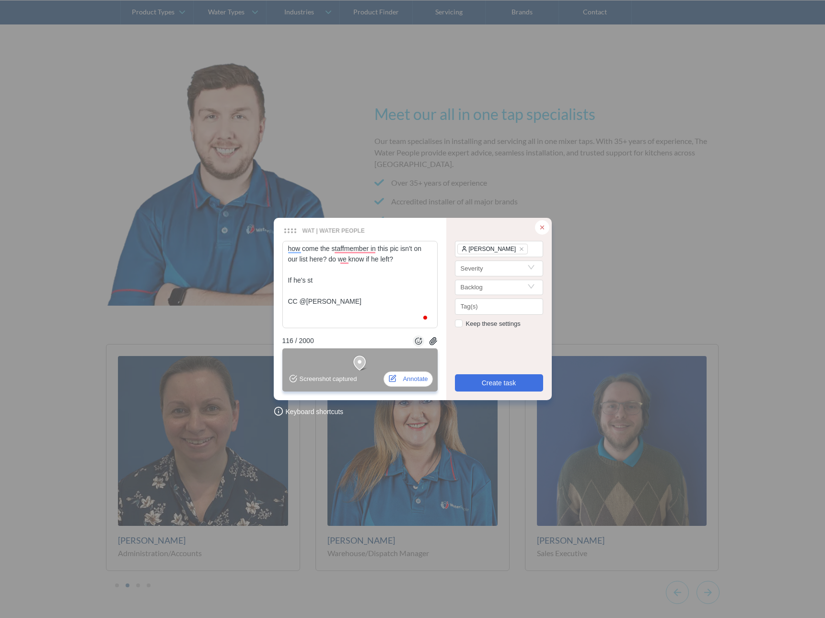
type textarea "how come the staffmember in this pic isn't on our list here? do we know if he l…"
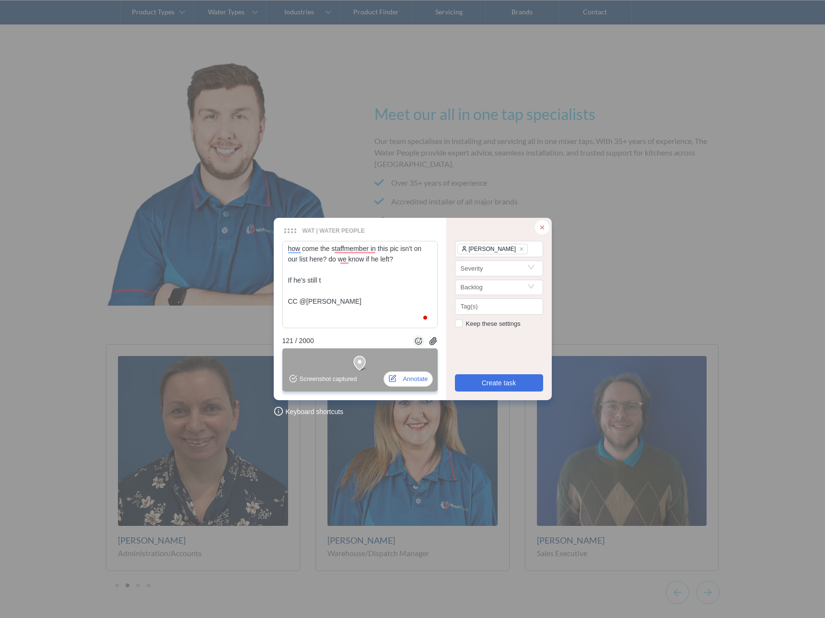
type textarea "how come the staffmember in this pic isn't on our list here? do we know if he l…"
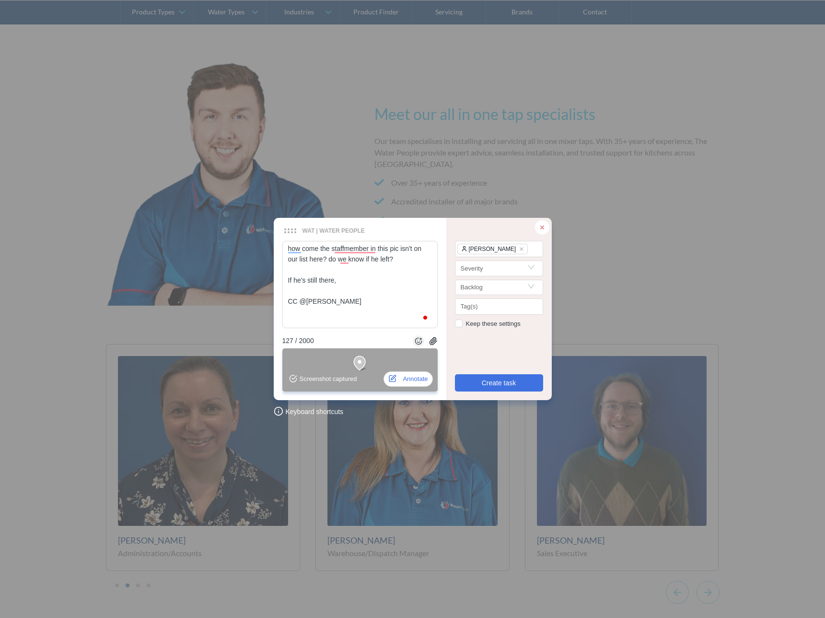
type textarea "how come the staffmember in this pic isn't on our list here? do we know if he l…"
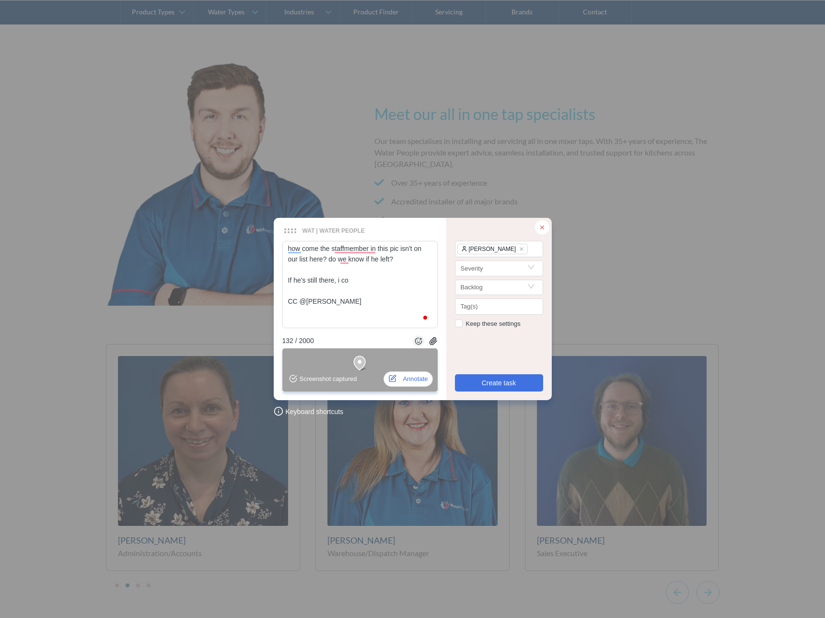
type textarea "how come the staffmember in this pic isn't on our list here? do we know if he l…"
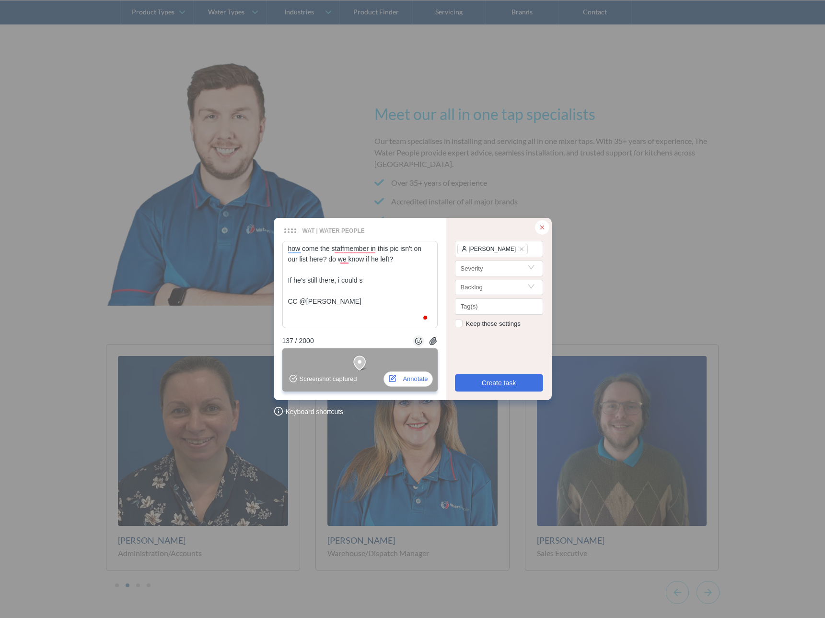
type textarea "how come the staffmember in this pic isn't on our list here? do we know if he l…"
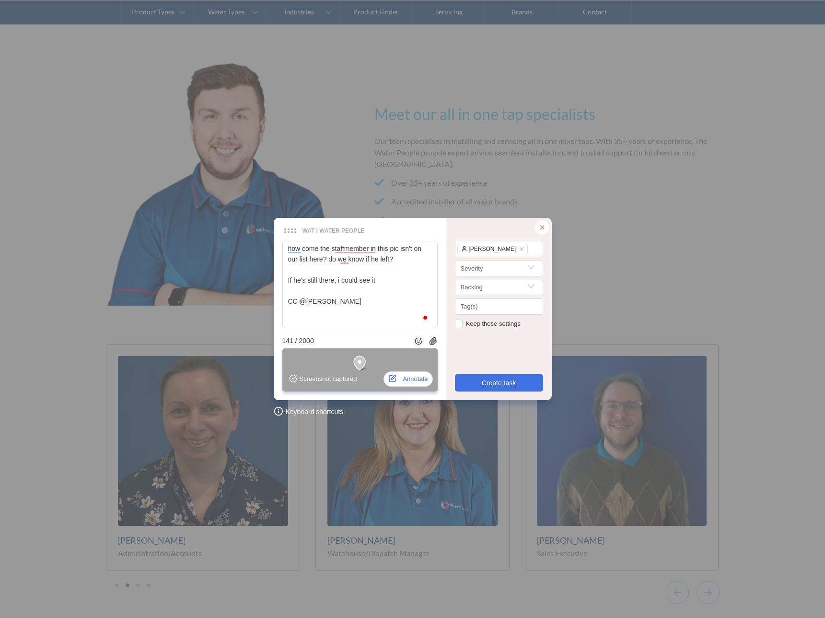
type textarea "how come the staffmember in this pic isn't on our list here? do we know if he l…"
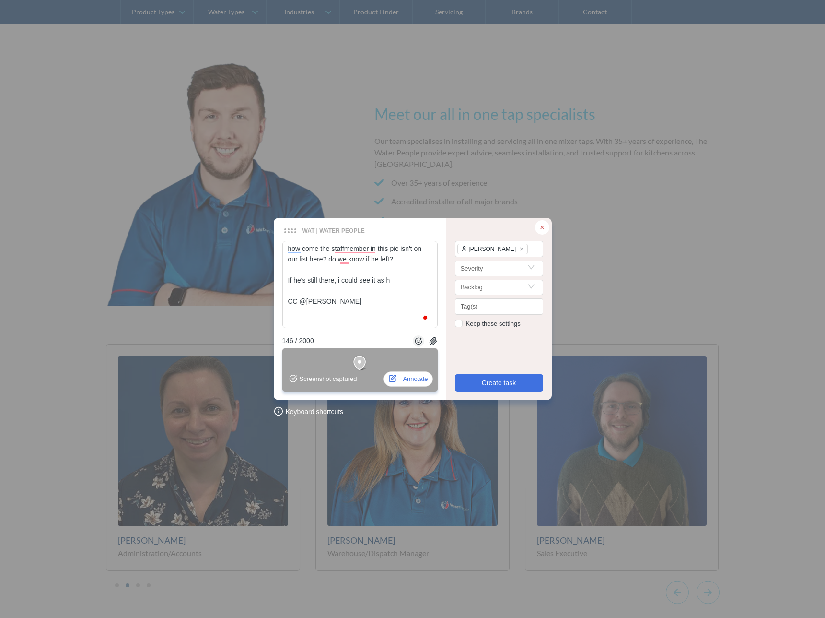
type textarea "how come the staffmember in this pic isn't on our list here? do we know if he l…"
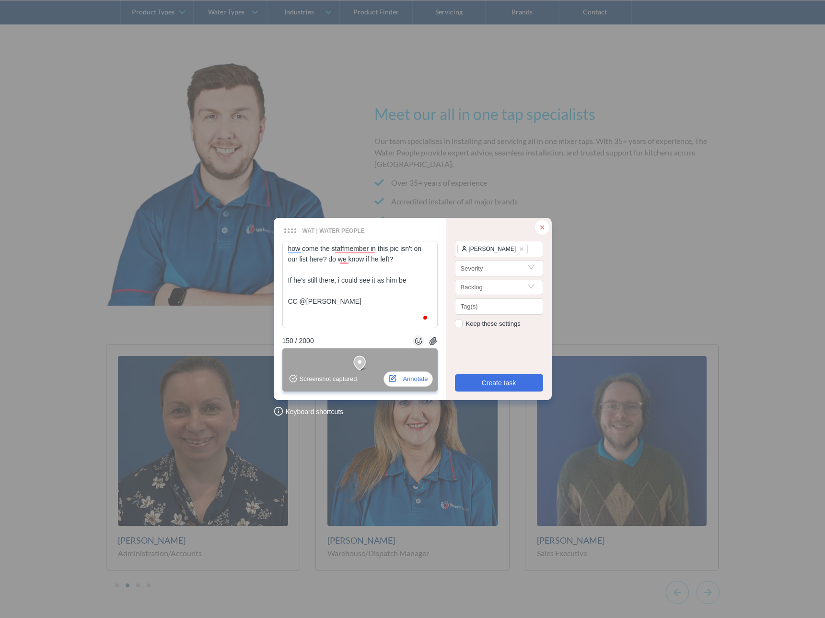
type textarea "how come the staffmember in this pic isn't on our list here? do we know if he l…"
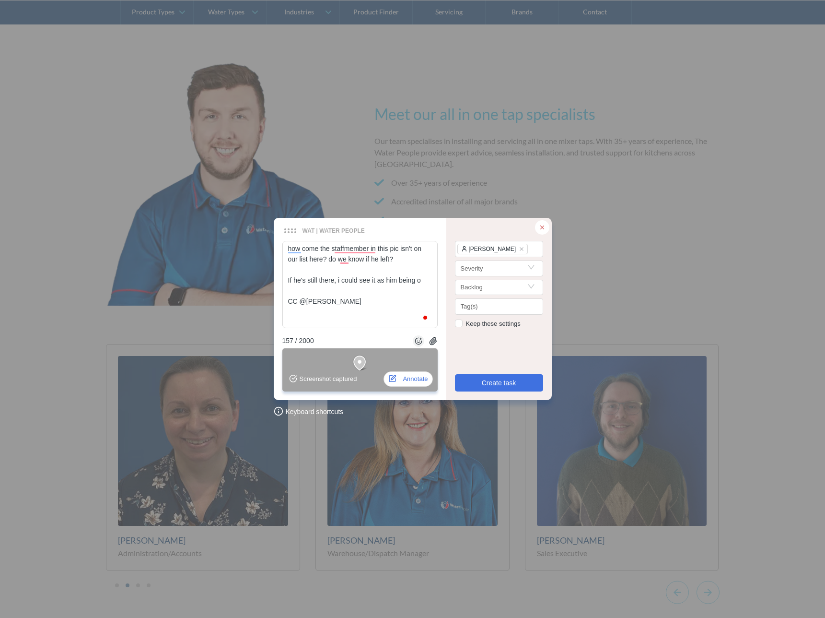
type textarea "how come the staffmember in this pic isn't on our list here? do we know if he l…"
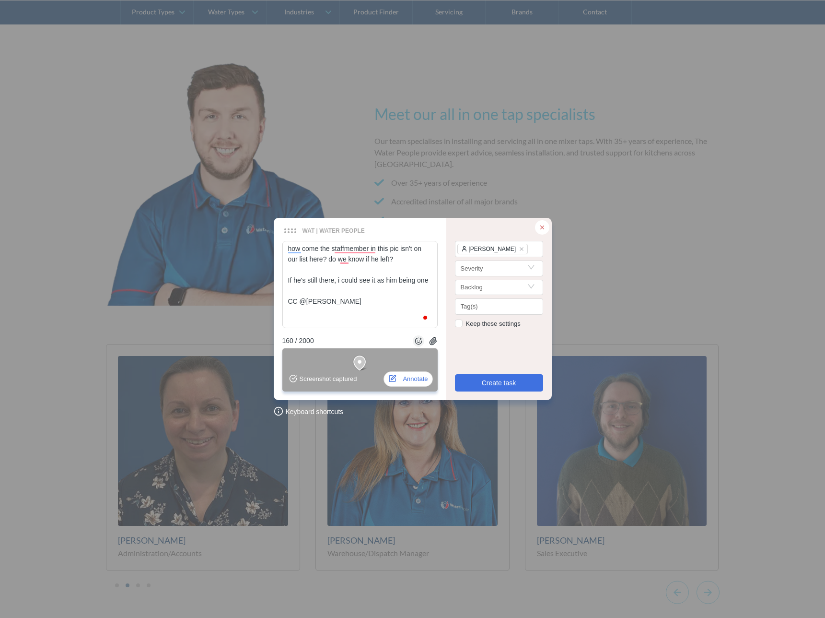
type textarea "how come the staffmember in this pic isn't on our list here? do we know if he l…"
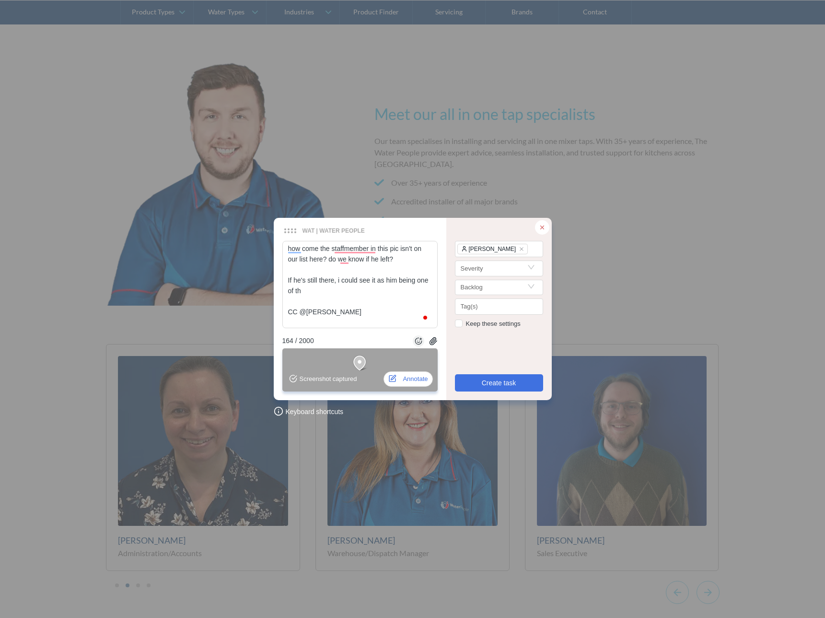
type textarea "how come the staffmember in this pic isn't on our list here? do we know if he l…"
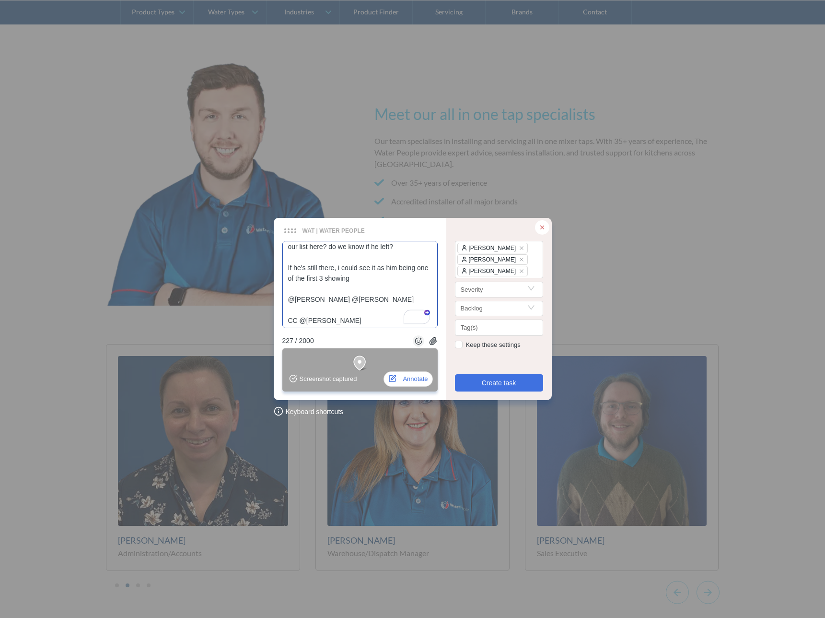
click at [338, 303] on textarea "how come the staffmember in this pic isn't on our list here? do we know if he l…" at bounding box center [359, 284] width 155 height 87
click at [352, 313] on textarea "how come the staffmember in this pic isn't on our list here? do we know if he l…" at bounding box center [359, 284] width 155 height 87
click at [509, 382] on span "Create task" at bounding box center [499, 382] width 35 height 11
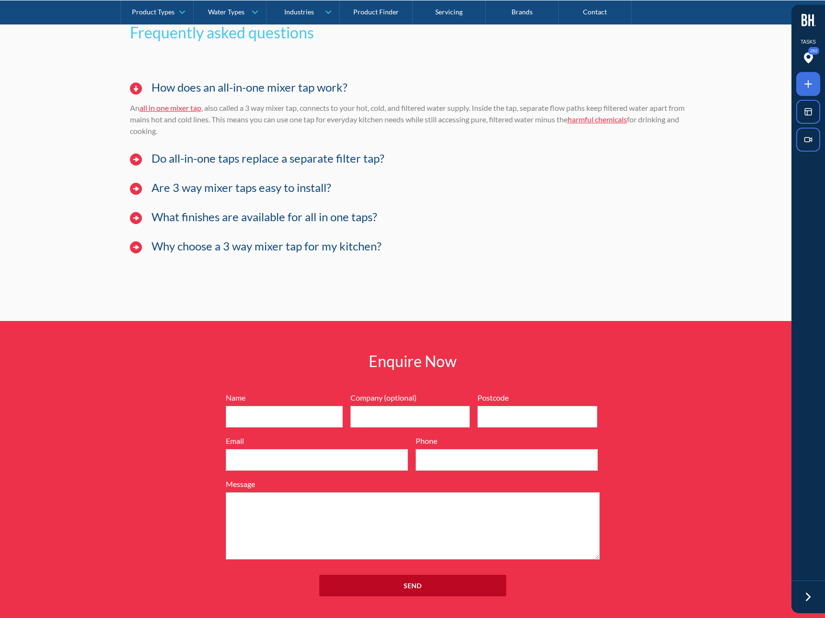
scroll to position [6968, 0]
